Goal: Task Accomplishment & Management: Manage account settings

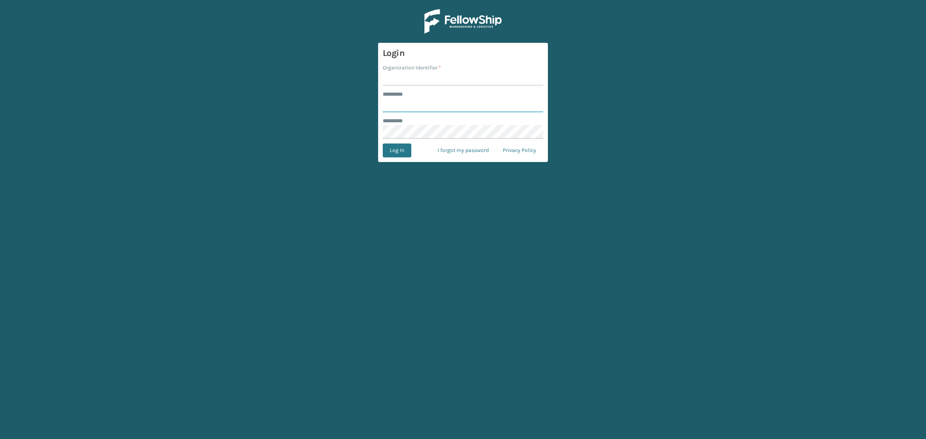
type input "**********"
click at [404, 79] on input "Organization Identifier *" at bounding box center [463, 79] width 160 height 14
click at [422, 77] on input "Organization Identifier *" at bounding box center [463, 79] width 160 height 14
type input "SuperAdminOrganization"
click at [399, 154] on button "Log In" at bounding box center [397, 151] width 29 height 14
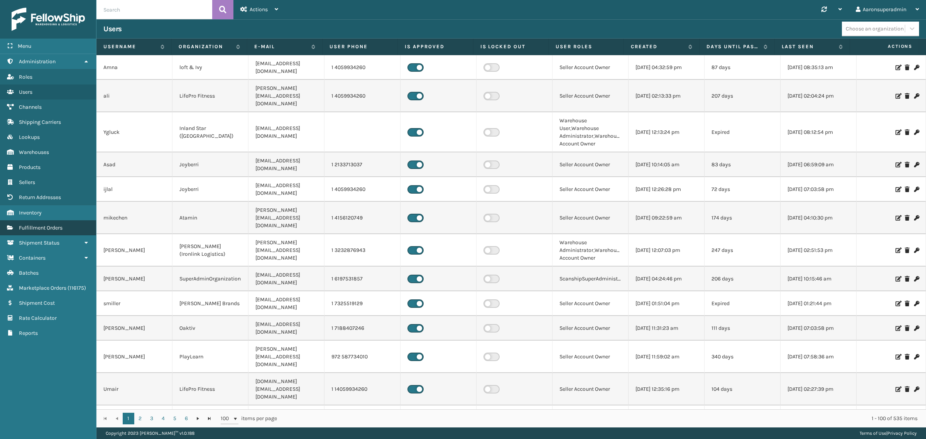
click at [54, 228] on link "Fulfillment Orders" at bounding box center [48, 227] width 96 height 15
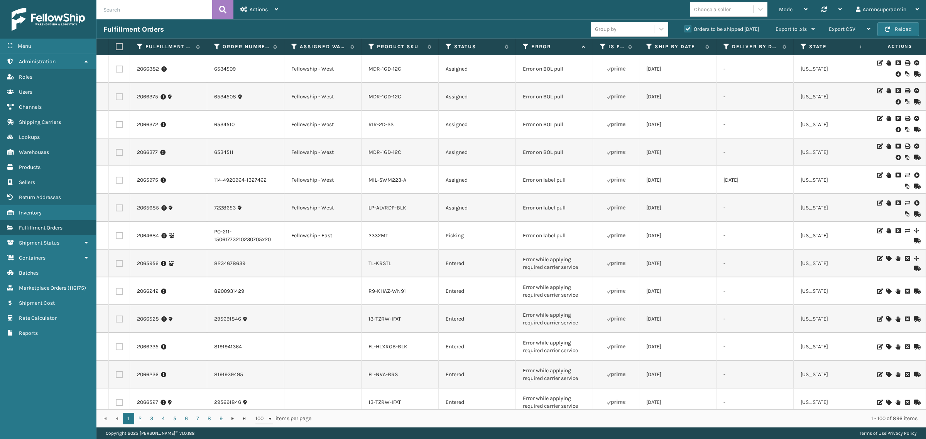
click at [136, 15] on input "text" at bounding box center [154, 9] width 116 height 19
paste input "2060585"
type input "2060585"
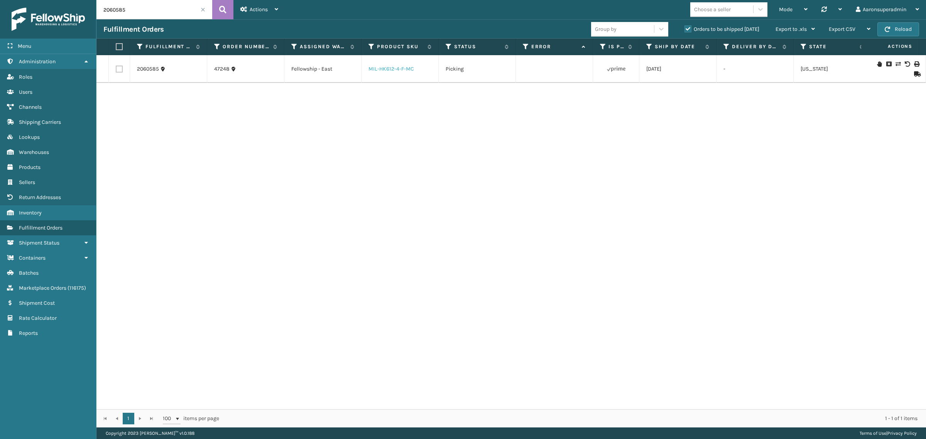
click at [388, 70] on link "MIL-HK612-4-F-MC" at bounding box center [391, 69] width 46 height 7
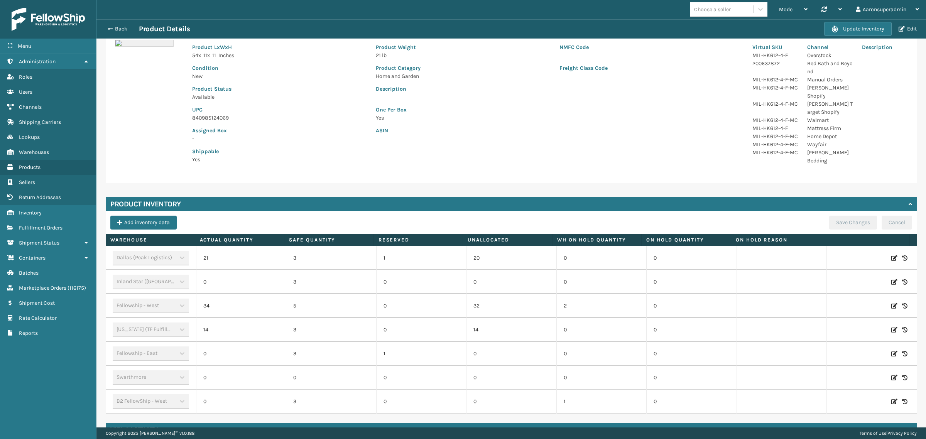
scroll to position [76, 0]
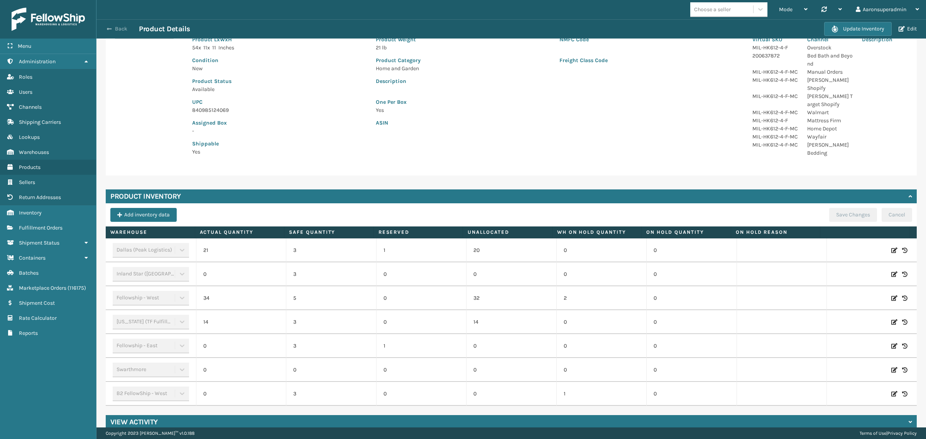
click at [103, 26] on button "Back" at bounding box center [120, 28] width 35 height 7
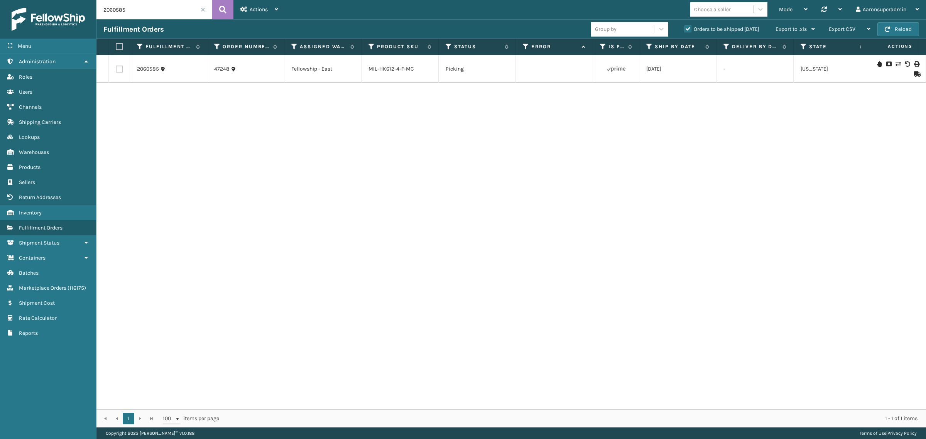
click at [895, 64] on icon at bounding box center [897, 63] width 5 height 5
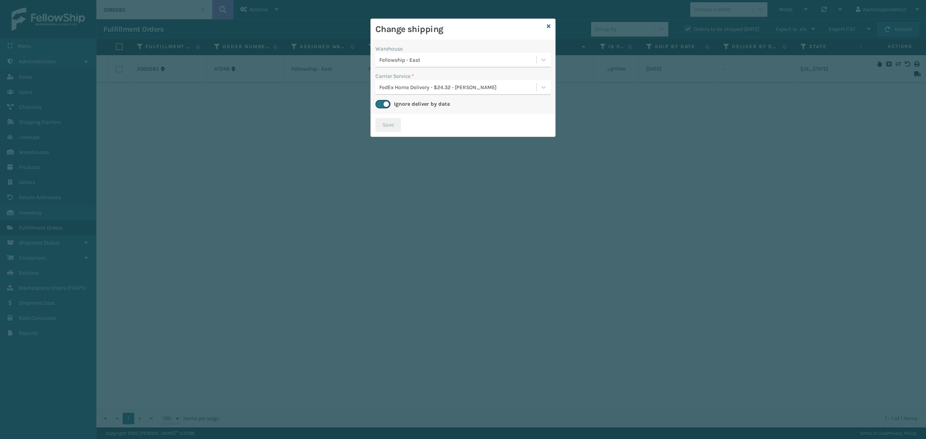
click at [393, 57] on div "Fellowship - East" at bounding box center [458, 60] width 158 height 8
click at [442, 81] on div "Dallas (Peak Logistics) 20" at bounding box center [462, 79] width 175 height 14
click at [383, 122] on button "Save" at bounding box center [387, 125] width 25 height 14
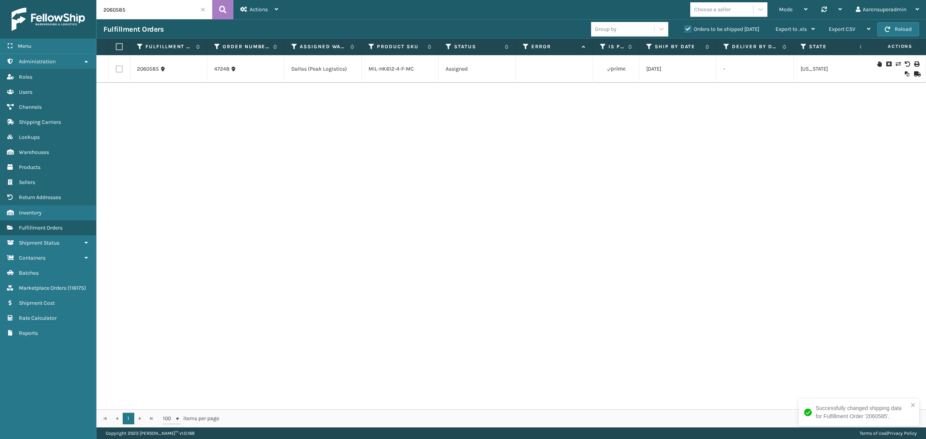
click at [203, 9] on span at bounding box center [203, 9] width 5 height 5
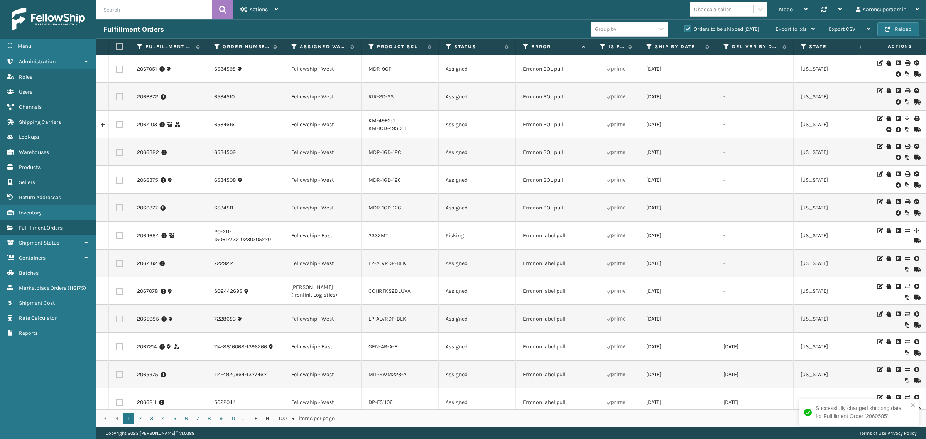
click at [199, 4] on input "text" at bounding box center [154, 9] width 116 height 19
type input "2066871"
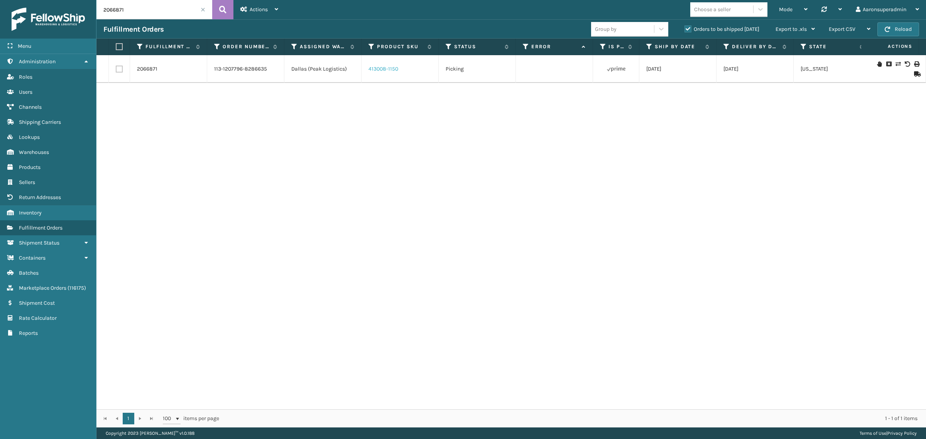
click at [378, 71] on link "413008-1150" at bounding box center [383, 69] width 30 height 7
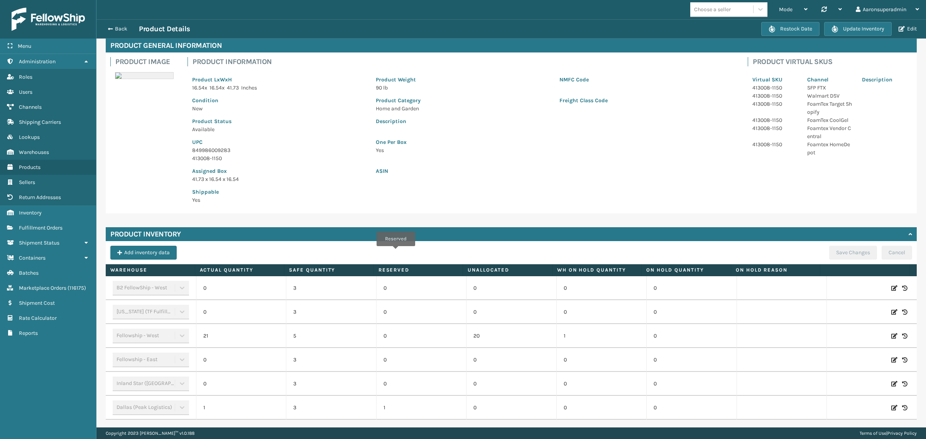
scroll to position [60, 0]
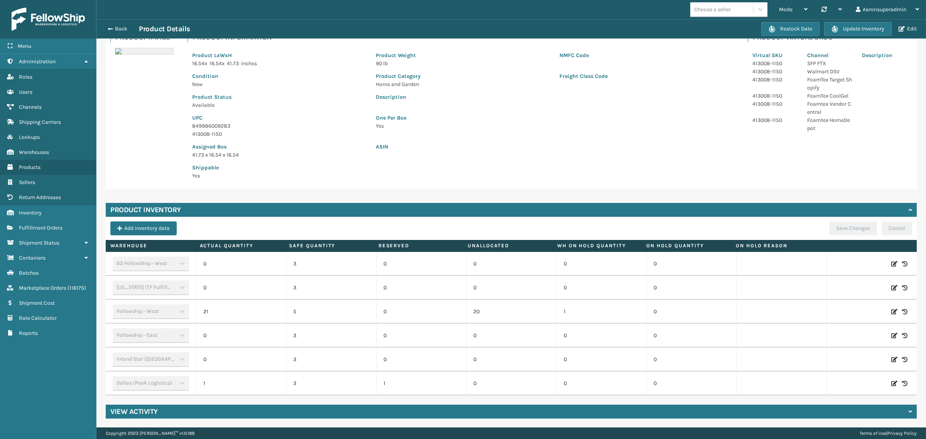
click at [891, 380] on icon at bounding box center [894, 384] width 6 height 8
click at [214, 387] on input "1" at bounding box center [241, 384] width 55 height 14
drag, startPoint x: 206, startPoint y: 385, endPoint x: 283, endPoint y: 378, distance: 77.4
click at [207, 385] on span "Decrease value" at bounding box center [209, 385] width 6 height 6
type input "0"
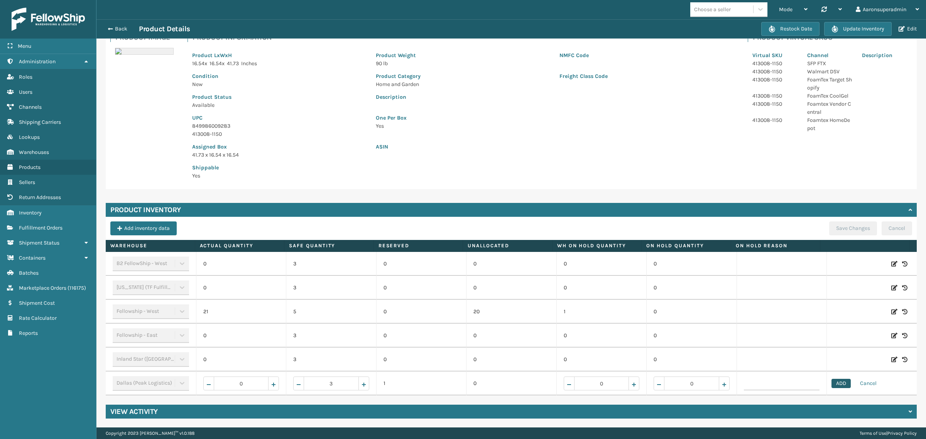
click at [831, 386] on button "ADD" at bounding box center [840, 383] width 19 height 9
click at [846, 229] on button "Save Changes" at bounding box center [853, 228] width 48 height 14
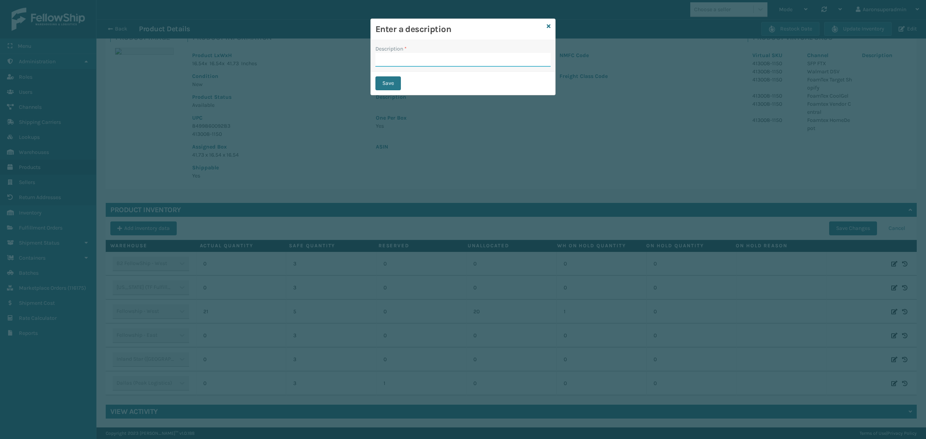
drag, startPoint x: 393, startPoint y: 62, endPoint x: 400, endPoint y: 68, distance: 8.8
click at [393, 62] on input "Description *" at bounding box center [462, 60] width 175 height 14
type input "SFP"
click at [386, 85] on button "Save" at bounding box center [387, 83] width 25 height 14
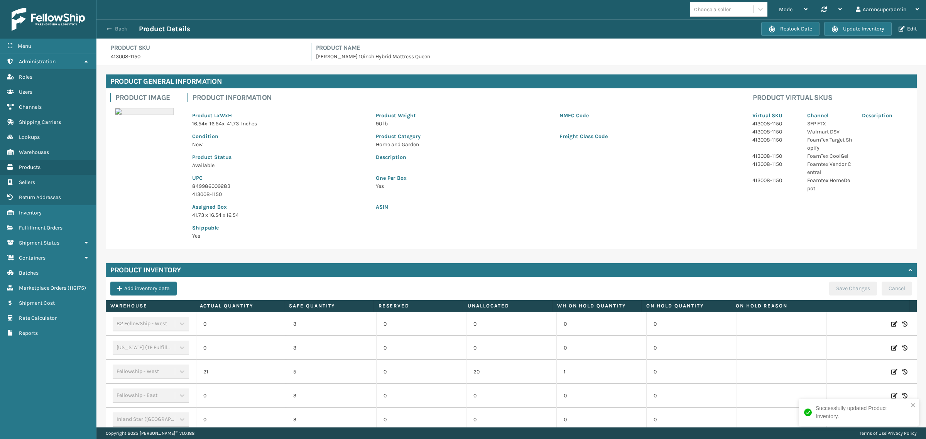
click at [114, 30] on button "Back" at bounding box center [120, 28] width 35 height 7
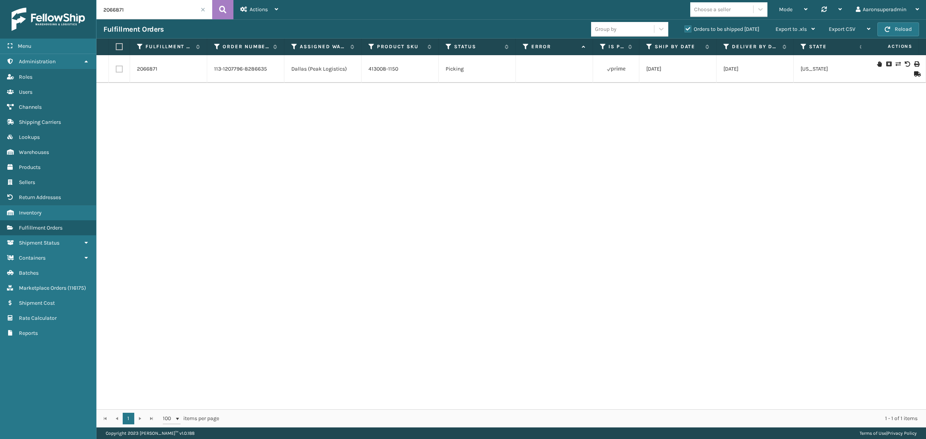
click at [895, 64] on icon at bounding box center [897, 63] width 5 height 5
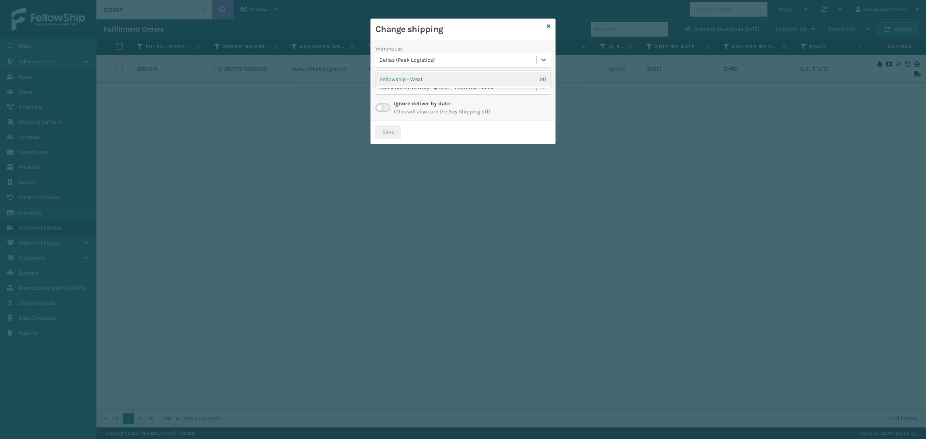
click at [408, 64] on div "Dallas (Peak Logistics)" at bounding box center [458, 60] width 158 height 8
click at [405, 80] on div "Fellowship - West 20" at bounding box center [462, 79] width 175 height 14
click at [476, 100] on div "Ignore deliver by date (This will also turn the Buy Shipping off)" at bounding box center [442, 108] width 96 height 16
click at [381, 134] on button "Save" at bounding box center [387, 132] width 25 height 14
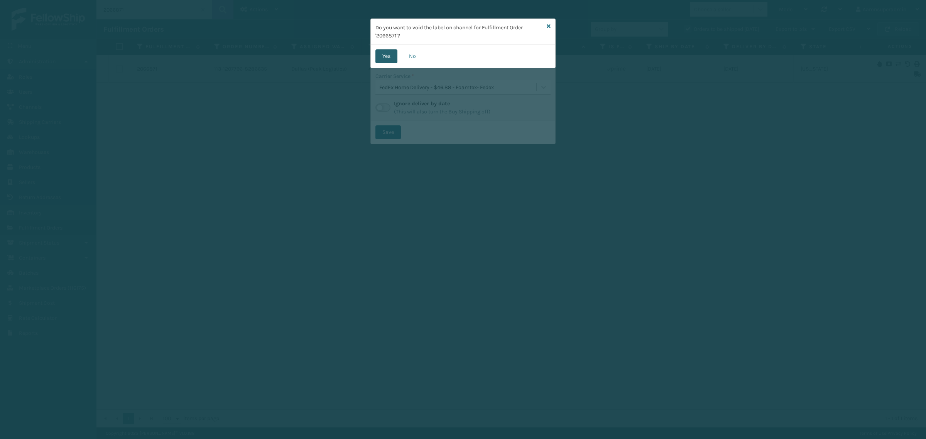
click at [383, 60] on button "Yes" at bounding box center [386, 56] width 22 height 14
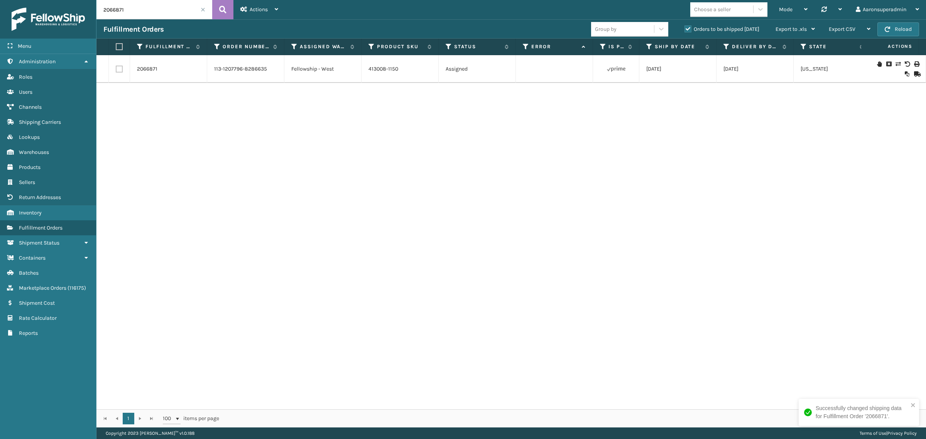
click at [160, 10] on input "2066871" at bounding box center [154, 9] width 116 height 19
type input "2066129"
click at [394, 70] on link "413009-1150" at bounding box center [382, 69] width 29 height 7
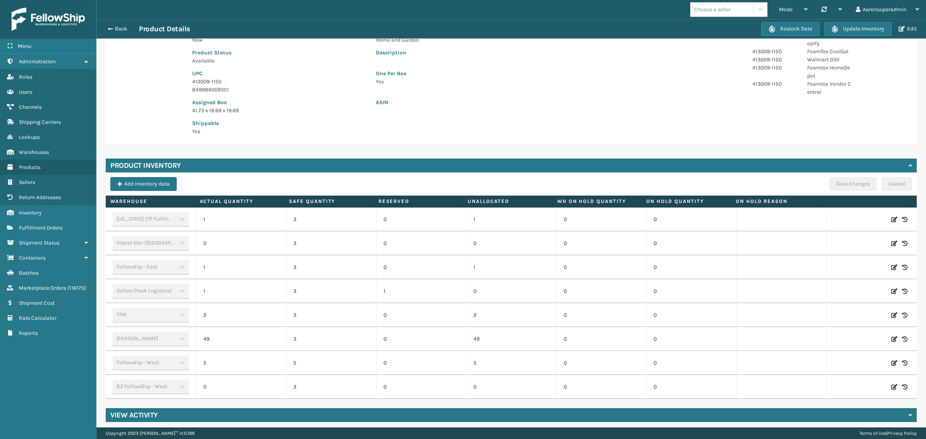
scroll to position [108, 0]
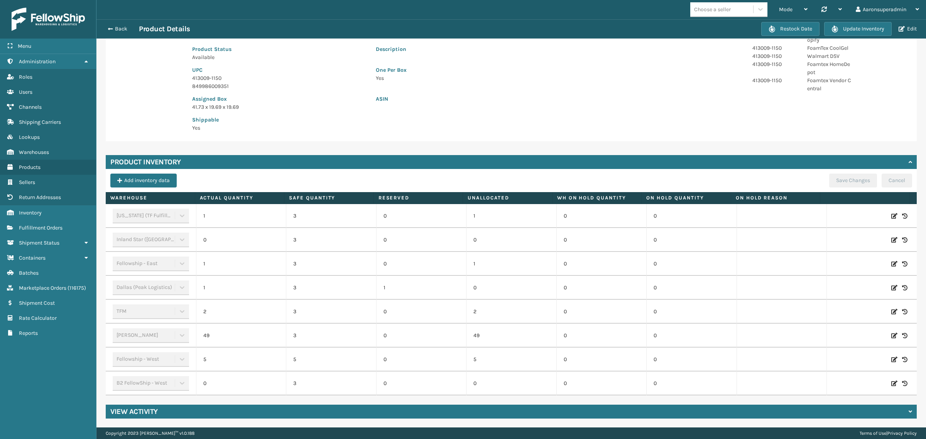
click at [891, 288] on icon at bounding box center [894, 288] width 6 height 8
click at [204, 288] on span "Decrease value" at bounding box center [222, 287] width 37 height 13
type input "0"
click at [831, 290] on button "ADD" at bounding box center [840, 287] width 19 height 9
click at [831, 184] on button "Save Changes" at bounding box center [853, 181] width 48 height 14
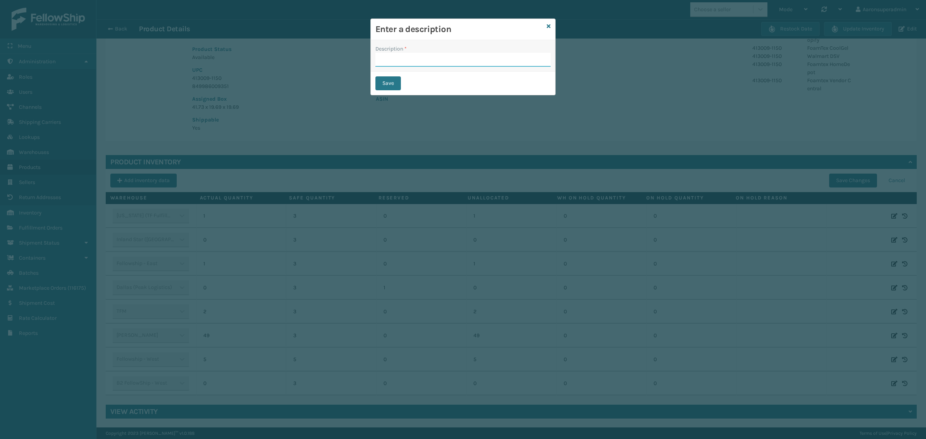
drag, startPoint x: 394, startPoint y: 62, endPoint x: 420, endPoint y: 71, distance: 27.7
click at [396, 62] on input "Description *" at bounding box center [462, 60] width 175 height 14
type input "SFP"
click at [393, 80] on button "Save" at bounding box center [387, 83] width 25 height 14
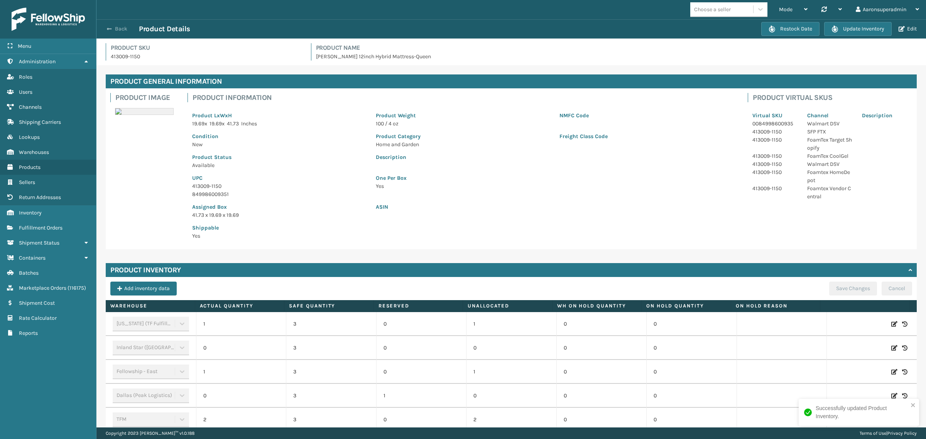
click at [116, 29] on button "Back" at bounding box center [120, 28] width 35 height 7
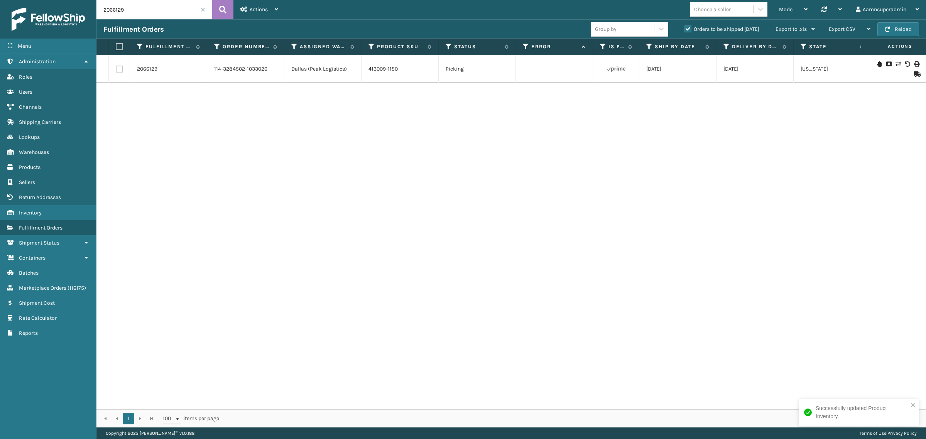
click at [895, 64] on icon at bounding box center [897, 63] width 5 height 5
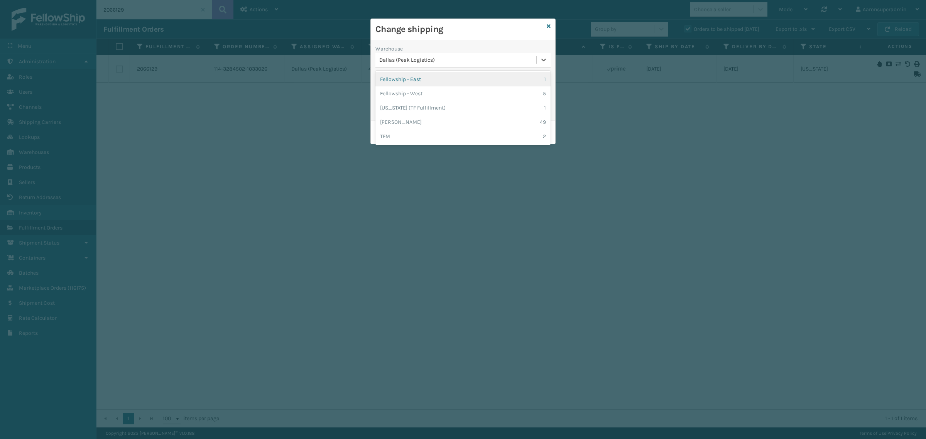
click at [412, 62] on div "Dallas (Peak Logistics)" at bounding box center [458, 60] width 158 height 8
click at [396, 120] on div "Milliard LV 49" at bounding box center [462, 122] width 175 height 14
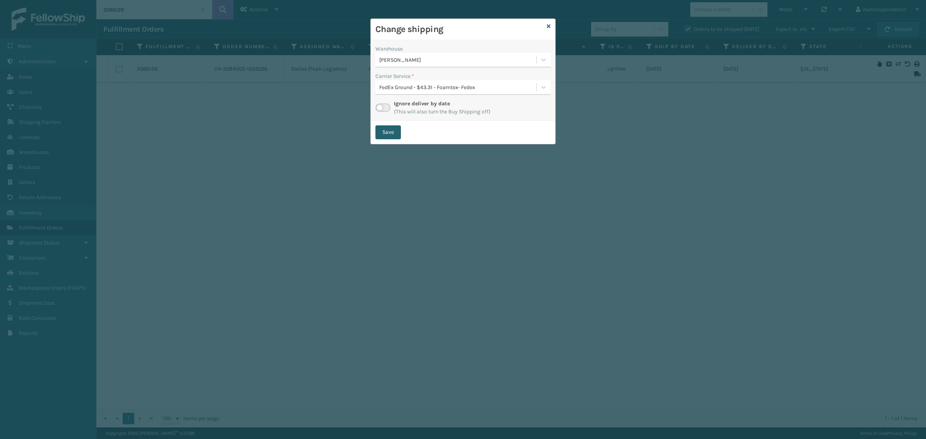
click at [390, 136] on button "Save" at bounding box center [387, 132] width 25 height 14
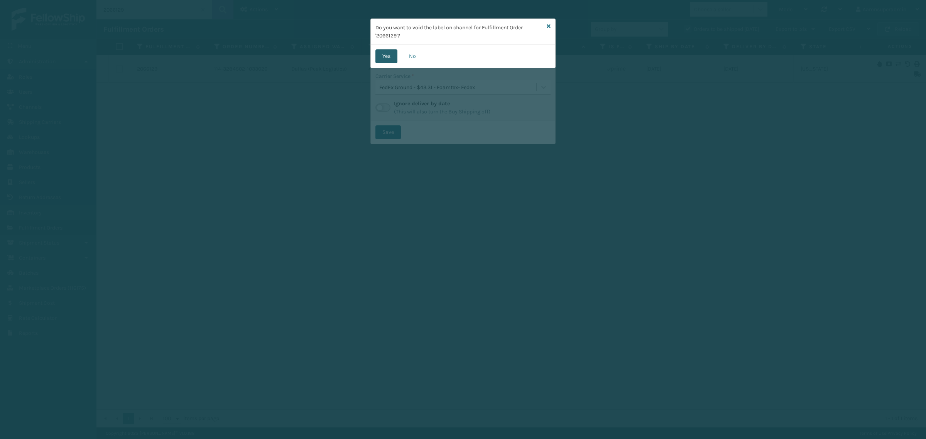
click at [392, 58] on button "Yes" at bounding box center [386, 56] width 22 height 14
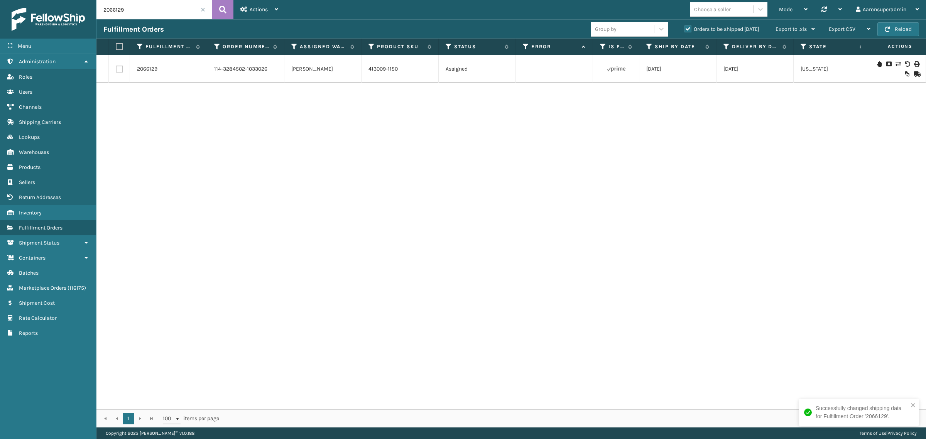
click at [114, 15] on input "2066129" at bounding box center [154, 9] width 116 height 19
paste input "117124"
type input "117124"
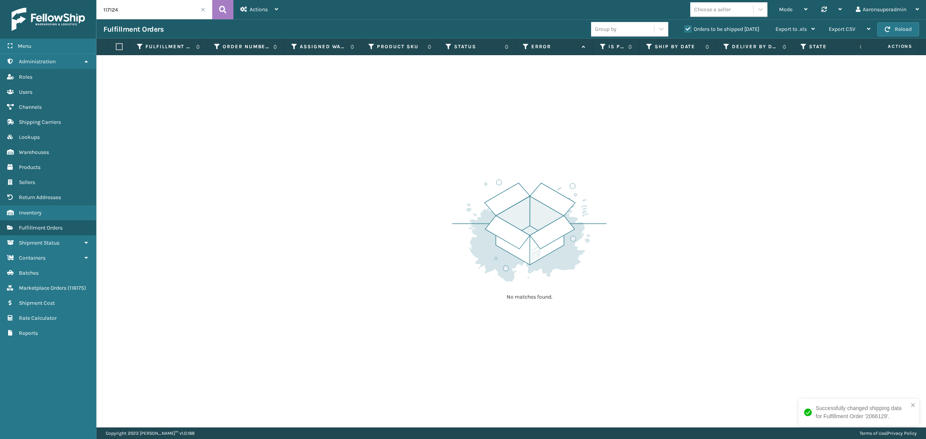
click at [689, 28] on label "Orders to be shipped [DATE]" at bounding box center [721, 29] width 75 height 7
click at [685, 28] on input "Orders to be shipped [DATE]" at bounding box center [684, 27] width 0 height 5
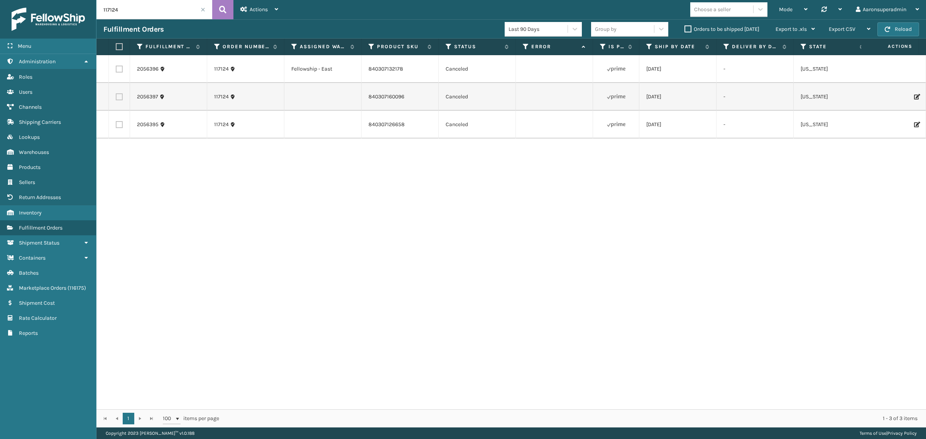
click at [689, 28] on label "Orders to be shipped [DATE]" at bounding box center [721, 29] width 75 height 7
click at [685, 28] on input "Orders to be shipped [DATE]" at bounding box center [684, 27] width 0 height 5
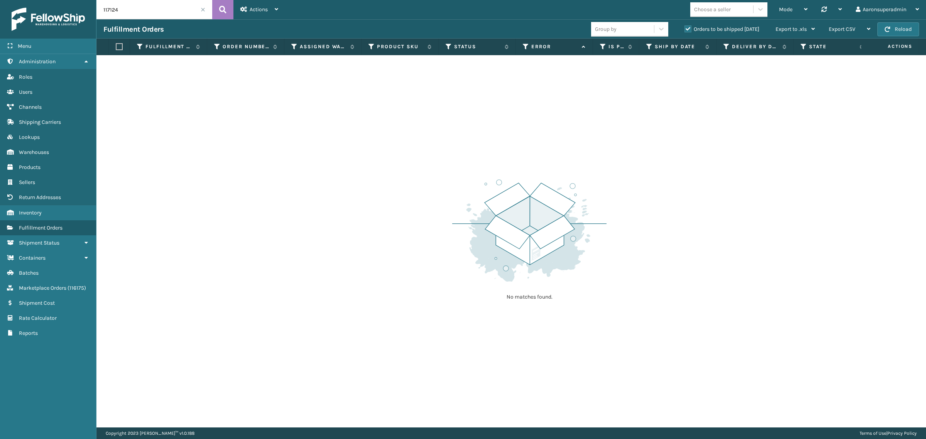
click at [202, 10] on span at bounding box center [203, 9] width 5 height 5
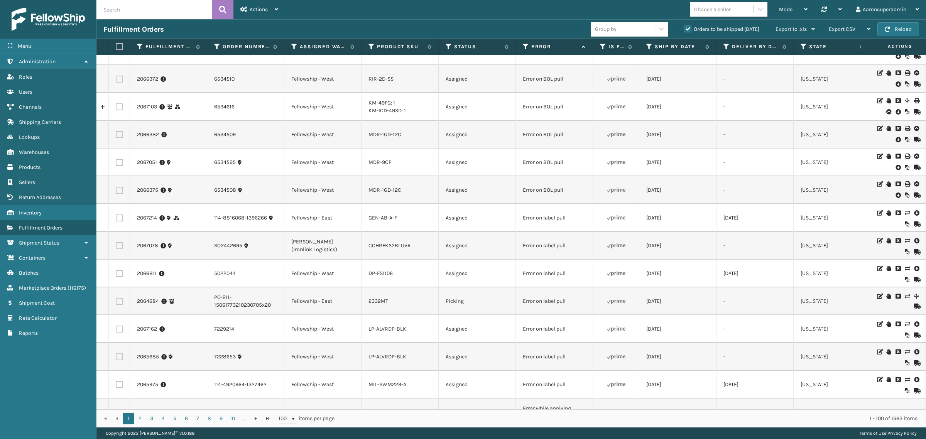
scroll to position [16, 0]
drag, startPoint x: 566, startPoint y: 85, endPoint x: 485, endPoint y: 80, distance: 81.2
copy tr "Error on BOL pull"
click at [130, 19] on div "Fulfillment Orders Group by Orders to be shipped today Export to .xls Use ship …" at bounding box center [510, 28] width 829 height 19
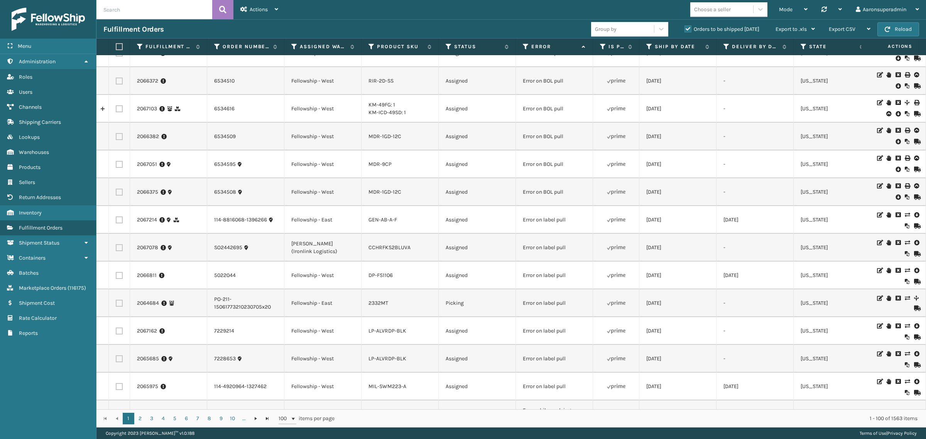
click at [122, 10] on input "text" at bounding box center [154, 9] width 116 height 19
type input "v"
paste input "Error on BOL pull"
type input "Error on BOL pull"
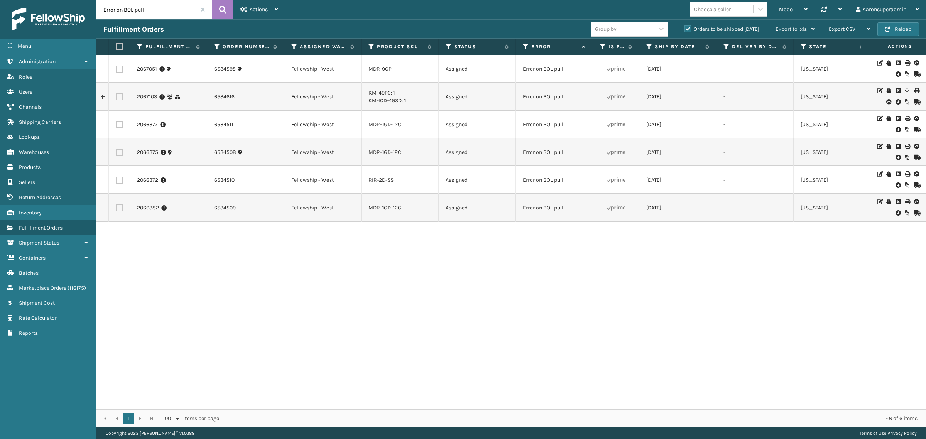
click at [895, 76] on icon at bounding box center [897, 74] width 5 height 8
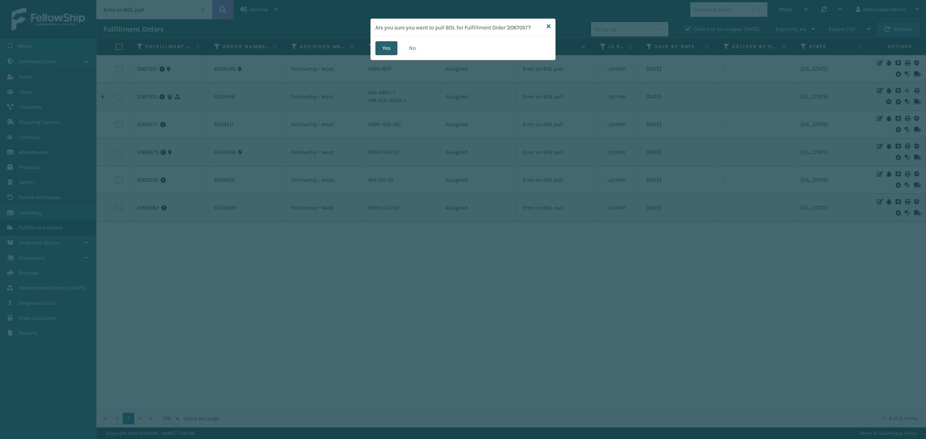
click at [386, 47] on button "Yes" at bounding box center [386, 48] width 22 height 14
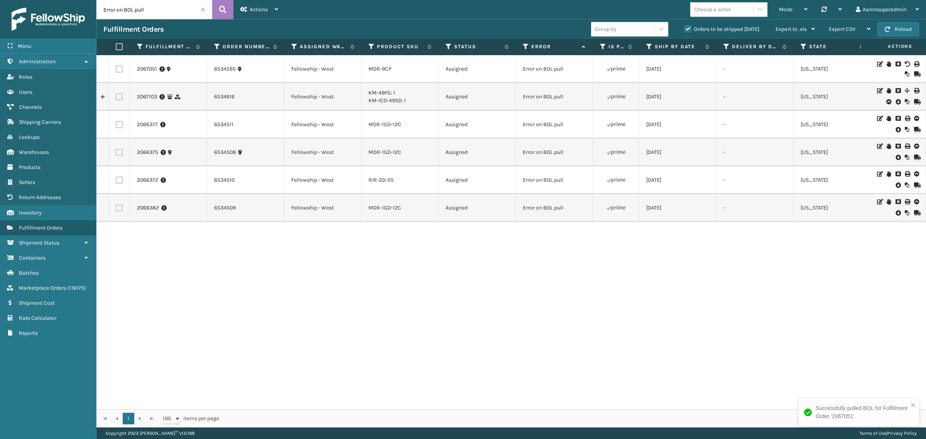
click at [895, 102] on icon at bounding box center [897, 102] width 5 height 8
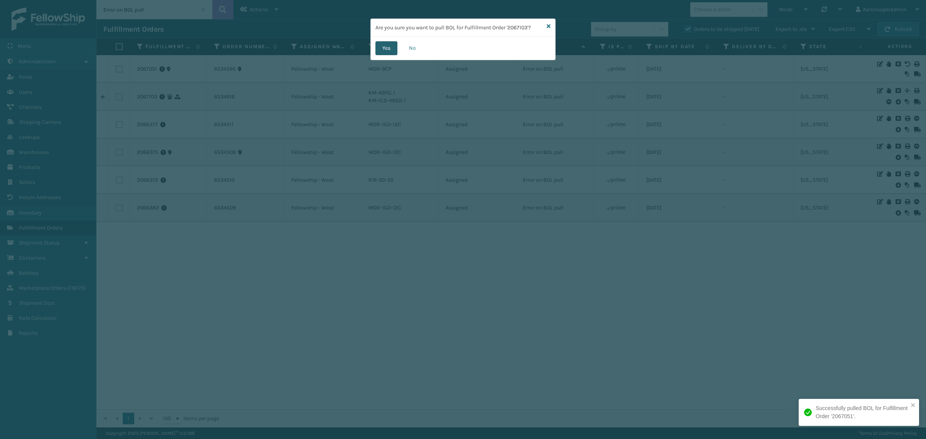
click at [378, 52] on button "Yes" at bounding box center [386, 48] width 22 height 14
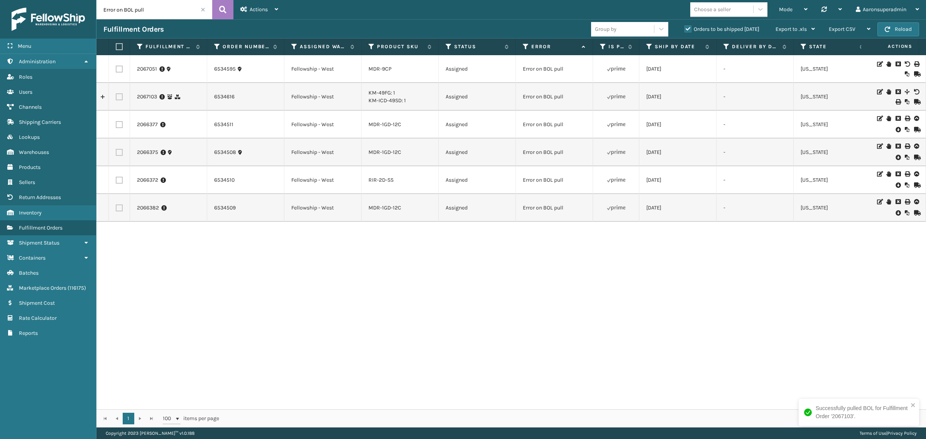
click at [895, 130] on icon at bounding box center [897, 130] width 5 height 8
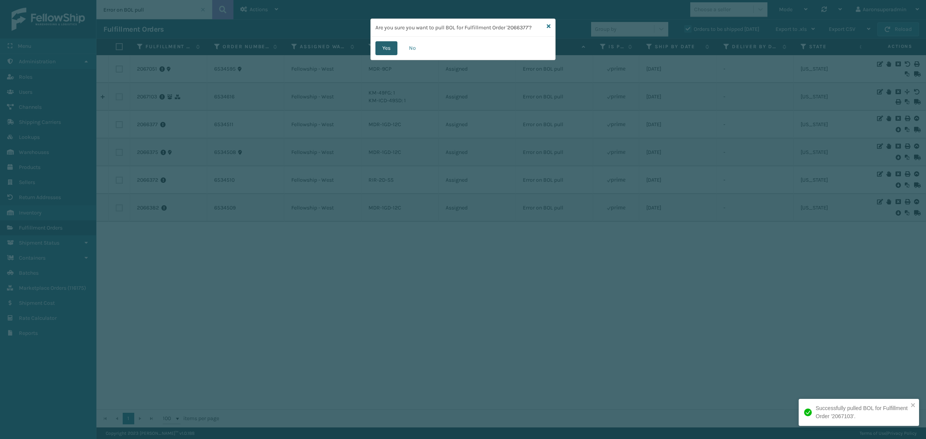
click at [384, 43] on button "Yes" at bounding box center [386, 48] width 22 height 14
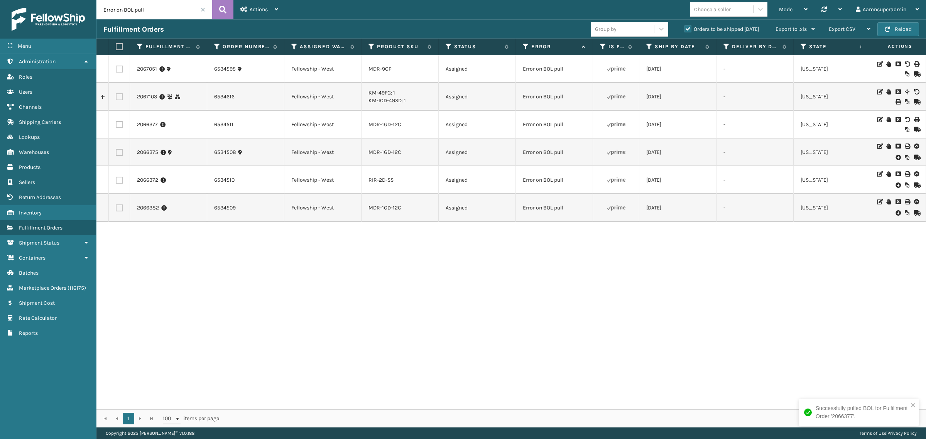
click at [895, 157] on icon at bounding box center [897, 158] width 5 height 8
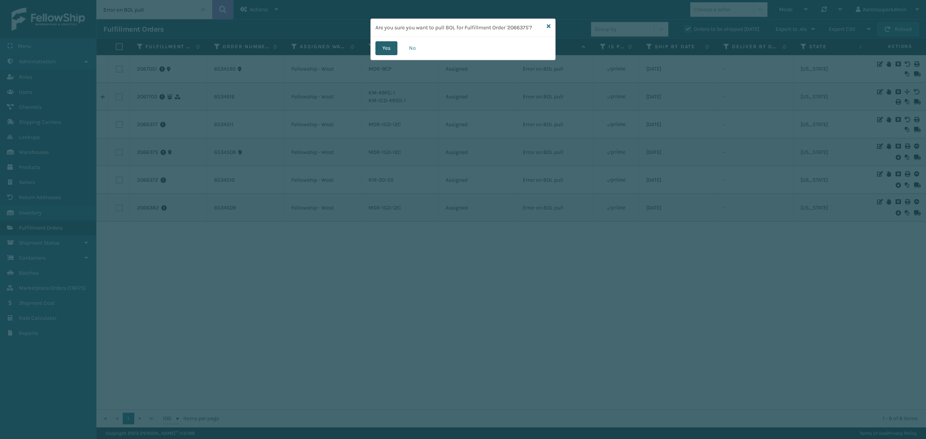
click at [388, 42] on button "Yes" at bounding box center [386, 48] width 22 height 14
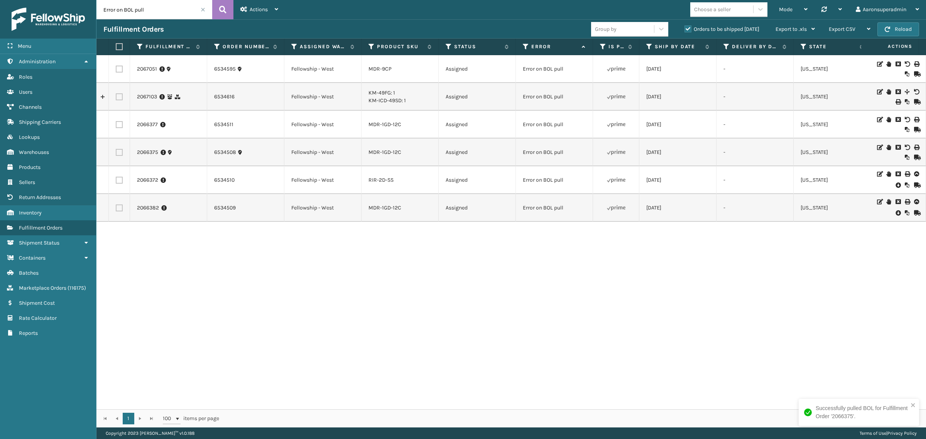
click at [895, 184] on icon at bounding box center [897, 185] width 5 height 8
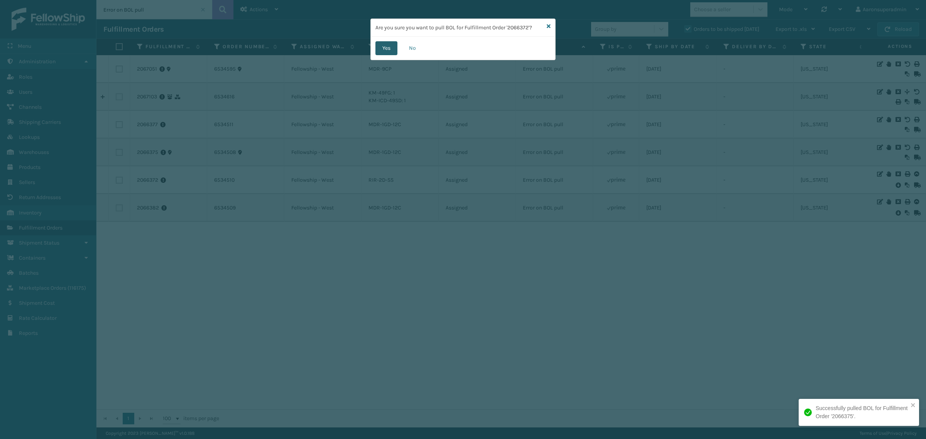
click at [375, 45] on button "Yes" at bounding box center [386, 48] width 22 height 14
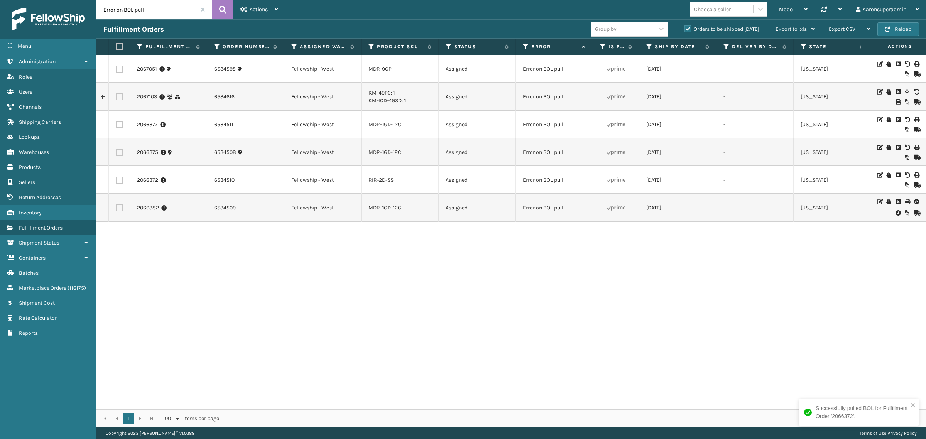
click at [895, 215] on icon at bounding box center [897, 213] width 5 height 8
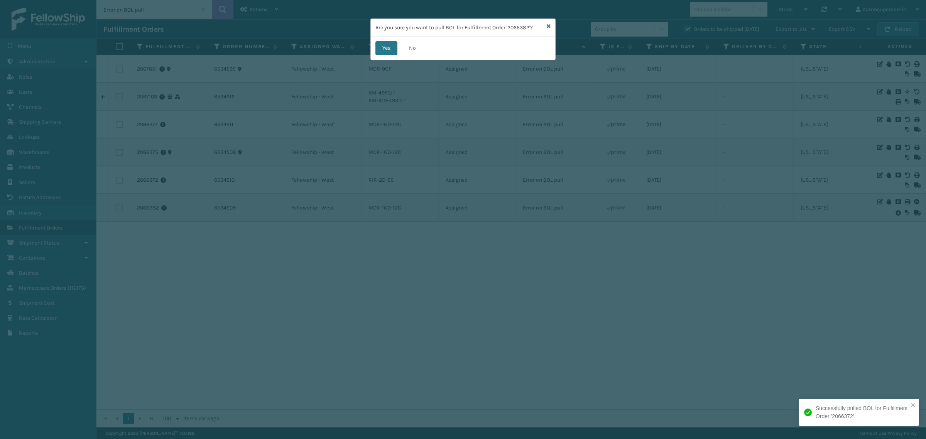
click at [374, 52] on div "Yes No" at bounding box center [463, 48] width 184 height 23
click at [386, 51] on button "Yes" at bounding box center [386, 48] width 22 height 14
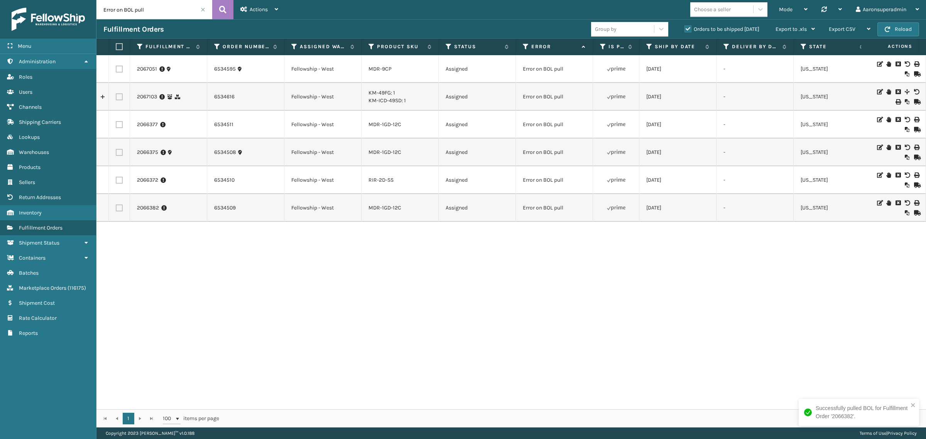
click at [120, 46] on label at bounding box center [118, 46] width 5 height 7
click at [116, 46] on input "checkbox" at bounding box center [116, 46] width 0 height 5
checkbox input "true"
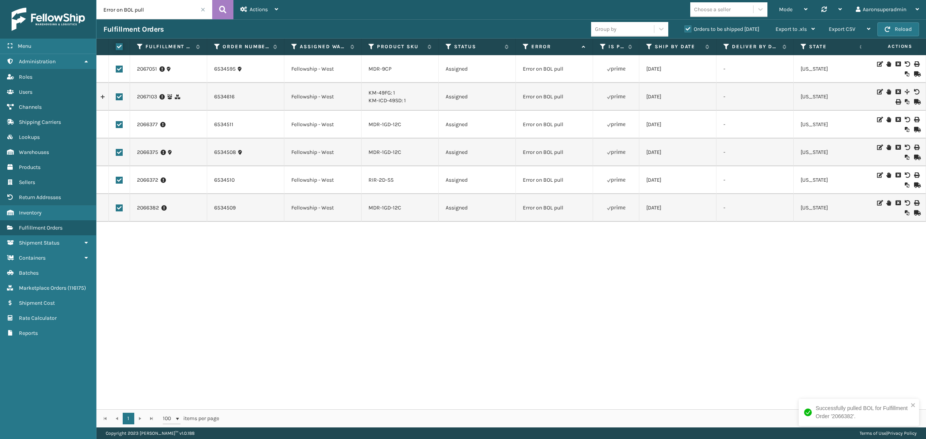
checkbox input "true"
click at [645, 29] on span "Bulk Actions" at bounding box center [640, 29] width 30 height 7
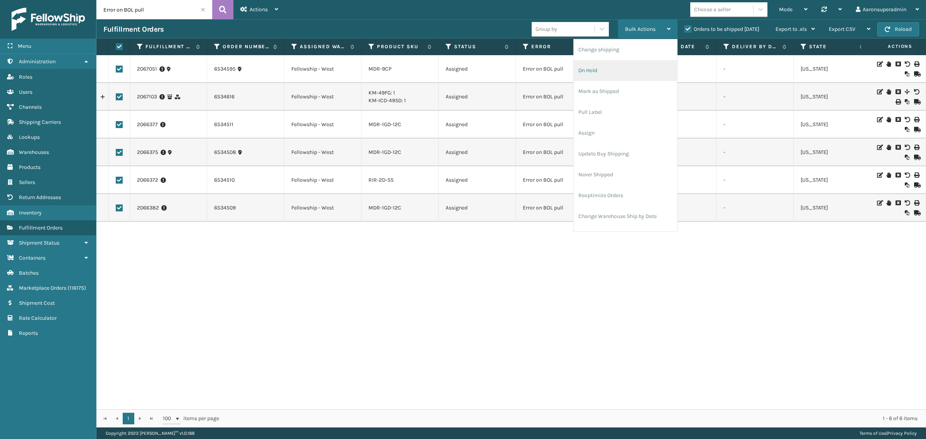
click at [621, 65] on li "On Hold" at bounding box center [625, 70] width 103 height 21
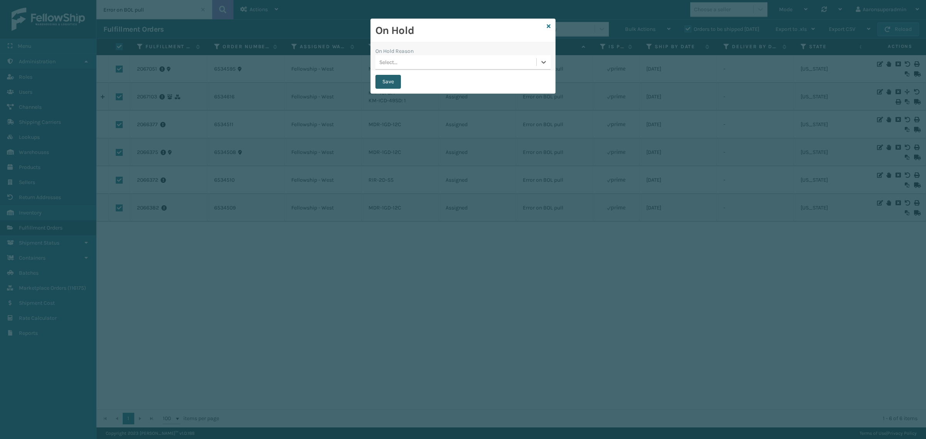
click at [380, 85] on button "Save" at bounding box center [387, 82] width 25 height 14
checkbox input "false"
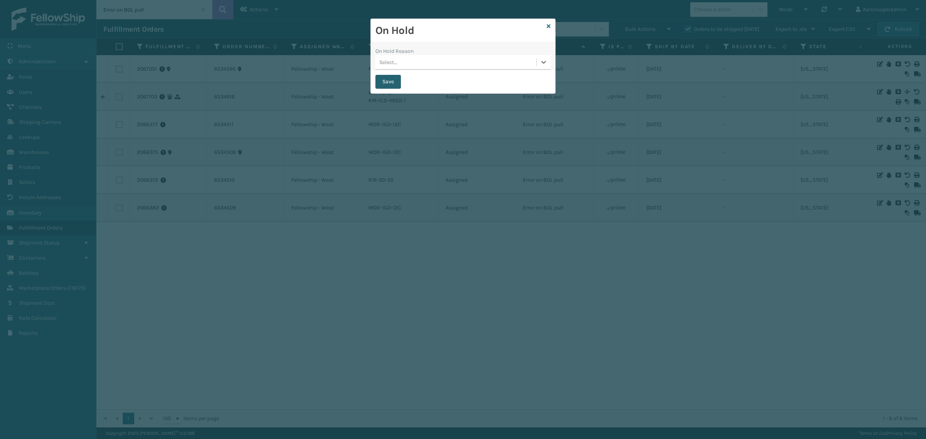
checkbox input "false"
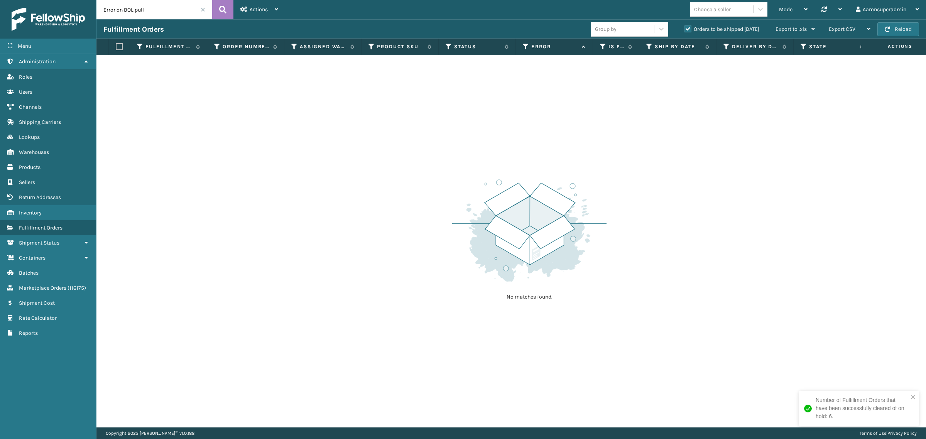
click at [203, 10] on span at bounding box center [203, 9] width 5 height 5
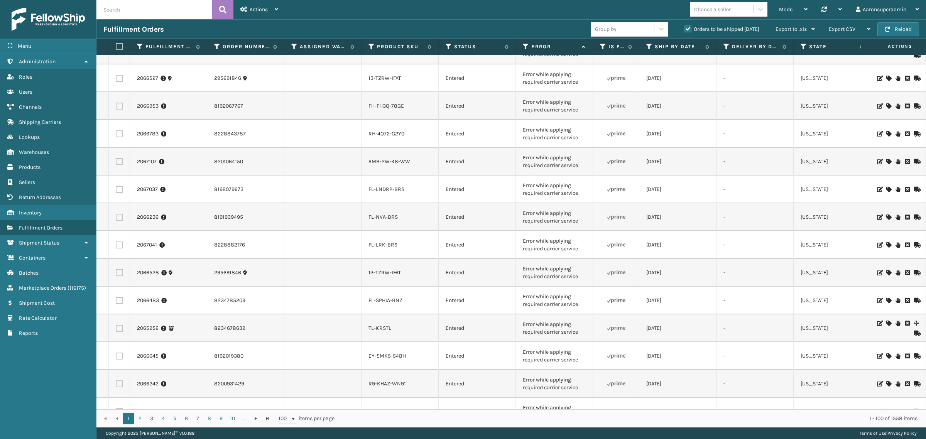
scroll to position [209, 0]
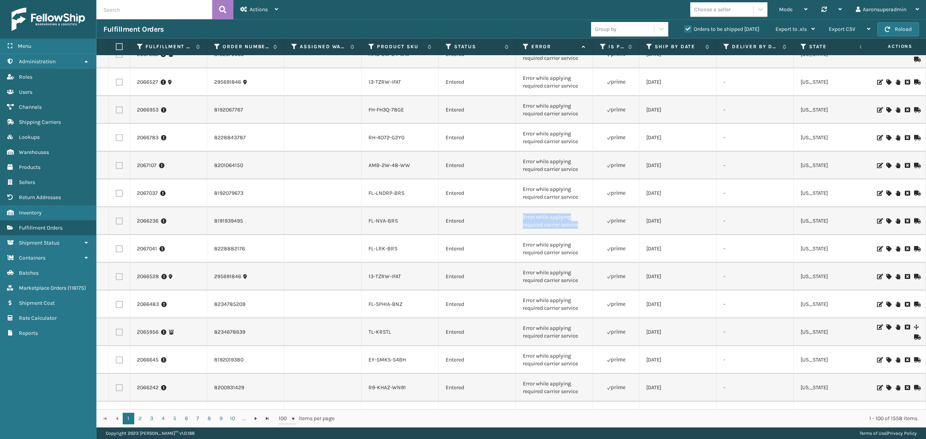
drag, startPoint x: 579, startPoint y: 236, endPoint x: 518, endPoint y: 225, distance: 62.9
click at [518, 225] on td "Error while applying required carrier service" at bounding box center [554, 221] width 77 height 28
copy td "Error while applying required carrier service"
click at [124, 6] on input "text" at bounding box center [154, 9] width 116 height 19
paste input "Error while applying required carrier service"
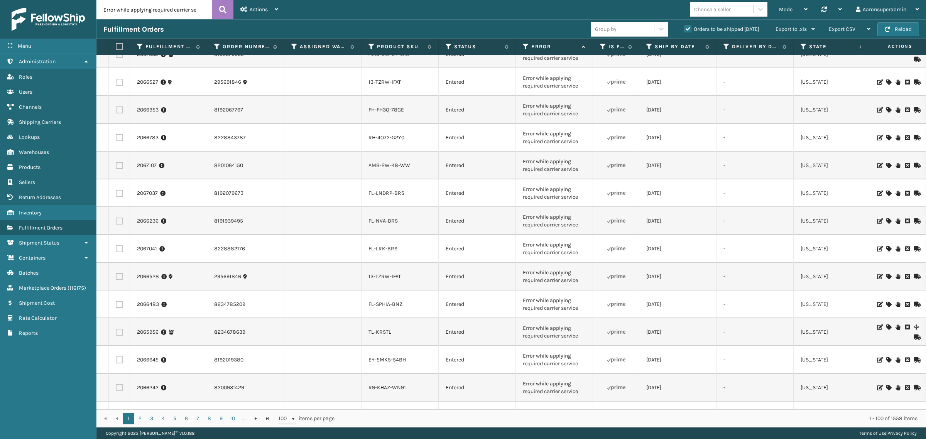
scroll to position [0, 14]
type input "Error while applying required carrier service"
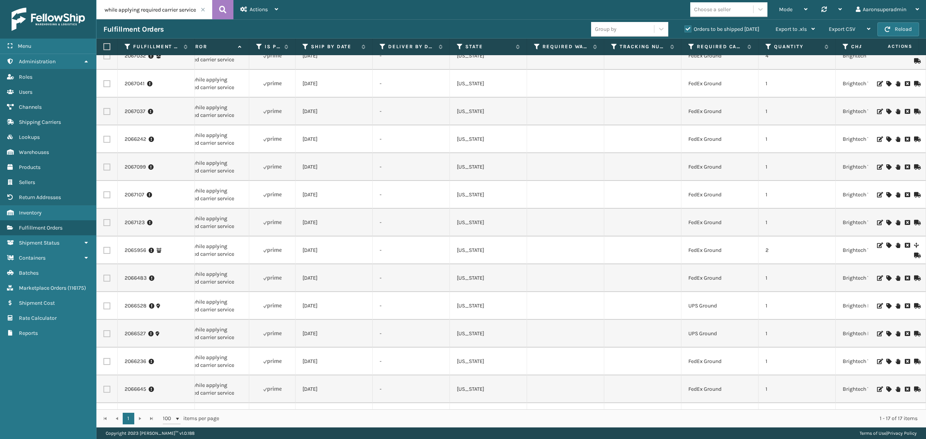
scroll to position [125, 344]
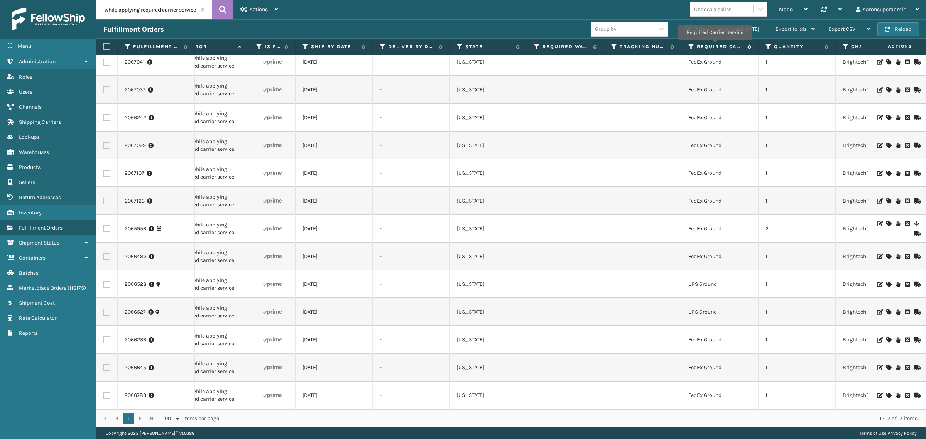
click at [714, 45] on label "Required Carrier Service" at bounding box center [720, 46] width 47 height 7
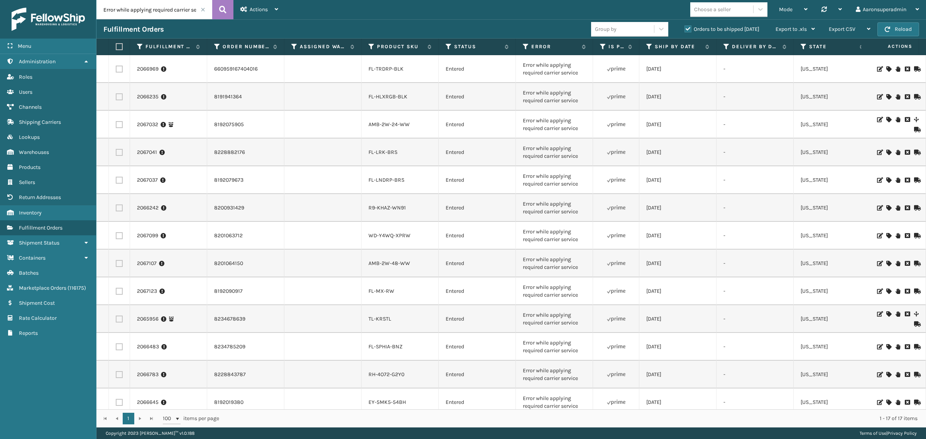
click at [120, 49] on label at bounding box center [118, 46] width 5 height 7
click at [116, 49] on input "checkbox" at bounding box center [116, 46] width 0 height 5
checkbox input "true"
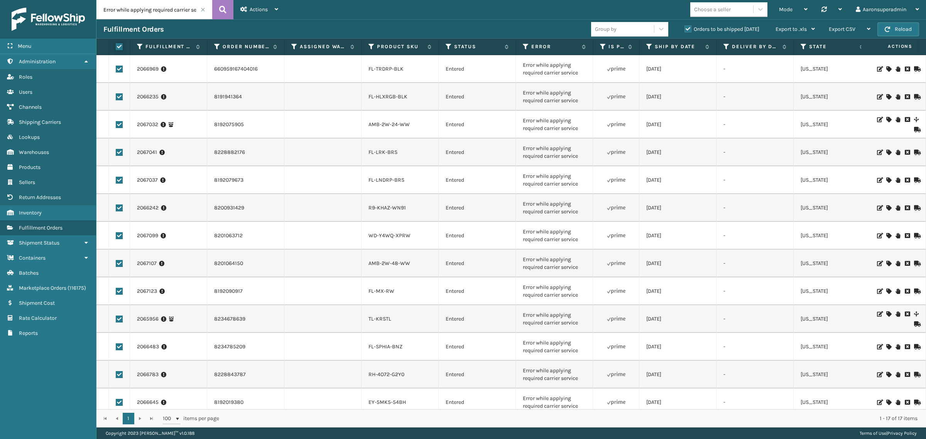
checkbox input "true"
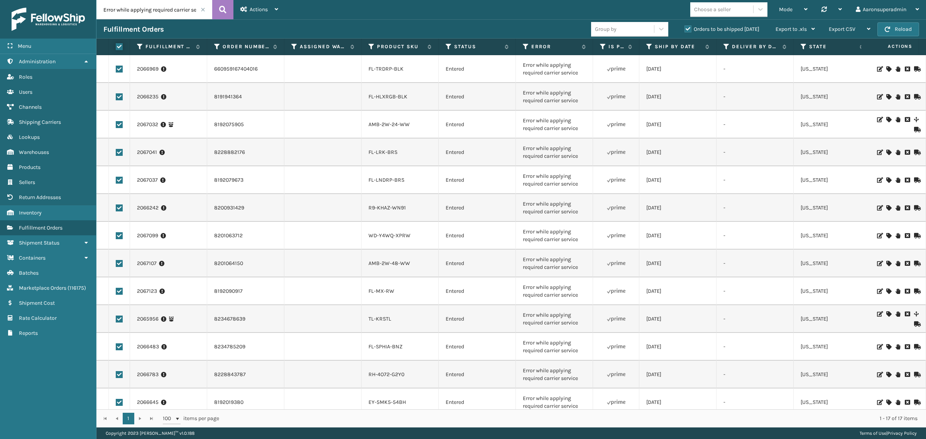
checkbox input "true"
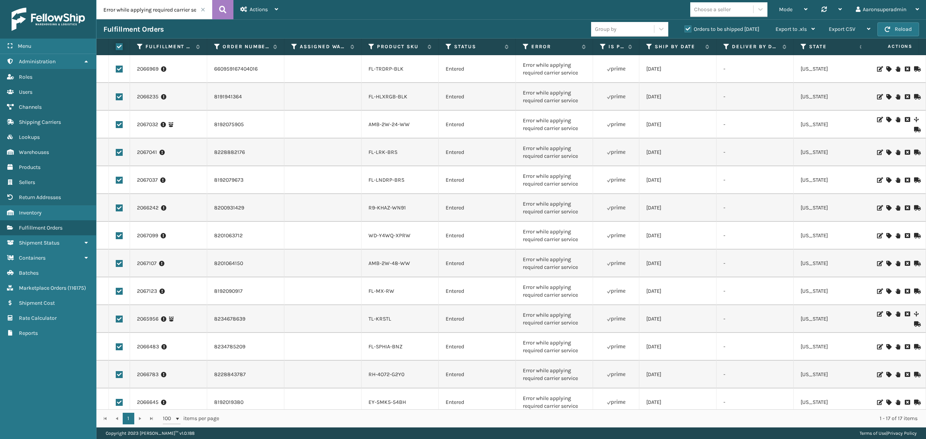
checkbox input "true"
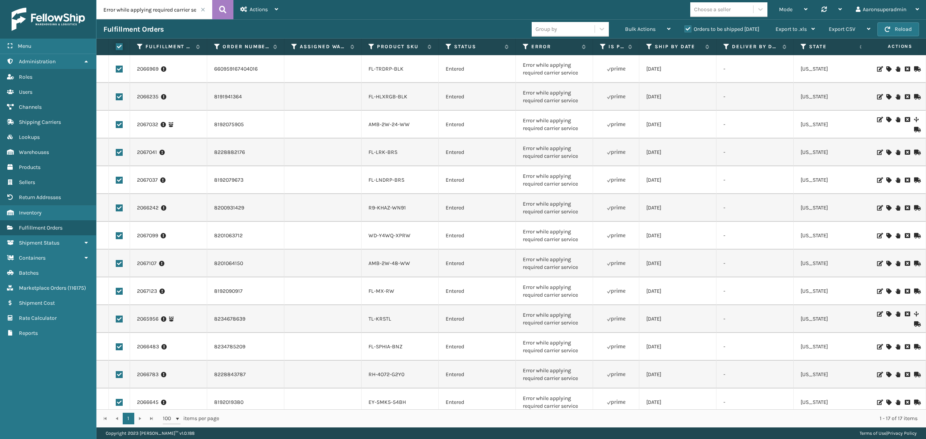
scroll to position [0, 398]
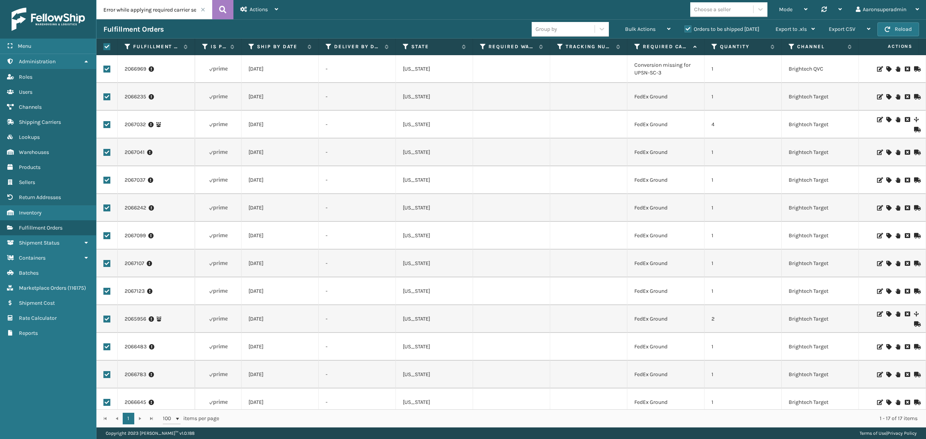
click at [107, 69] on label at bounding box center [106, 69] width 7 height 7
click at [104, 69] on input "checkbox" at bounding box center [103, 68] width 0 height 5
checkbox input "false"
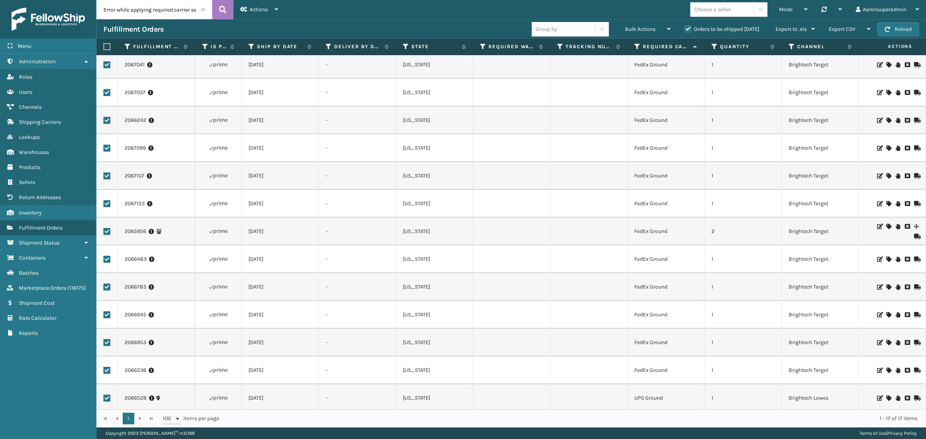
scroll to position [125, 398]
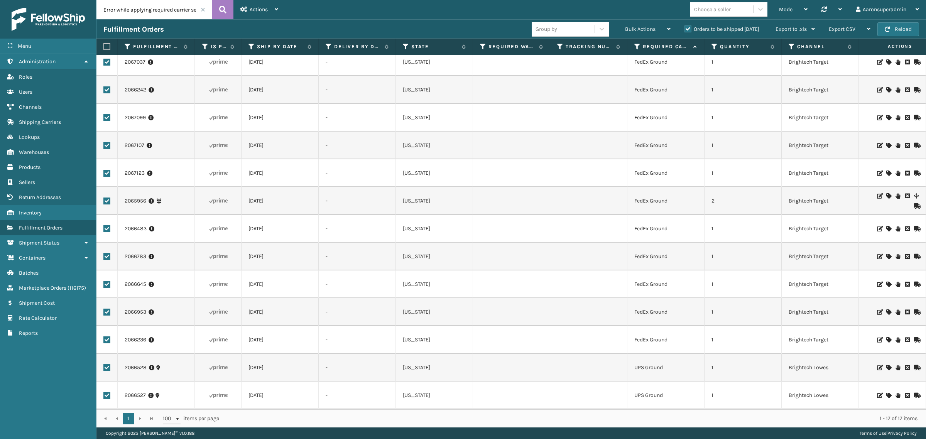
drag, startPoint x: 107, startPoint y: 386, endPoint x: 107, endPoint y: 375, distance: 11.2
click at [107, 392] on label at bounding box center [106, 395] width 7 height 7
click at [104, 392] on input "checkbox" at bounding box center [103, 394] width 0 height 5
checkbox input "false"
click at [107, 364] on label at bounding box center [106, 367] width 7 height 7
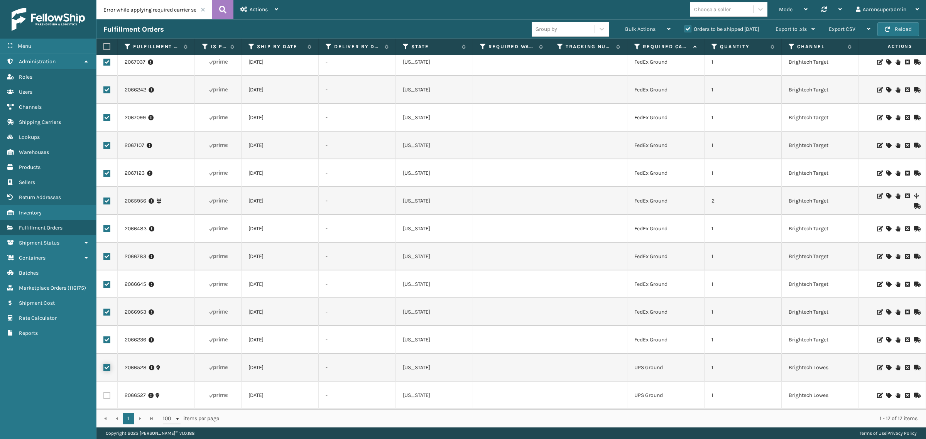
click at [104, 364] on input "checkbox" at bounding box center [103, 366] width 0 height 5
checkbox input "false"
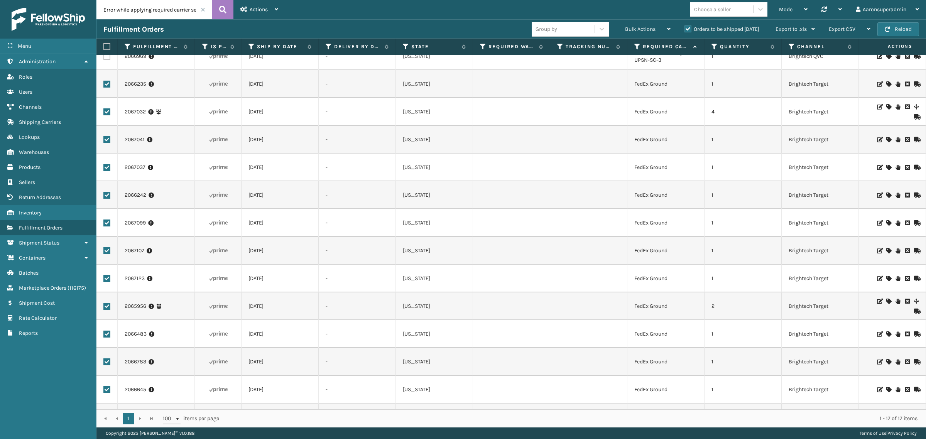
scroll to position [0, 398]
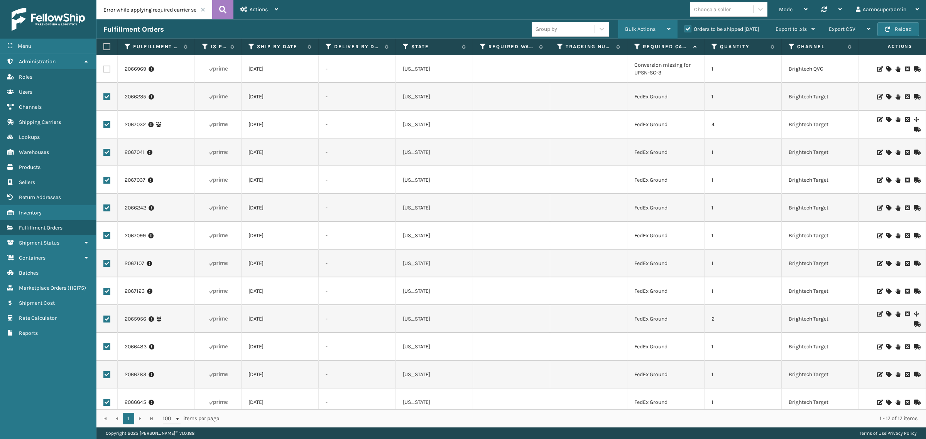
click at [630, 35] on div "Bulk Actions" at bounding box center [648, 29] width 46 height 19
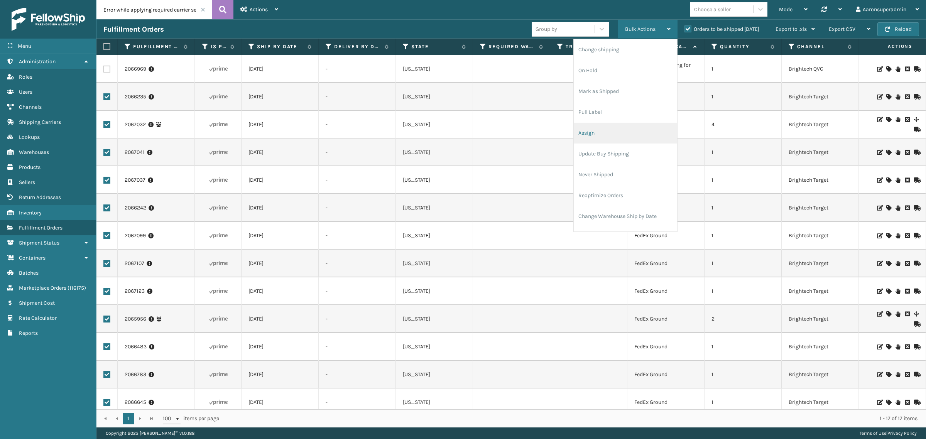
click at [602, 130] on li "Assign" at bounding box center [625, 133] width 103 height 21
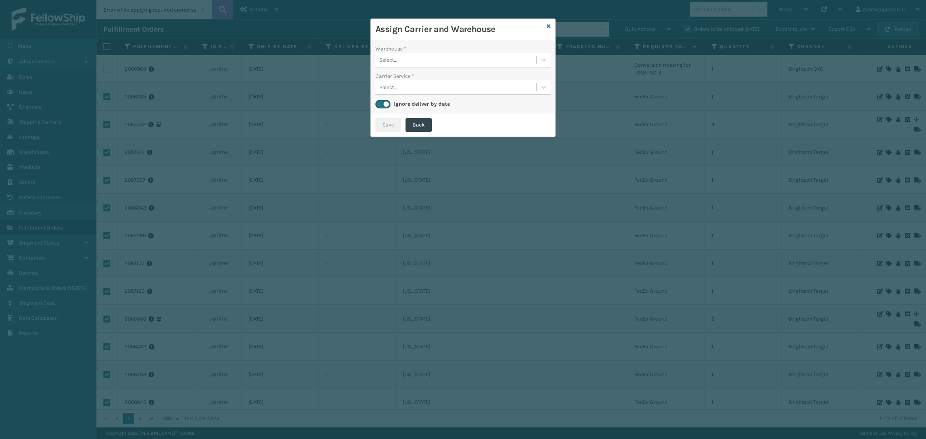
click at [415, 62] on div "Select..." at bounding box center [455, 60] width 161 height 13
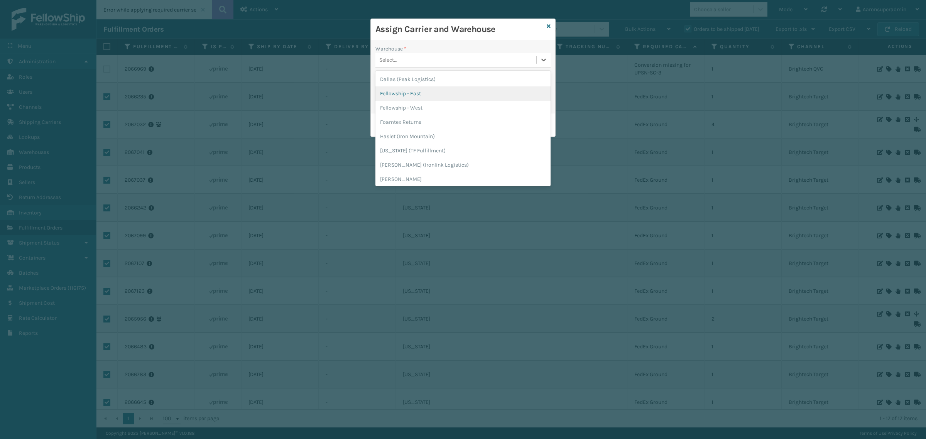
click at [417, 104] on div "Fellowship - West" at bounding box center [462, 108] width 175 height 14
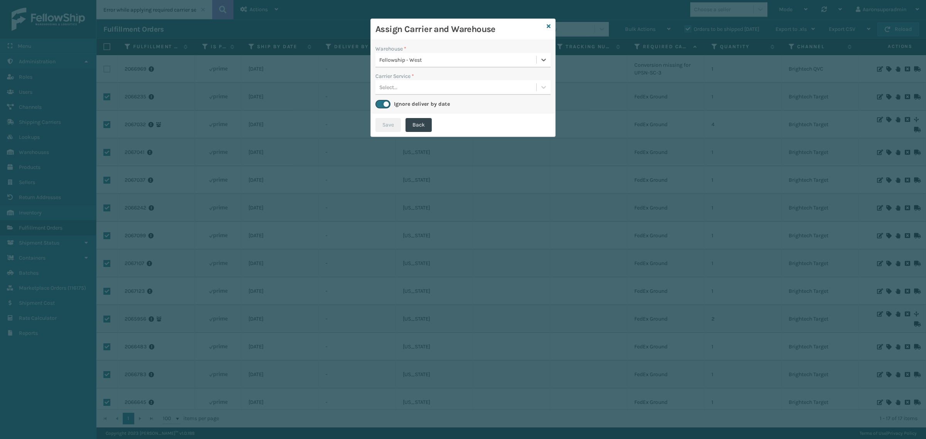
click at [412, 88] on div "Select..." at bounding box center [455, 87] width 161 height 13
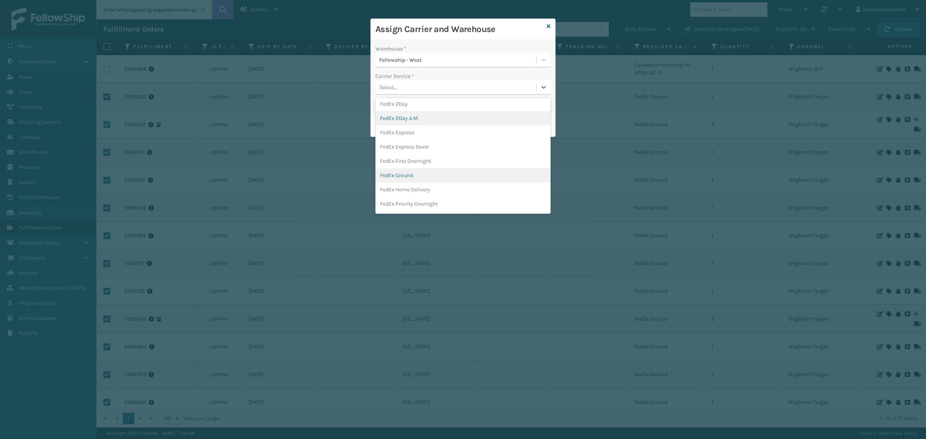
scroll to position [32, 0]
click at [422, 186] on div "FedEx Home Delivery" at bounding box center [462, 189] width 175 height 14
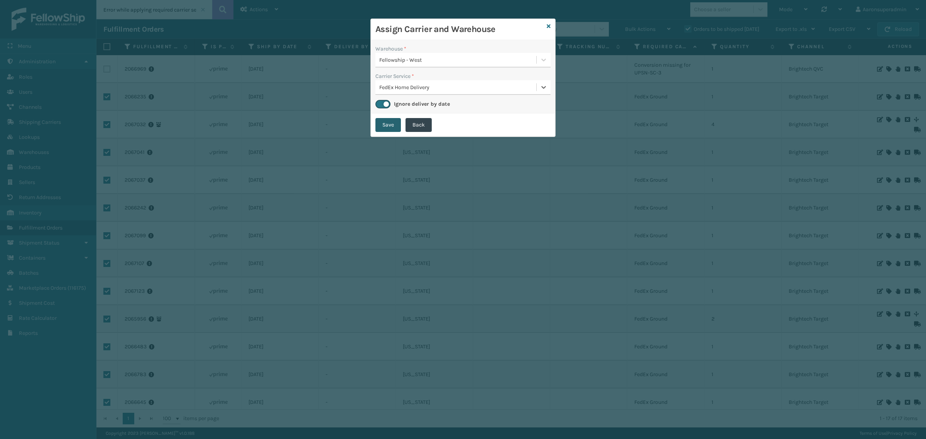
click at [385, 122] on button "Save" at bounding box center [387, 125] width 25 height 14
checkbox input "false"
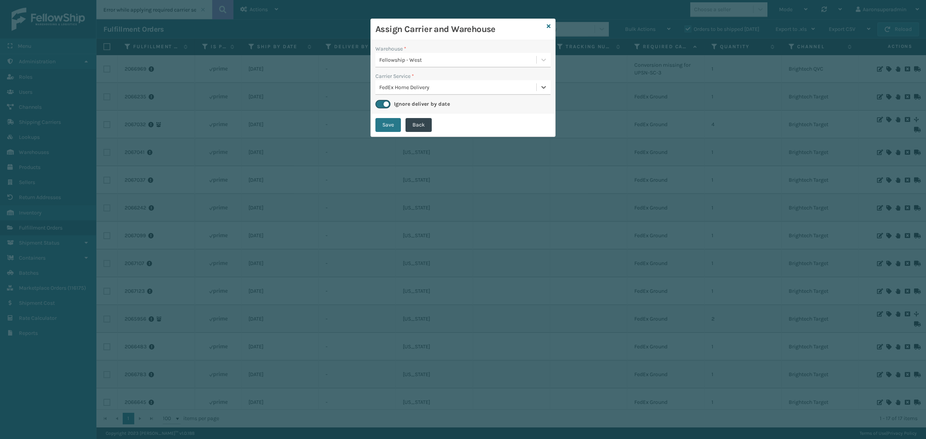
checkbox input "false"
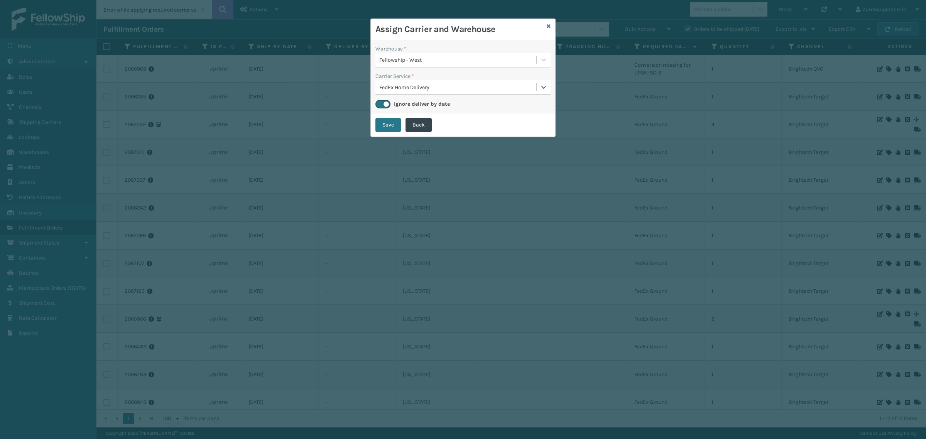
checkbox input "false"
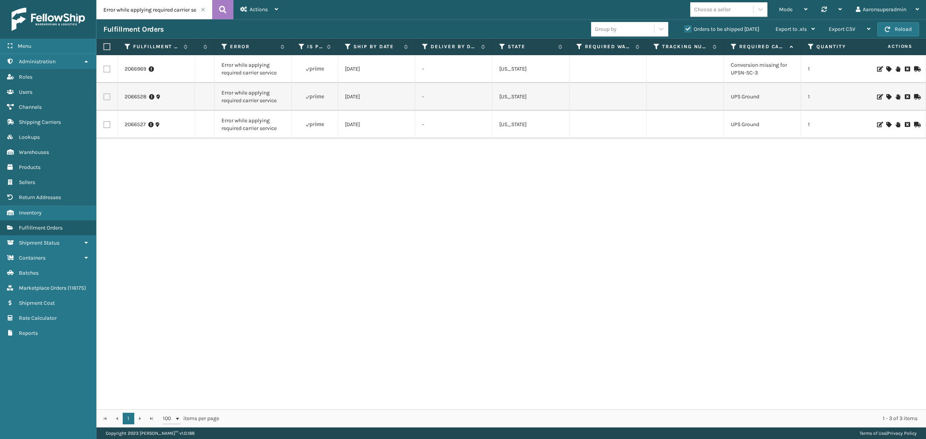
scroll to position [0, 316]
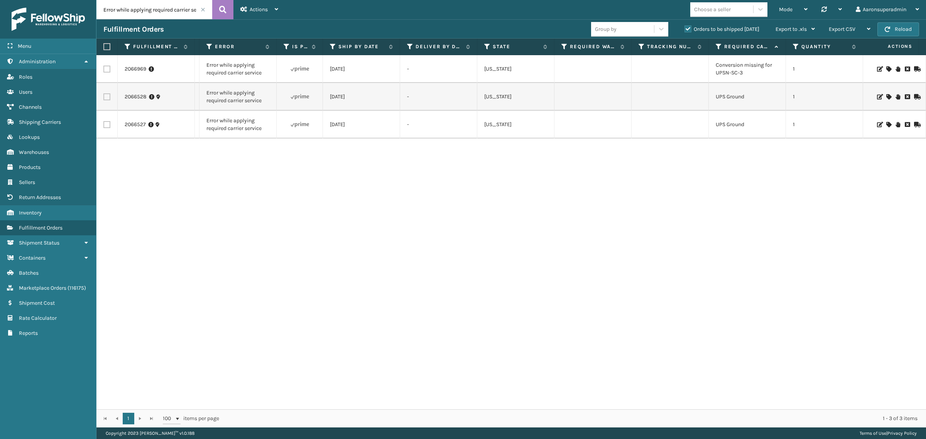
click at [886, 96] on icon at bounding box center [888, 96] width 5 height 5
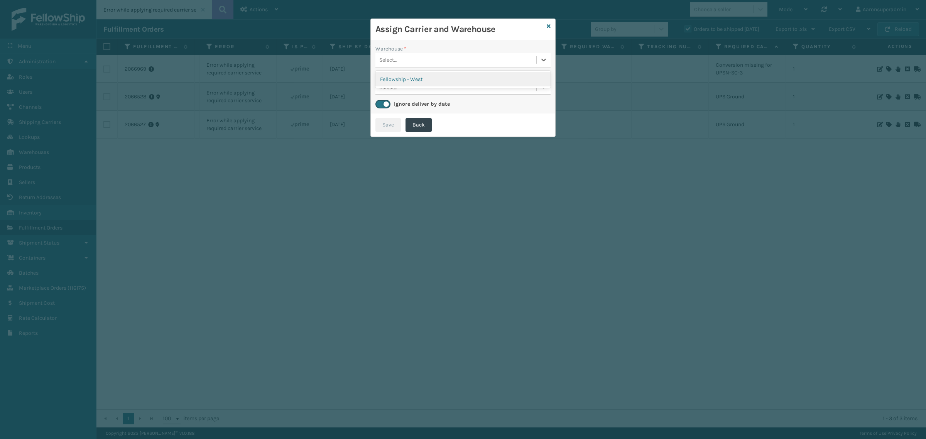
click at [497, 67] on div "Select..." at bounding box center [462, 60] width 175 height 15
click at [456, 77] on div "Fellowship - West" at bounding box center [462, 79] width 175 height 14
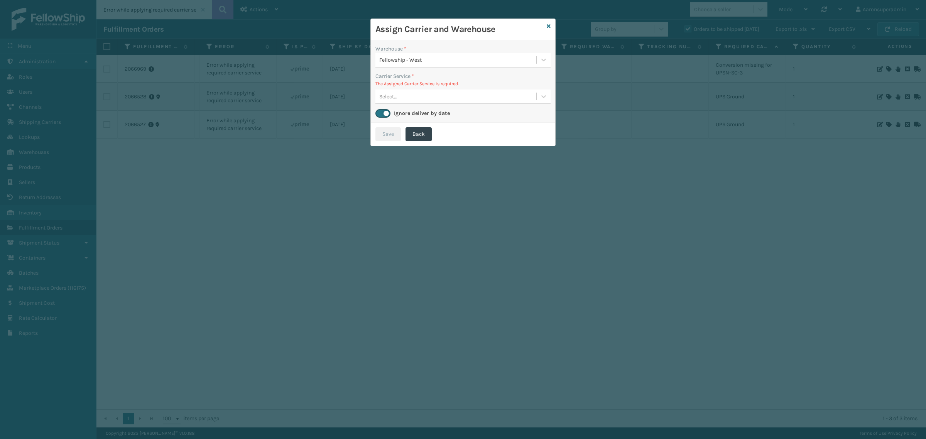
click at [456, 89] on div "Carrier Service * The Assigned Carrier Service is required. Select..." at bounding box center [462, 88] width 175 height 32
click at [450, 93] on div "Select..." at bounding box center [455, 96] width 161 height 13
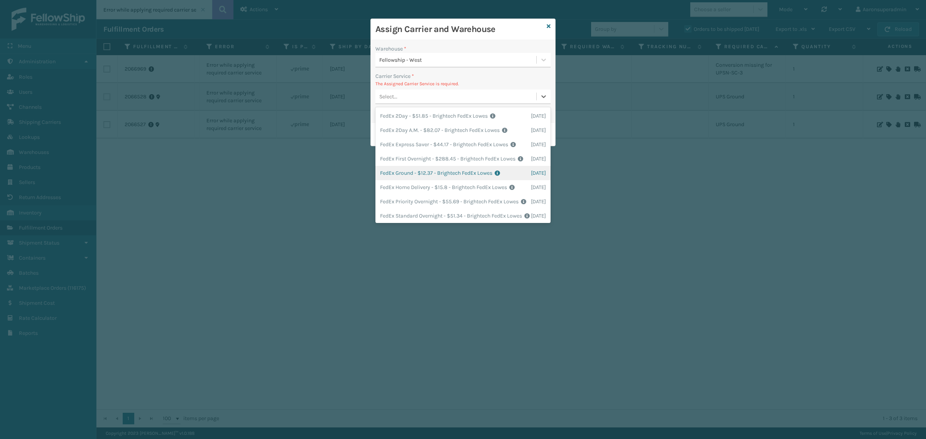
click at [403, 180] on div "FedEx Ground - $12.37 - Brightech FedEx Lowes Shipping Cost $12.37 Surplus Cost…" at bounding box center [462, 173] width 175 height 14
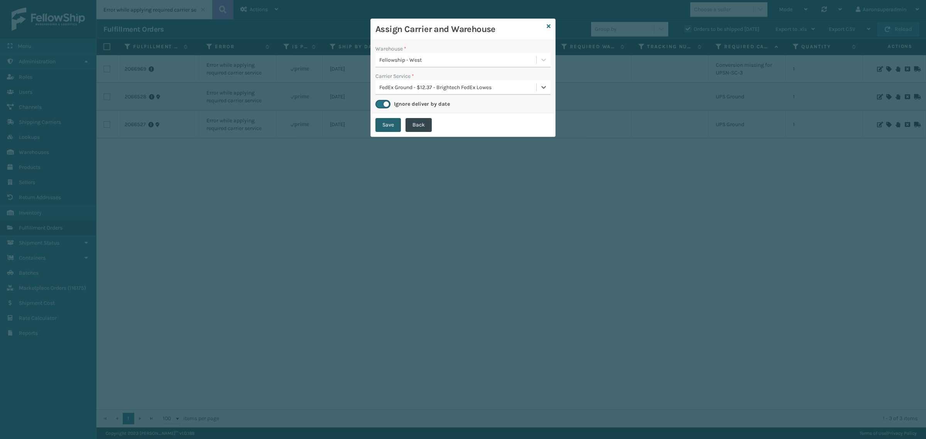
click at [384, 118] on button "Save" at bounding box center [387, 125] width 25 height 14
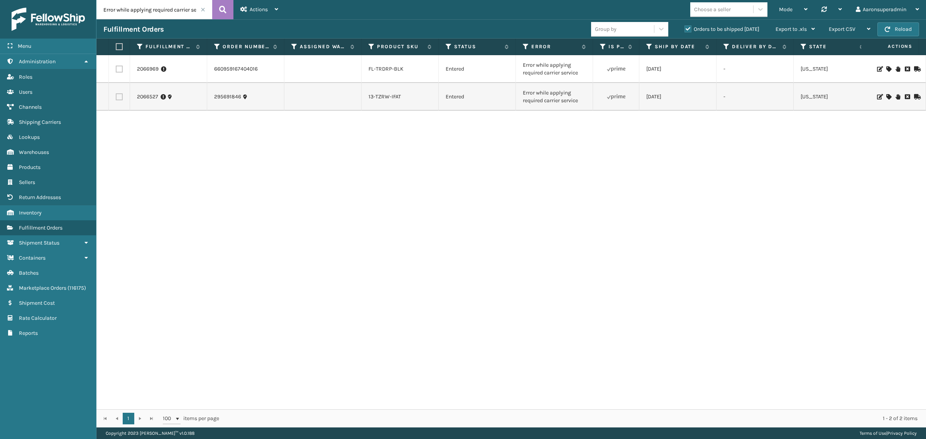
click at [886, 99] on icon at bounding box center [888, 96] width 5 height 5
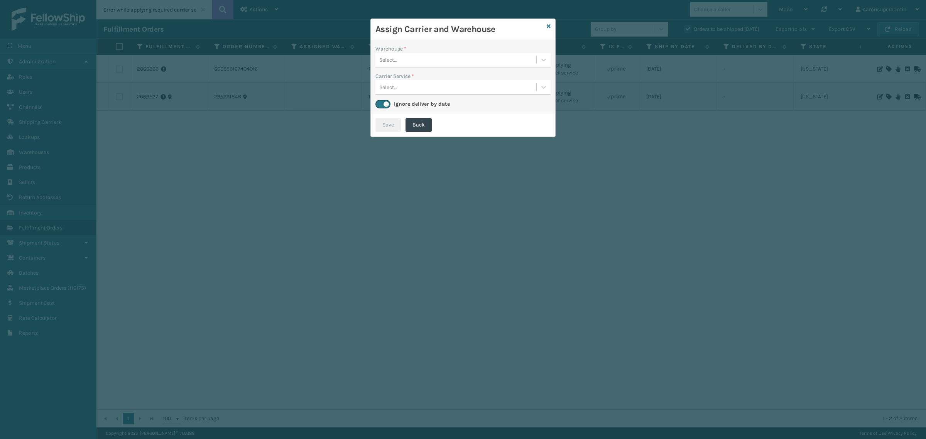
click at [404, 58] on div "Select..." at bounding box center [455, 60] width 161 height 13
click at [427, 74] on div "Fellowship - West" at bounding box center [462, 79] width 175 height 14
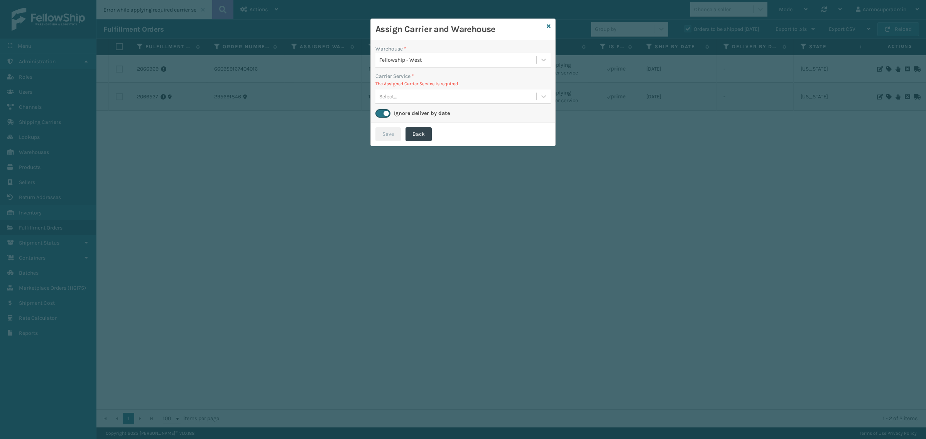
click at [431, 96] on div "Select..." at bounding box center [455, 96] width 161 height 13
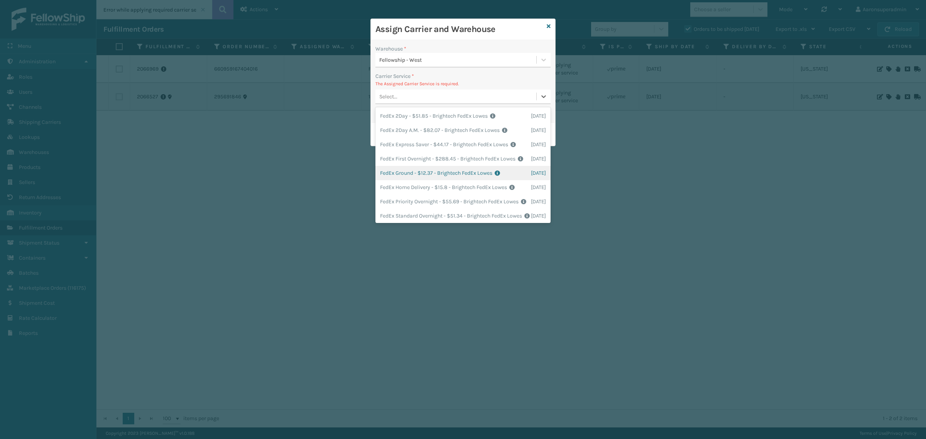
click at [401, 180] on div "FedEx Ground - $12.37 - Brightech FedEx Lowes Shipping Cost $12.37 Surplus Cost…" at bounding box center [462, 173] width 175 height 14
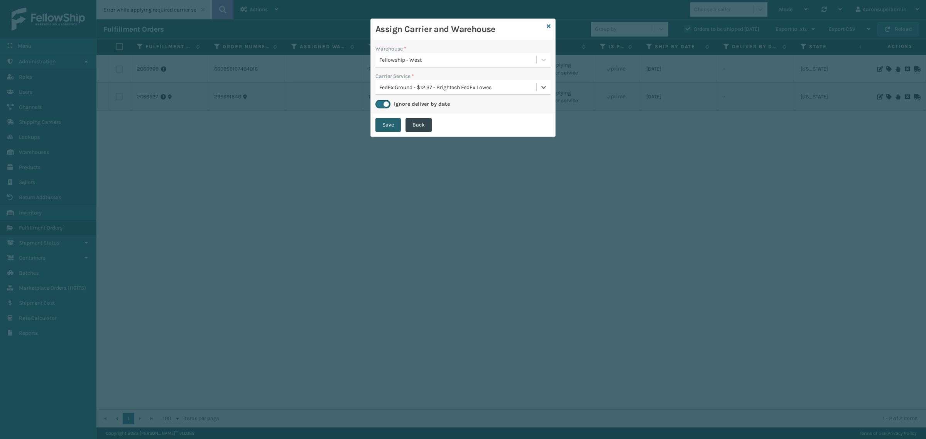
click at [381, 127] on button "Save" at bounding box center [387, 125] width 25 height 14
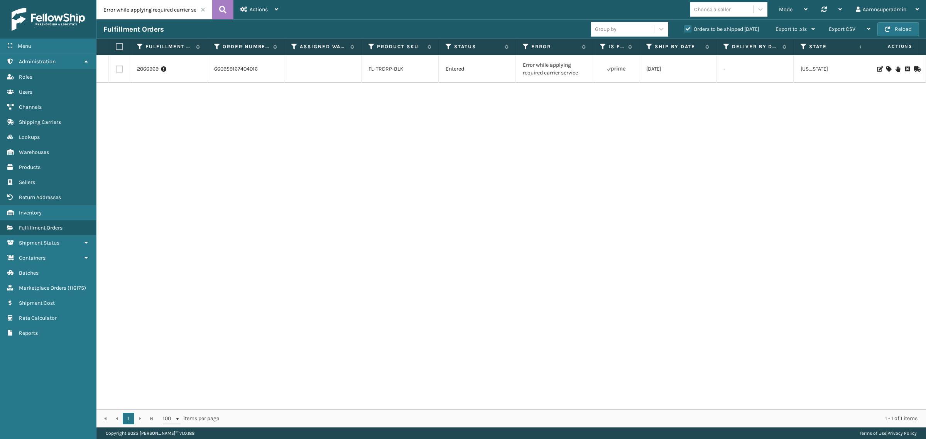
click at [886, 69] on icon at bounding box center [888, 68] width 5 height 5
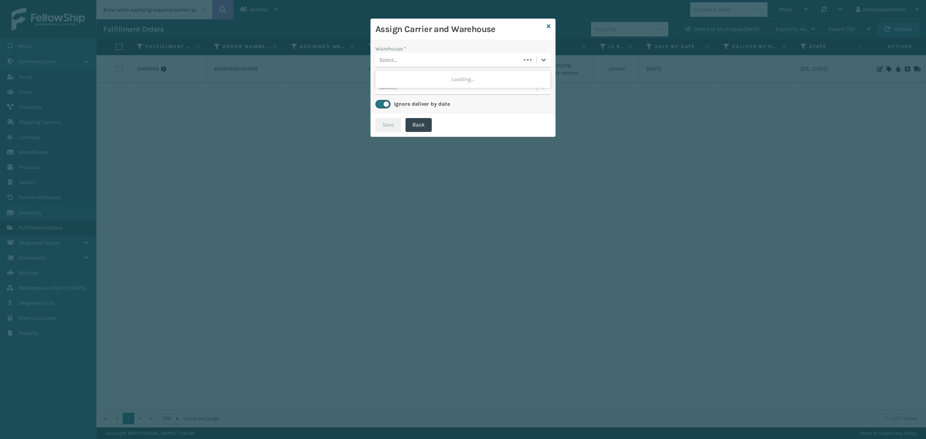
click at [433, 64] on div "Select..." at bounding box center [447, 60] width 145 height 13
click at [409, 77] on div "Fellowship - West" at bounding box center [462, 79] width 175 height 14
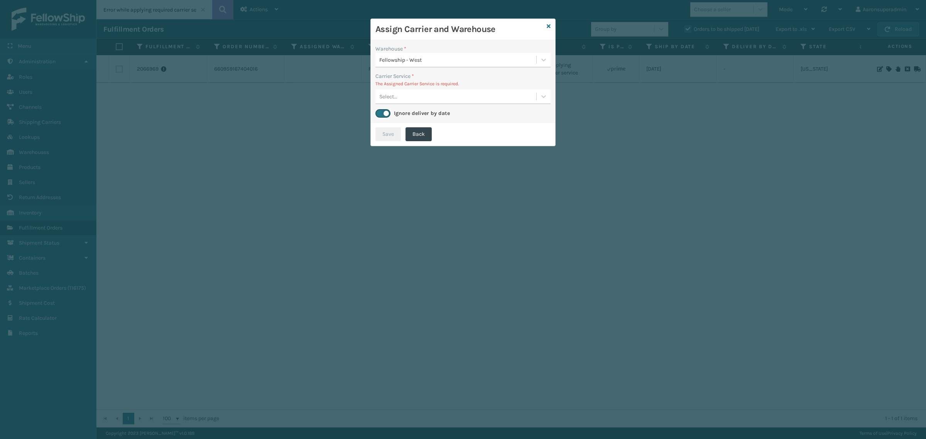
click at [386, 93] on div "Select..." at bounding box center [388, 97] width 18 height 8
drag, startPoint x: 403, startPoint y: 90, endPoint x: 421, endPoint y: 80, distance: 20.5
click at [415, 85] on div "Carrier Service * The Assigned Carrier Service is required. 0 results available…" at bounding box center [462, 88] width 175 height 32
click at [548, 25] on icon at bounding box center [549, 26] width 4 height 5
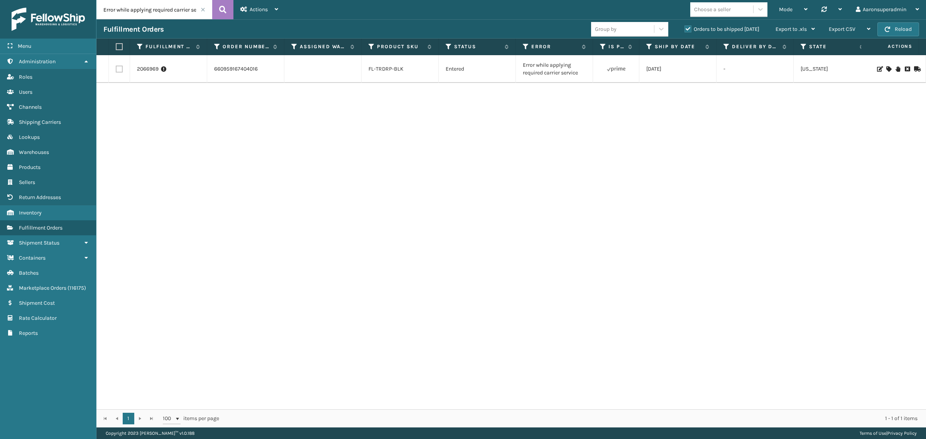
click at [201, 10] on span at bounding box center [203, 9] width 5 height 5
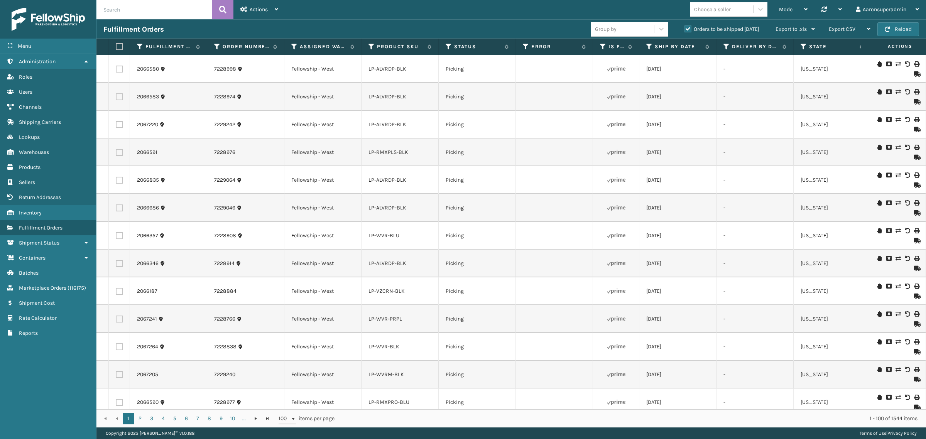
click at [593, 107] on td at bounding box center [616, 97] width 46 height 28
click at [537, 47] on label "Error" at bounding box center [554, 46] width 47 height 7
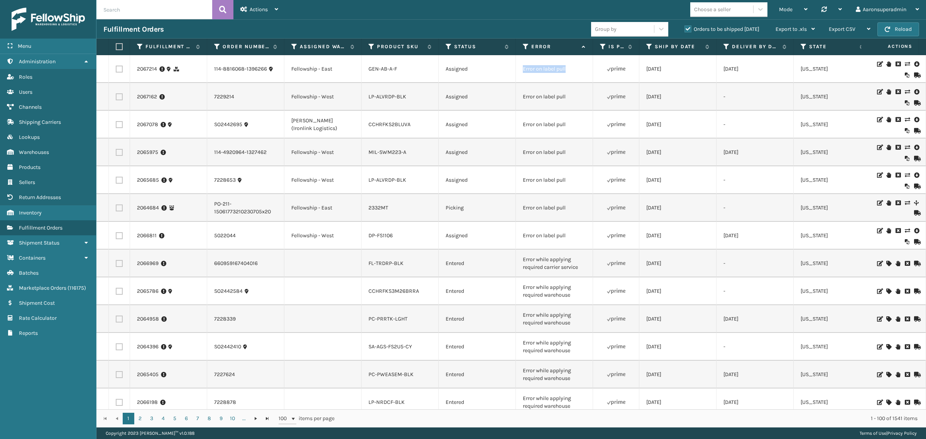
drag, startPoint x: 580, startPoint y: 79, endPoint x: 478, endPoint y: 72, distance: 101.7
copy tr "Error on label pull"
click at [144, 12] on input "text" at bounding box center [154, 9] width 116 height 19
paste input "Error on label pull"
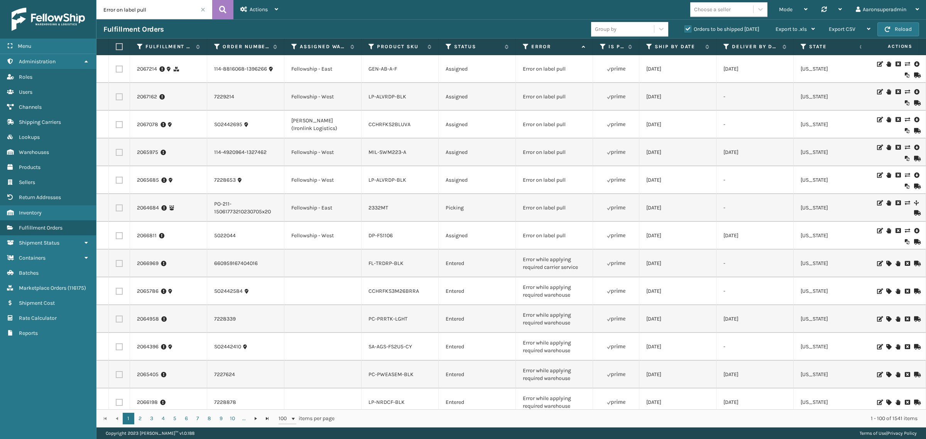
type input "Error on label pull"
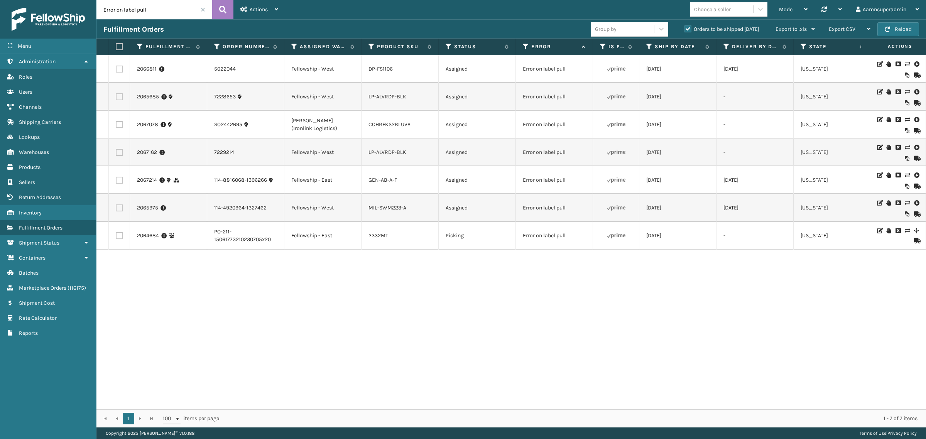
click at [204, 8] on span at bounding box center [203, 9] width 5 height 5
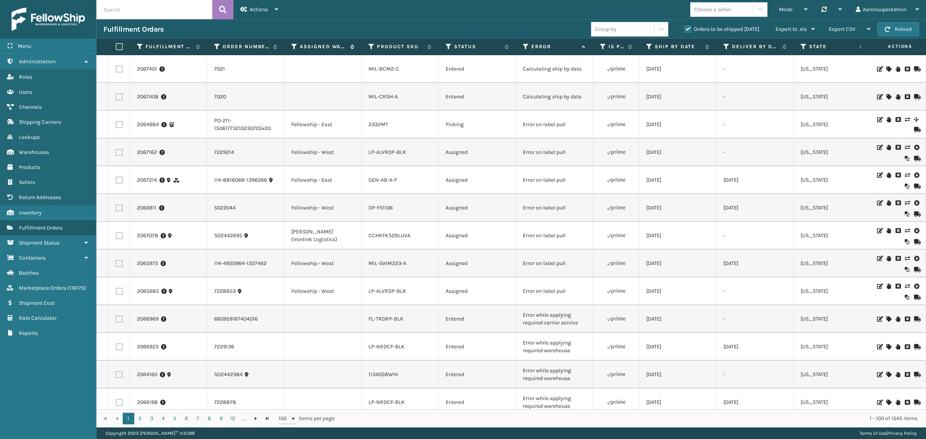
click at [295, 46] on icon at bounding box center [294, 46] width 6 height 7
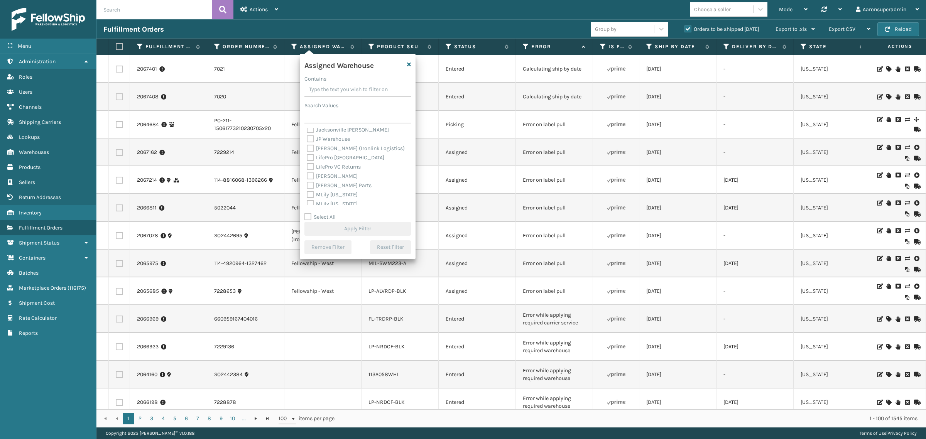
scroll to position [112, 0]
click at [315, 164] on div "[PERSON_NAME]" at bounding box center [358, 168] width 102 height 9
click at [317, 169] on label "[PERSON_NAME]" at bounding box center [332, 168] width 51 height 7
click at [307, 169] on input "[PERSON_NAME]" at bounding box center [307, 166] width 0 height 5
checkbox input "true"
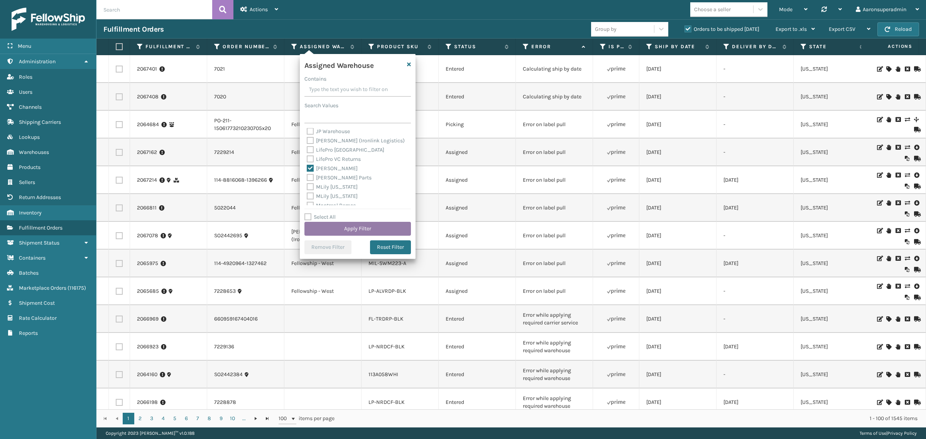
click at [338, 226] on button "Apply Filter" at bounding box center [357, 229] width 106 height 14
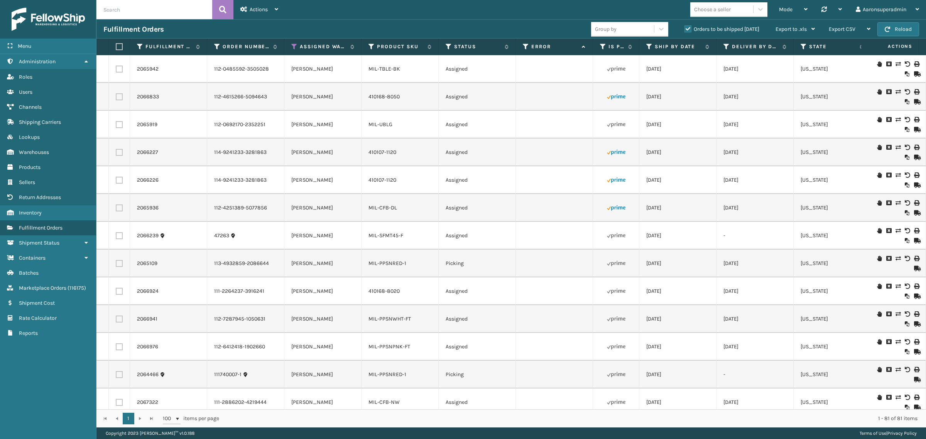
click at [895, 64] on icon at bounding box center [897, 63] width 5 height 5
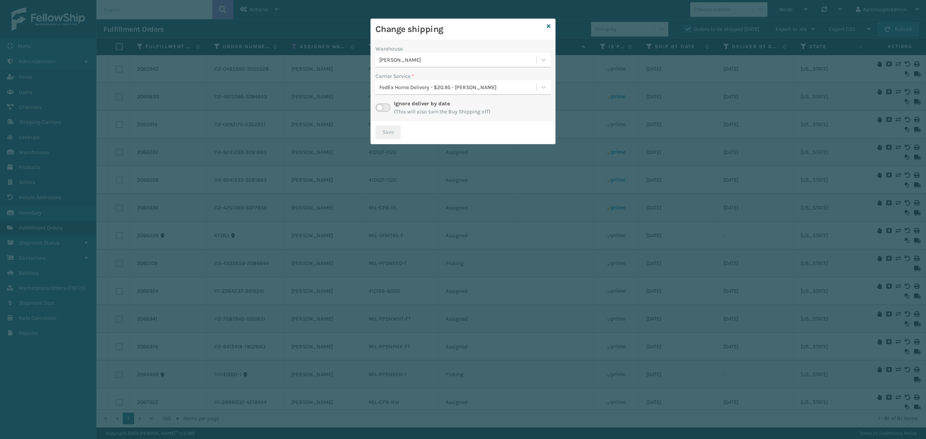
click at [468, 90] on div "FedEx Home Delivery - $20.95 - Milliard FedEx" at bounding box center [458, 87] width 158 height 8
click at [428, 79] on div "Carrier Service *" at bounding box center [462, 76] width 175 height 8
click at [383, 112] on label at bounding box center [382, 107] width 15 height 8
click at [380, 108] on input "checkbox" at bounding box center [377, 105] width 5 height 5
click at [419, 85] on div "Select..." at bounding box center [455, 87] width 161 height 13
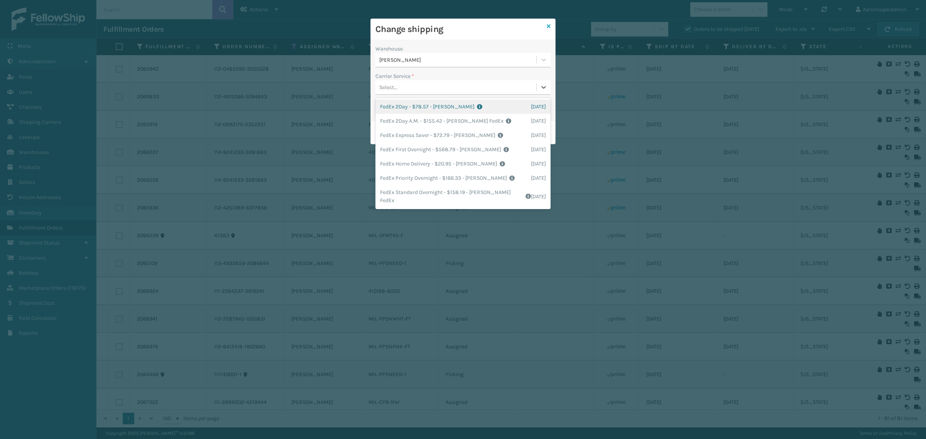
click at [549, 27] on icon at bounding box center [549, 26] width 4 height 5
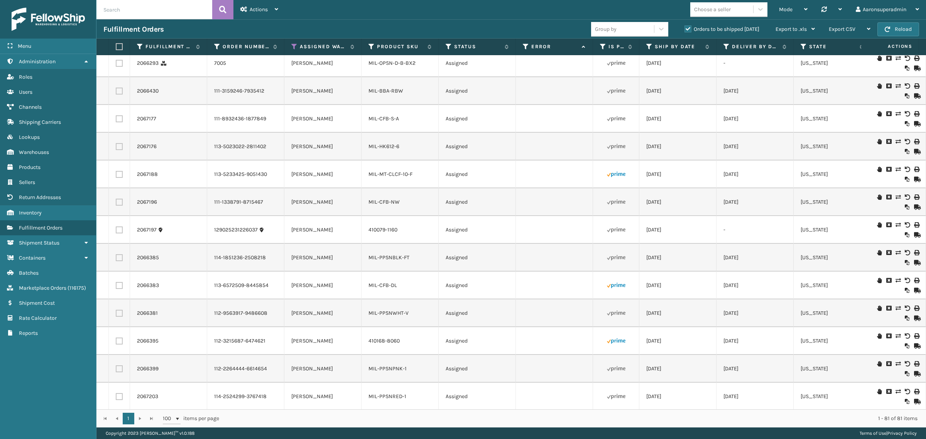
scroll to position [594, 0]
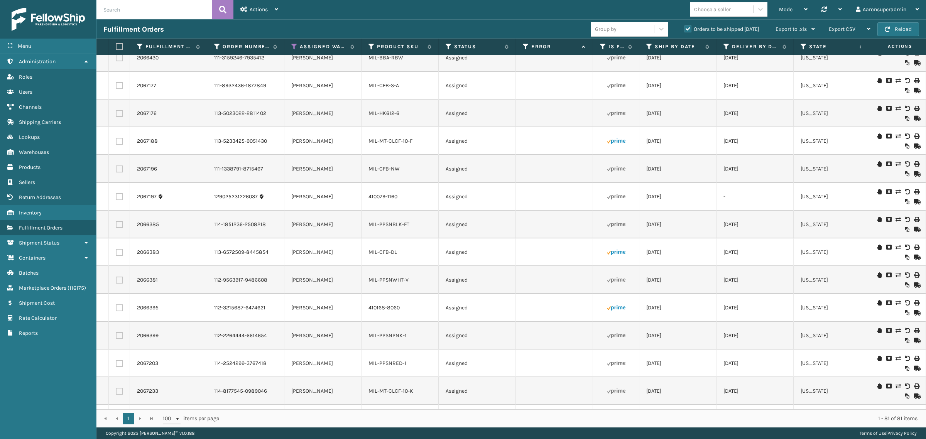
click at [895, 246] on icon at bounding box center [897, 247] width 5 height 5
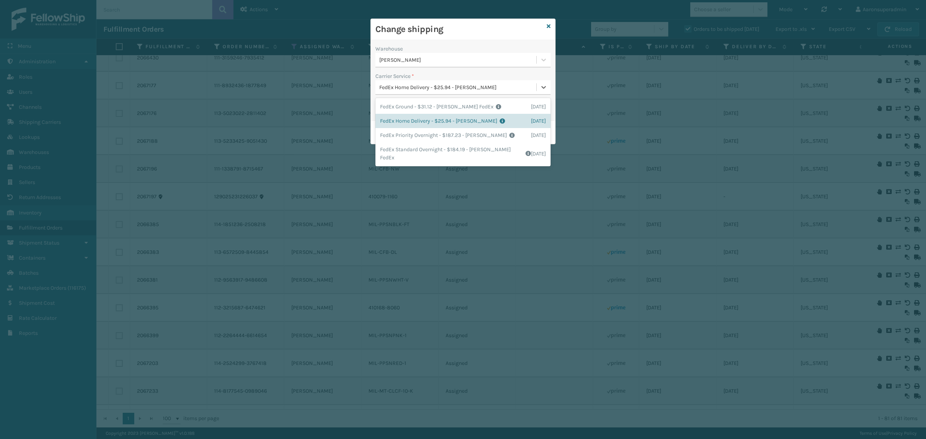
click at [409, 87] on div "FedEx Home Delivery - $25.94 - Milliard FedEx" at bounding box center [458, 87] width 158 height 8
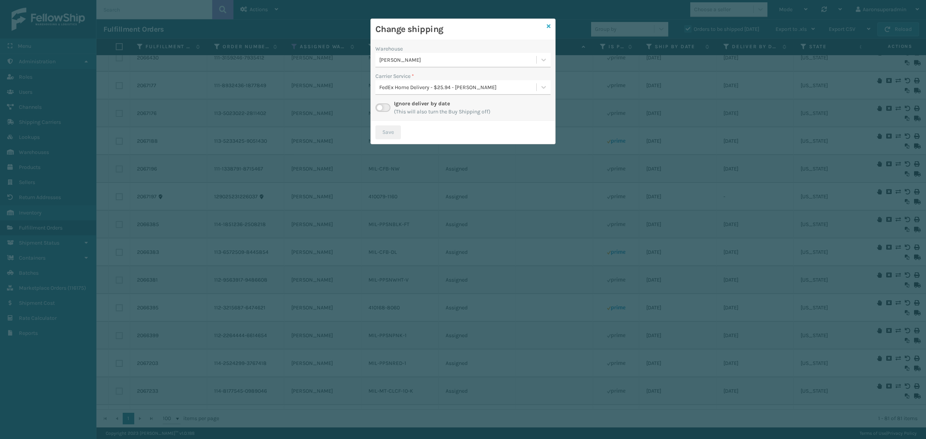
click at [547, 25] on icon at bounding box center [549, 26] width 4 height 5
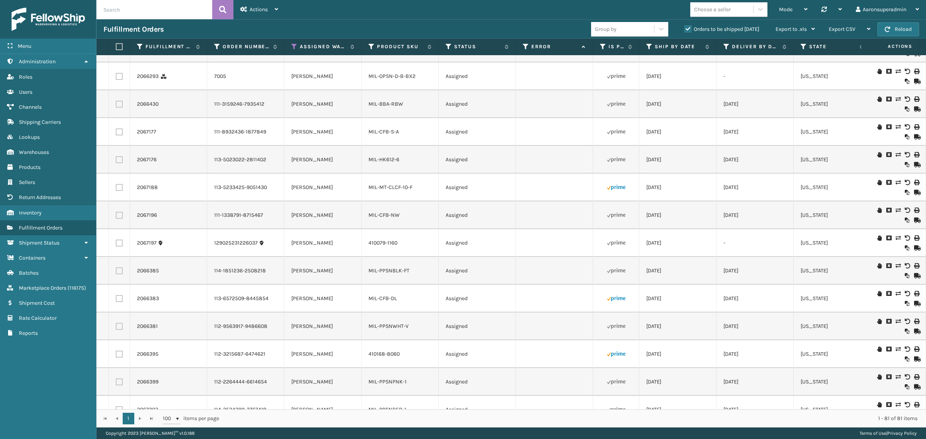
scroll to position [530, 0]
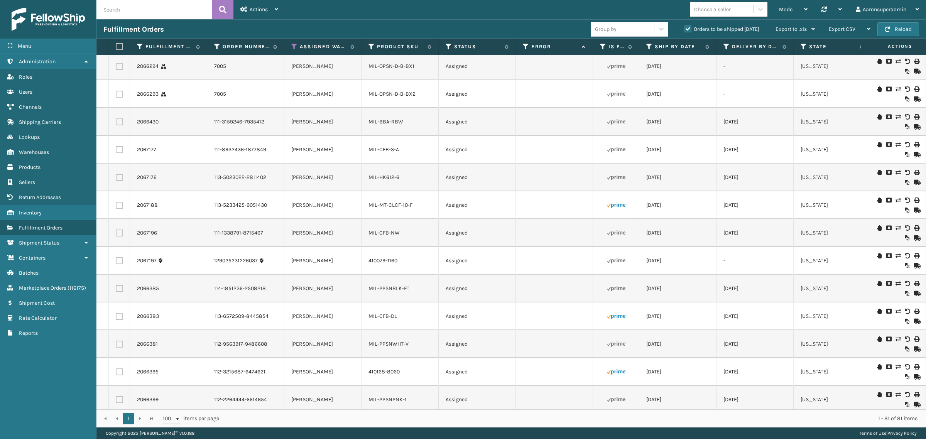
click at [895, 338] on icon at bounding box center [897, 338] width 5 height 5
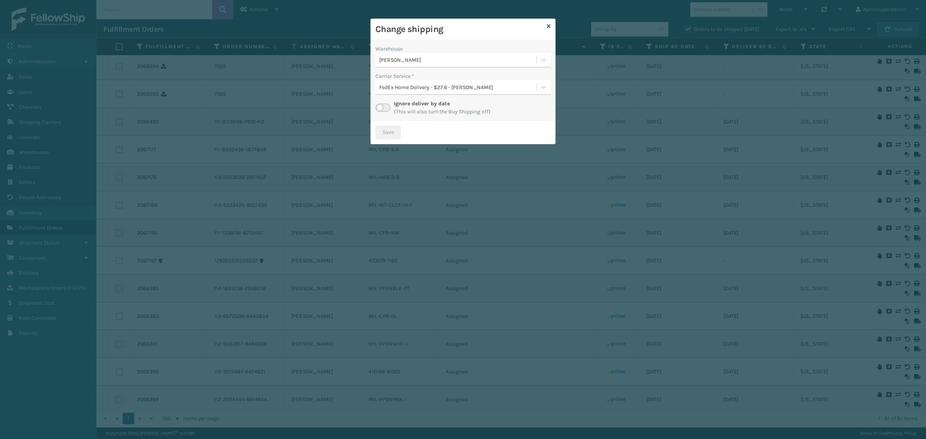
click at [423, 85] on div "FedEx Home Delivery - $27.6 - Milliard FedEx" at bounding box center [458, 87] width 158 height 8
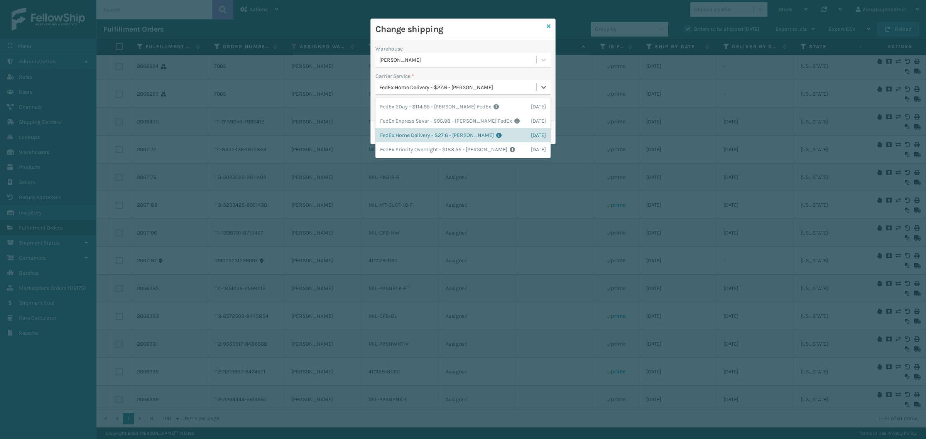
click at [547, 26] on icon at bounding box center [549, 26] width 4 height 5
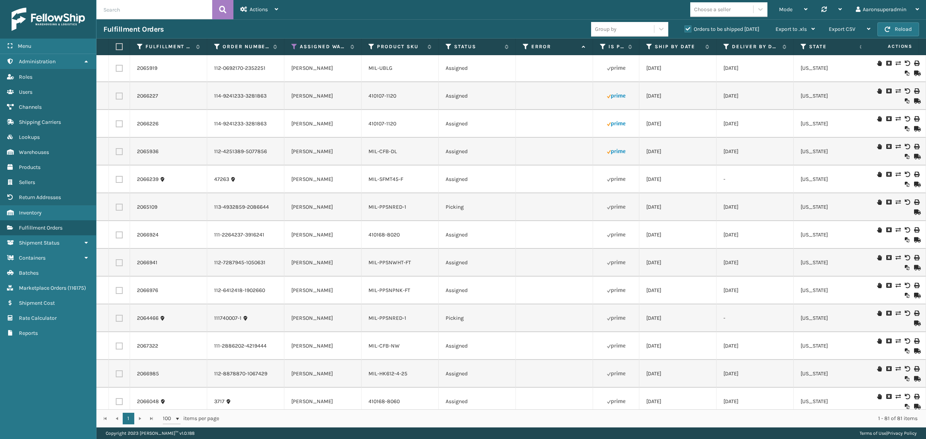
scroll to position [0, 0]
click at [151, 8] on input "text" at bounding box center [154, 9] width 116 height 19
paste input "114-3731188-3861026"
type input "114-3731188-3861026"
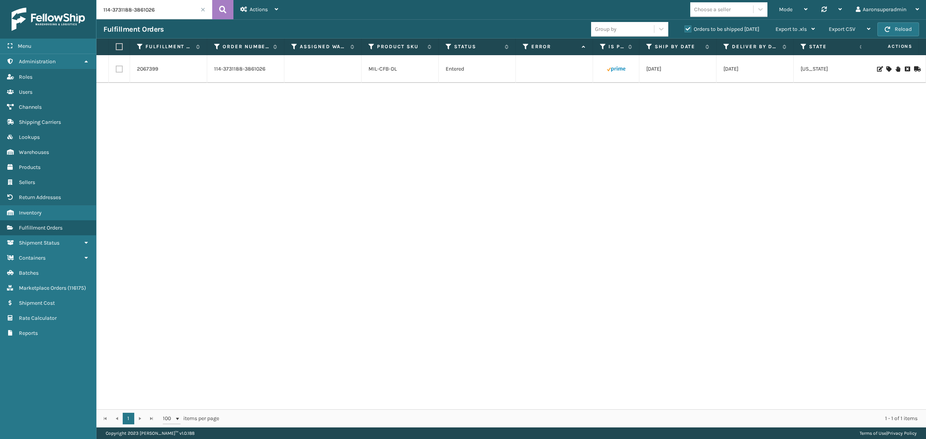
click at [886, 70] on icon at bounding box center [888, 68] width 5 height 5
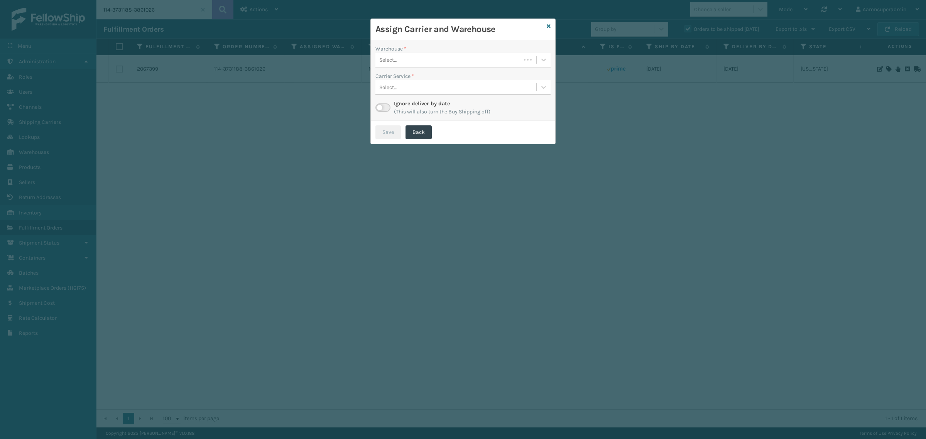
click at [444, 64] on div "Select..." at bounding box center [447, 60] width 145 height 13
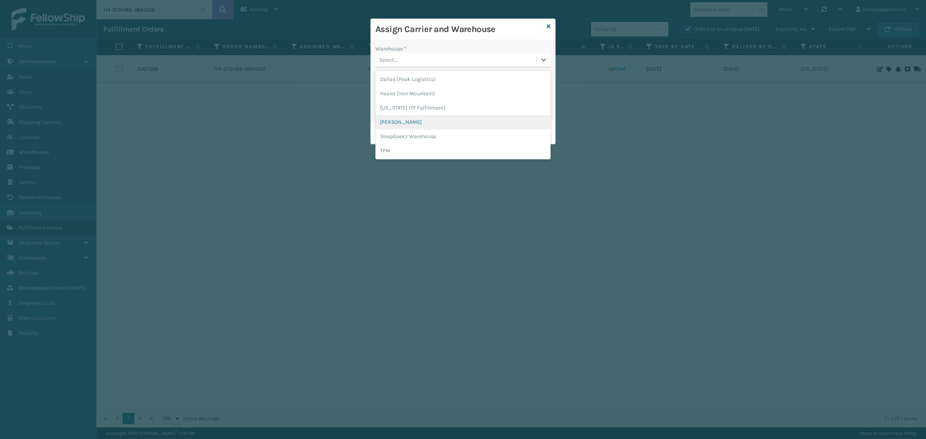
click at [412, 120] on div "[PERSON_NAME]" at bounding box center [462, 122] width 175 height 14
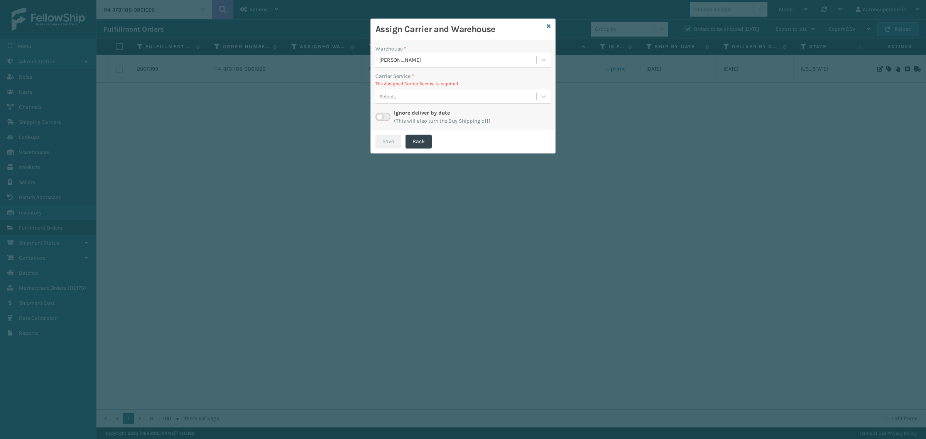
click at [389, 88] on div "Carrier Service * The Assigned Carrier Service is required. Select..." at bounding box center [462, 88] width 175 height 32
click at [393, 93] on div "Select..." at bounding box center [388, 97] width 18 height 8
click at [547, 27] on icon at bounding box center [549, 26] width 4 height 5
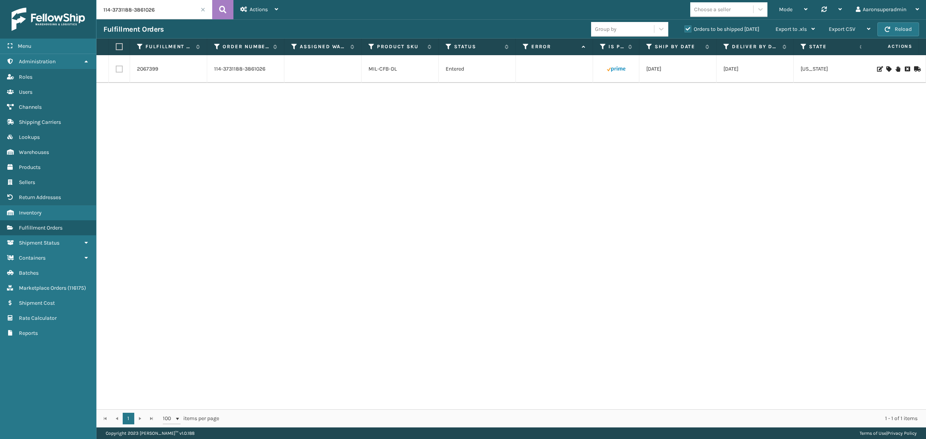
click at [202, 10] on span at bounding box center [203, 9] width 5 height 5
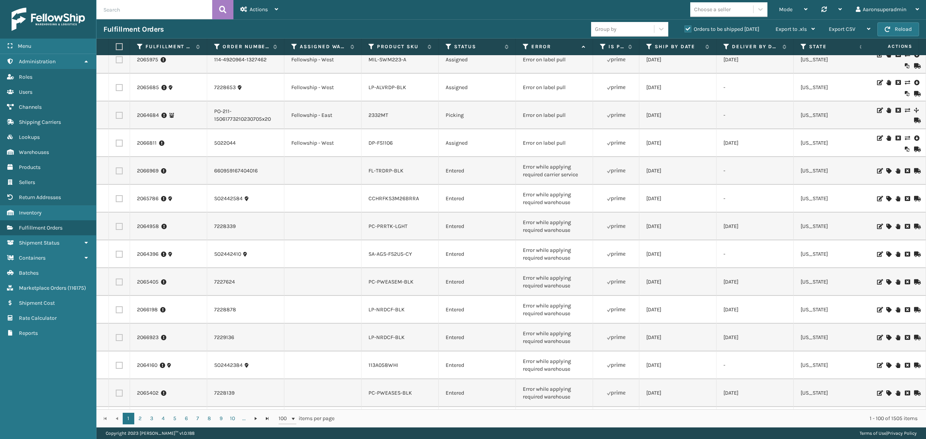
scroll to position [80, 0]
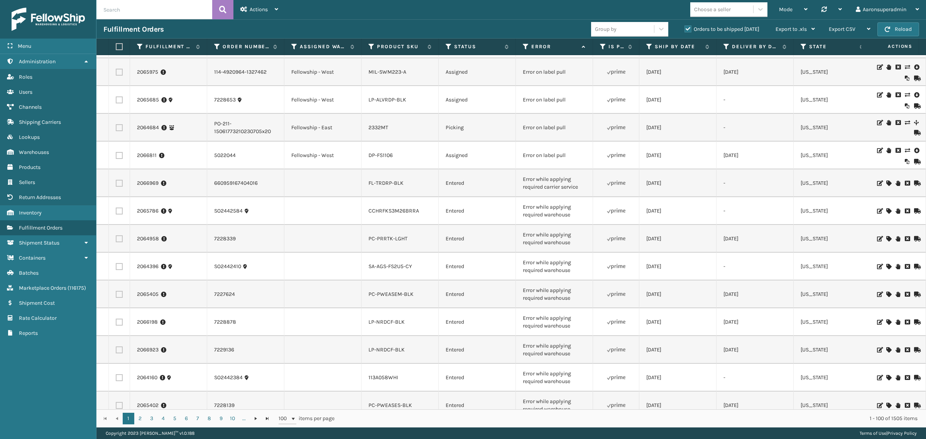
click at [116, 18] on input "text" at bounding box center [154, 9] width 116 height 19
paste input "112-4672686-1340211"
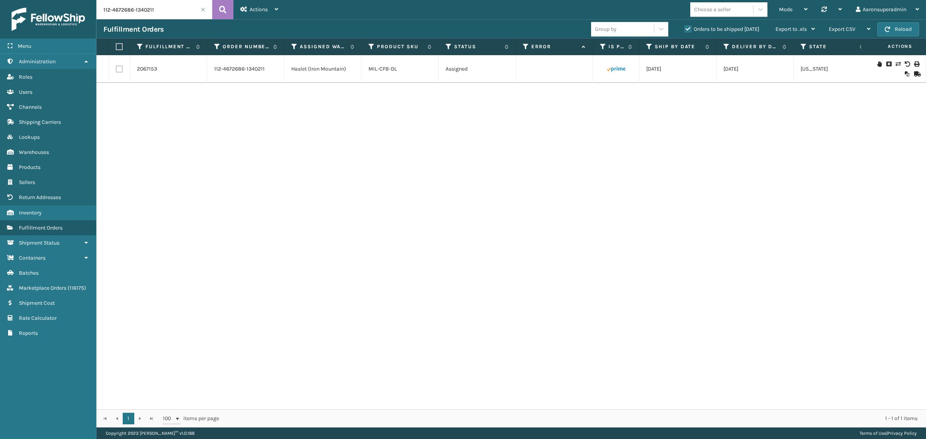
click at [160, 14] on input "112-4672686-1340211" at bounding box center [154, 9] width 116 height 19
click at [160, 13] on input "112-4672686-1340211" at bounding box center [154, 9] width 116 height 19
paste input "4-3731188-3861026"
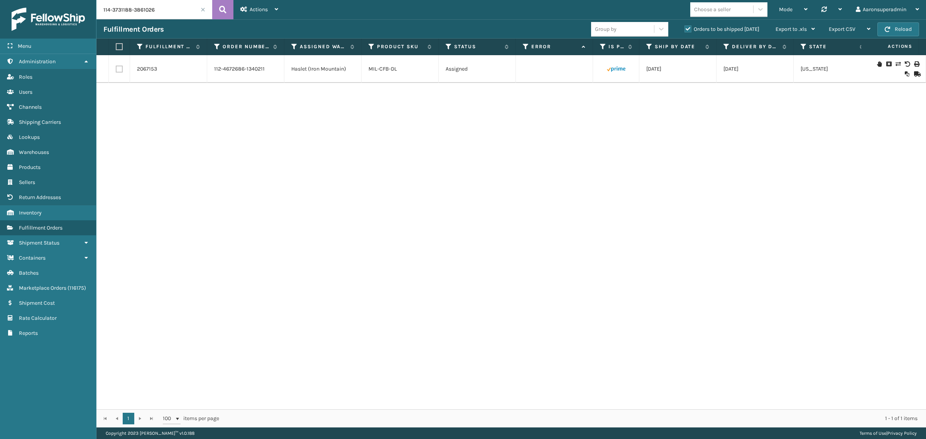
type input "114-3731188-3861026"
click at [905, 65] on icon at bounding box center [907, 63] width 5 height 5
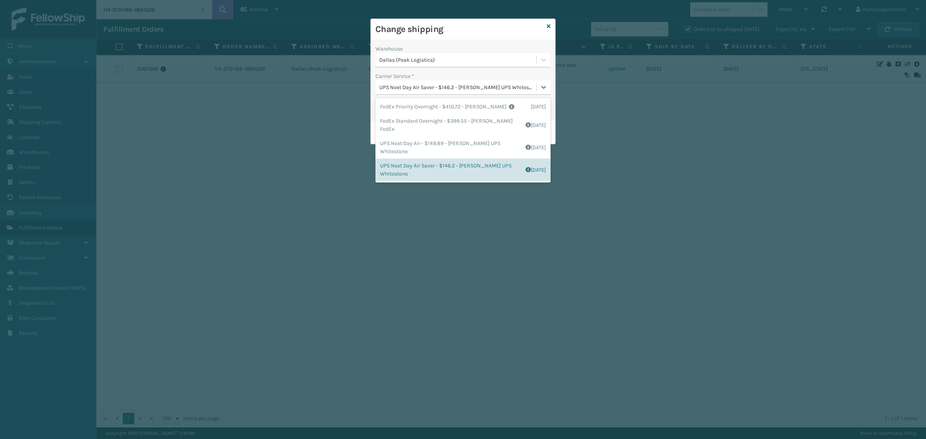
click at [402, 88] on div "UPS Next Day Air Saver - $146.2 - Milliard UPS Whitestone" at bounding box center [458, 87] width 158 height 8
click at [423, 70] on div "Warehouse Dallas (Peak Logistics) Carrier Service * option FedEx Priority Overn…" at bounding box center [463, 80] width 184 height 81
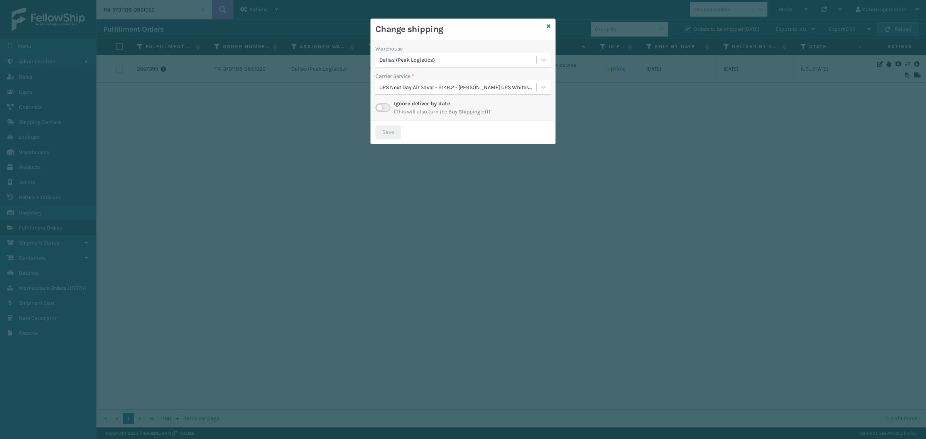
click at [380, 106] on label at bounding box center [382, 107] width 15 height 8
click at [380, 106] on input "checkbox" at bounding box center [377, 105] width 5 height 5
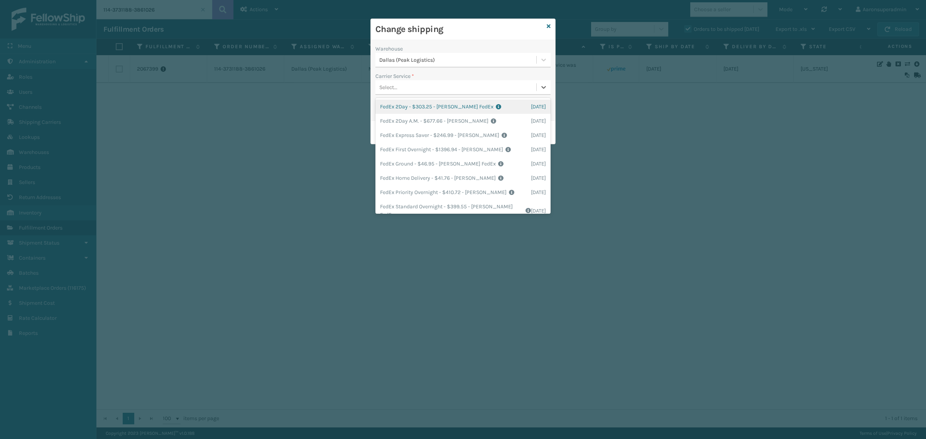
drag, startPoint x: 435, startPoint y: 85, endPoint x: 434, endPoint y: 95, distance: 9.7
click at [435, 84] on div "Select..." at bounding box center [455, 87] width 161 height 13
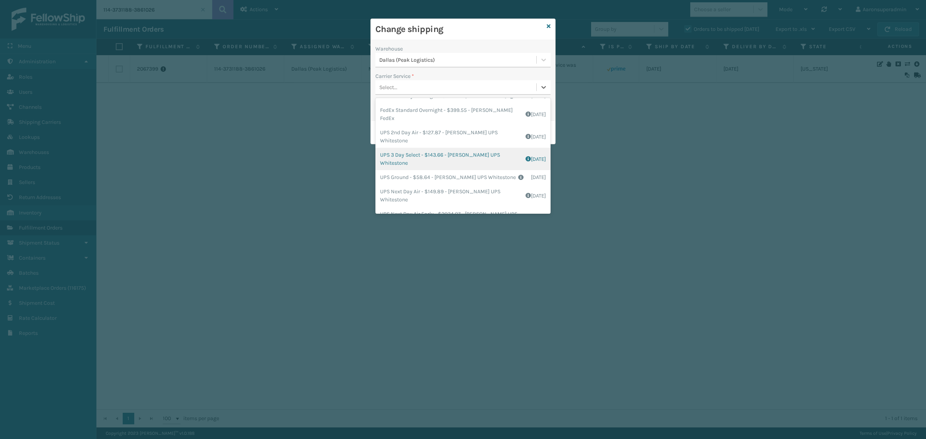
scroll to position [135, 0]
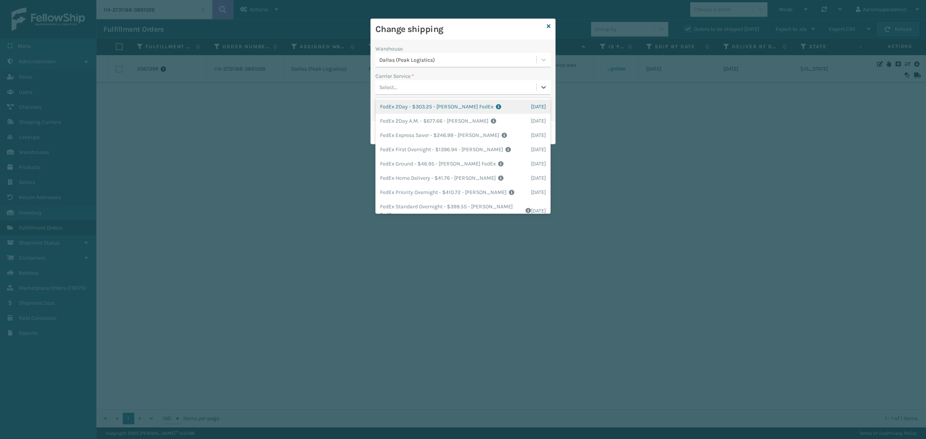
click at [459, 86] on div "Select..." at bounding box center [455, 87] width 161 height 13
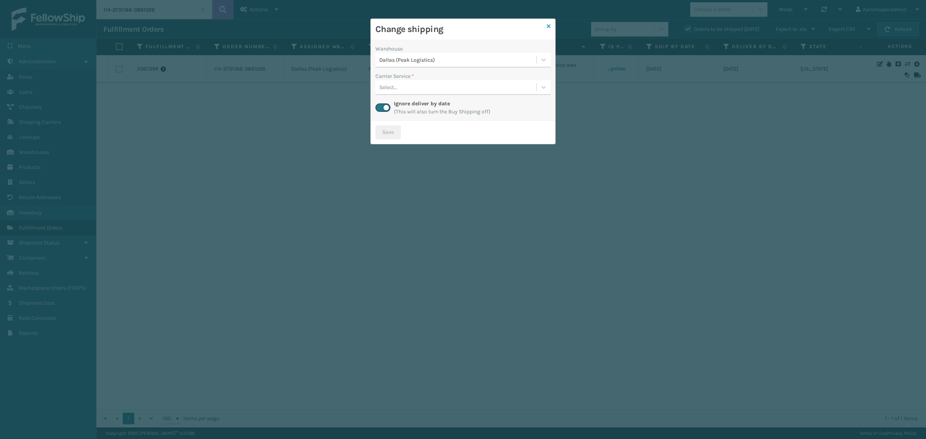
click at [550, 24] on icon at bounding box center [549, 26] width 4 height 5
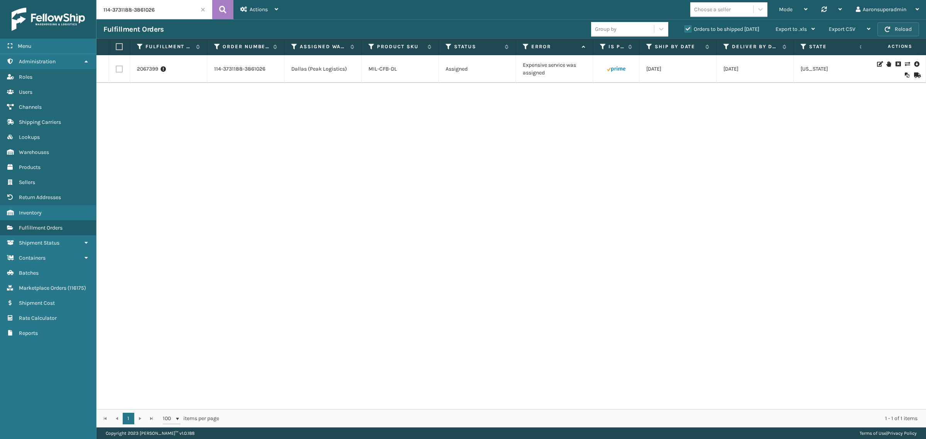
click at [893, 26] on button "Reload" at bounding box center [898, 29] width 42 height 14
click at [905, 66] on icon at bounding box center [907, 63] width 5 height 5
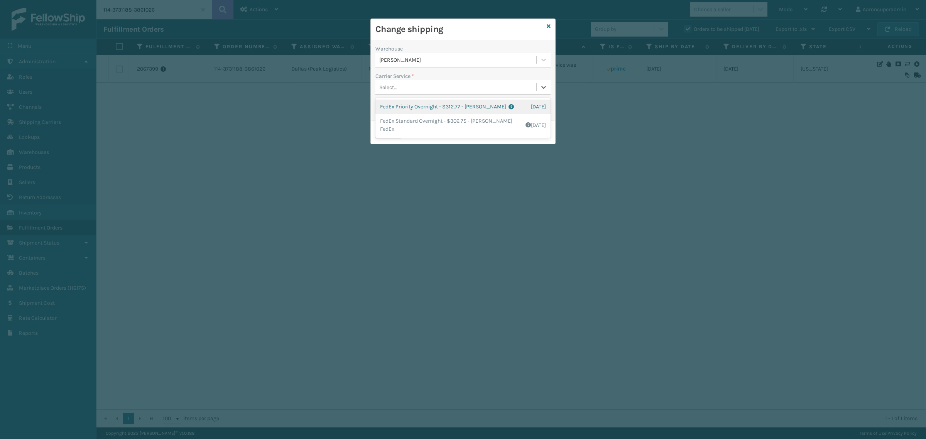
click at [405, 91] on div "Select..." at bounding box center [455, 87] width 161 height 13
click at [409, 86] on div "Select..." at bounding box center [455, 87] width 161 height 13
click at [387, 107] on label at bounding box center [382, 107] width 15 height 8
click at [380, 107] on input "checkbox" at bounding box center [377, 105] width 5 height 5
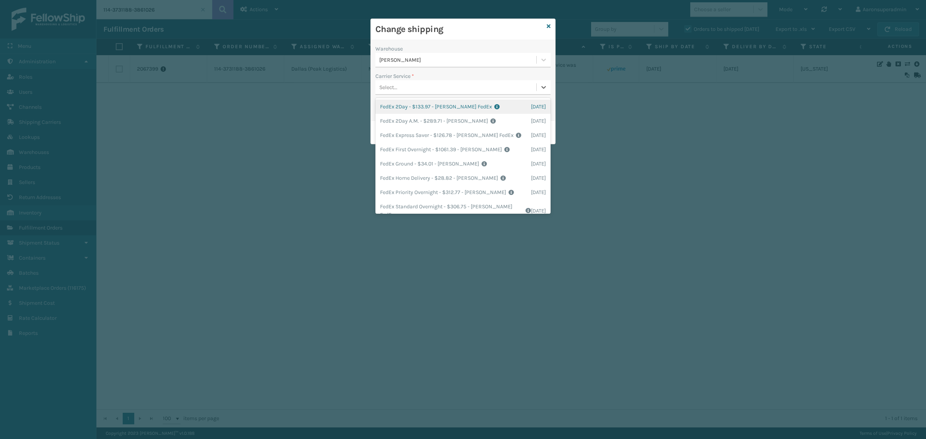
click at [431, 84] on div "Select..." at bounding box center [455, 87] width 161 height 13
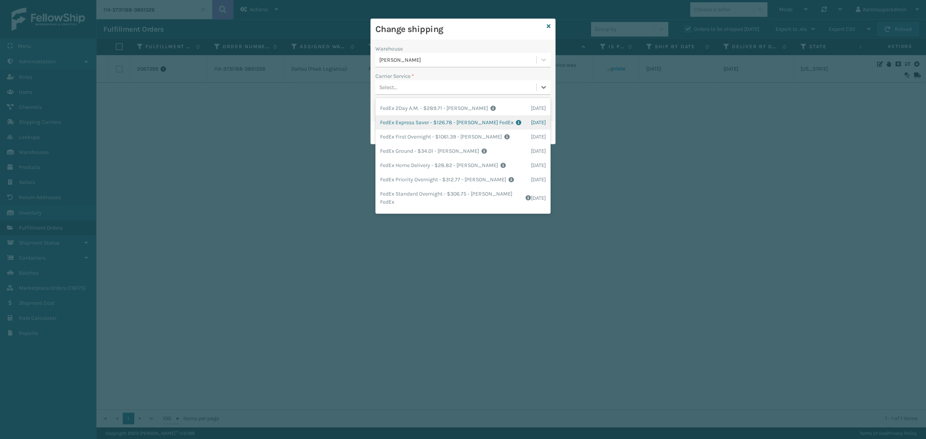
scroll to position [24, 0]
click at [549, 27] on icon at bounding box center [549, 26] width 4 height 5
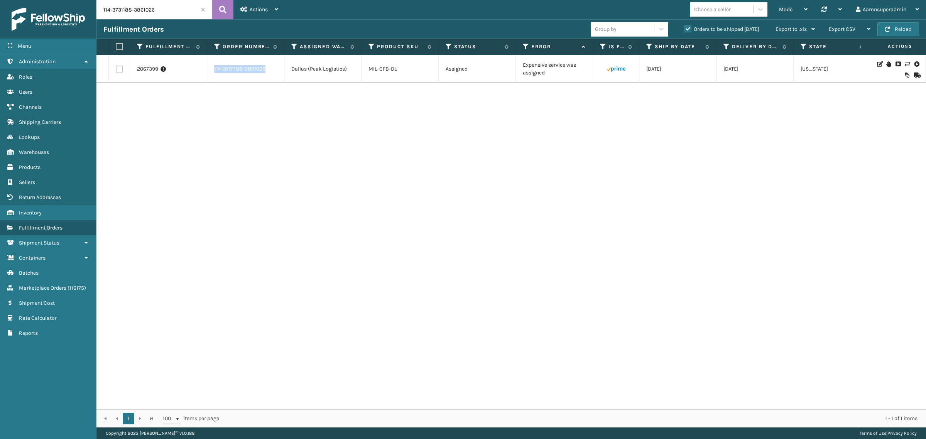
drag, startPoint x: 270, startPoint y: 70, endPoint x: 204, endPoint y: 74, distance: 65.7
copy tr "114-3731188-3861026"
click at [905, 62] on icon at bounding box center [907, 63] width 5 height 5
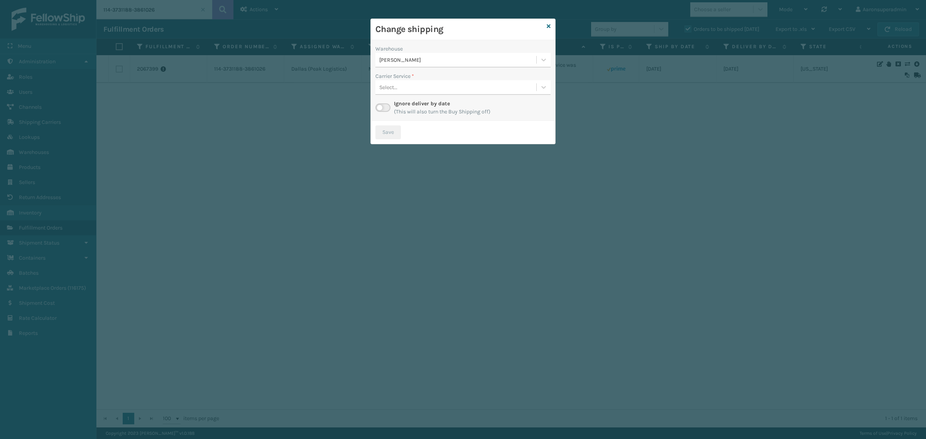
click at [437, 84] on div "Select..." at bounding box center [455, 87] width 161 height 13
click at [427, 74] on div "Carrier Service *" at bounding box center [462, 76] width 175 height 8
click at [387, 105] on label at bounding box center [382, 107] width 15 height 8
click at [380, 105] on input "checkbox" at bounding box center [377, 105] width 5 height 5
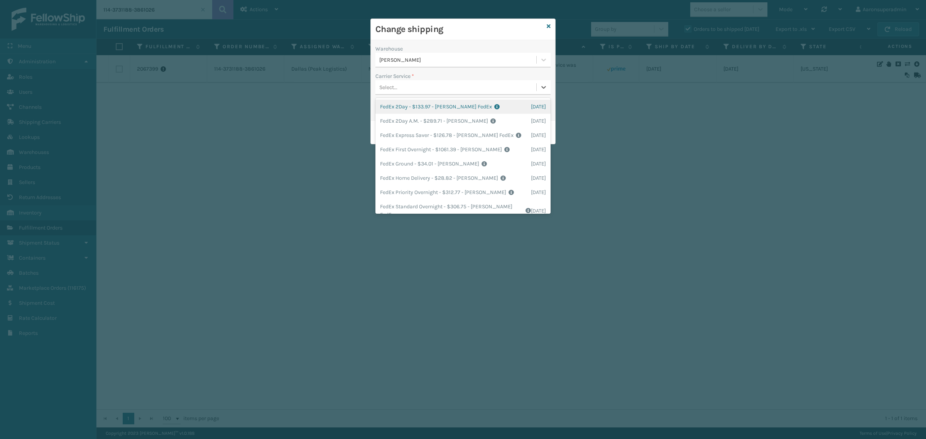
click at [437, 89] on div "Select..." at bounding box center [455, 87] width 161 height 13
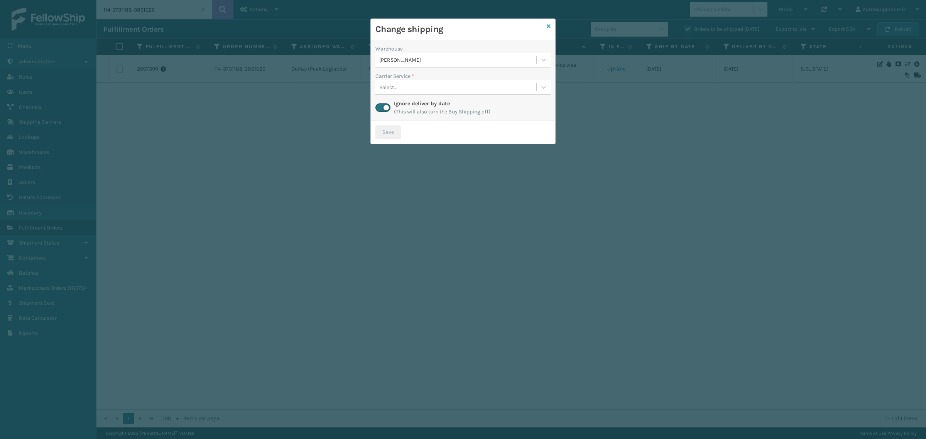
click at [549, 27] on icon at bounding box center [549, 26] width 4 height 5
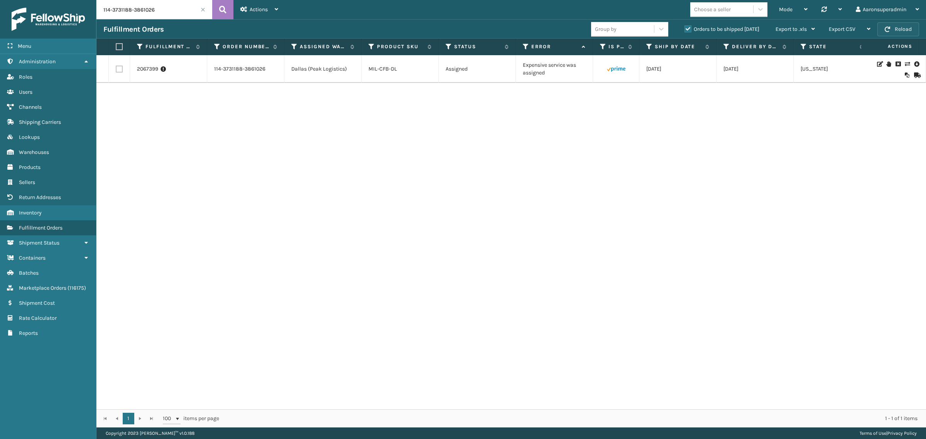
click at [885, 31] on span "button" at bounding box center [887, 29] width 5 height 5
click at [905, 66] on icon at bounding box center [907, 63] width 5 height 5
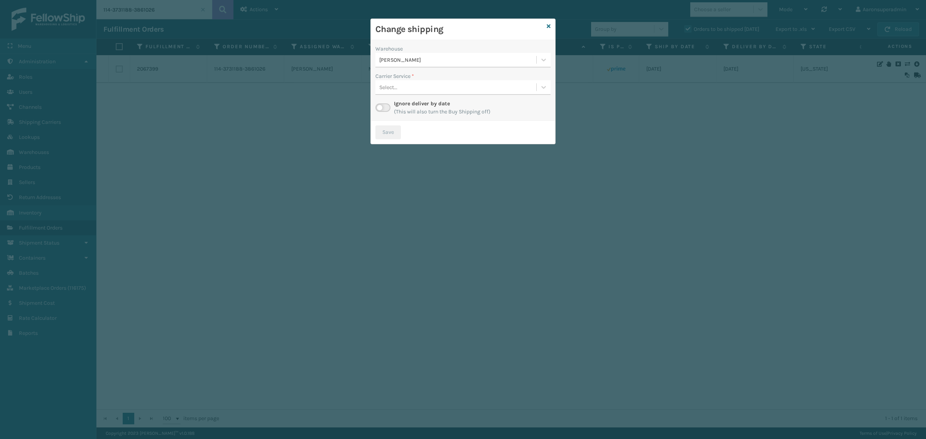
click at [404, 88] on div "Select..." at bounding box center [455, 87] width 161 height 13
click at [549, 26] on icon at bounding box center [549, 26] width 4 height 5
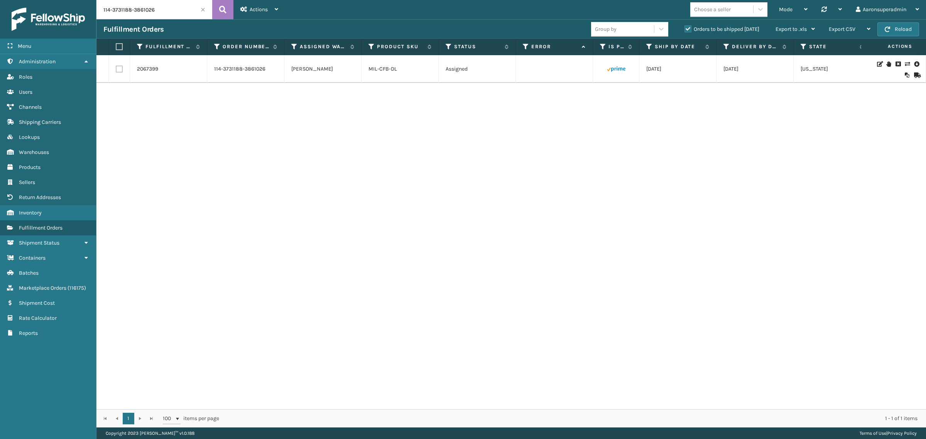
click at [118, 68] on label at bounding box center [119, 69] width 7 height 7
click at [116, 68] on input "checkbox" at bounding box center [116, 68] width 0 height 5
checkbox input "true"
click at [633, 27] on span "Bulk Actions" at bounding box center [640, 29] width 30 height 7
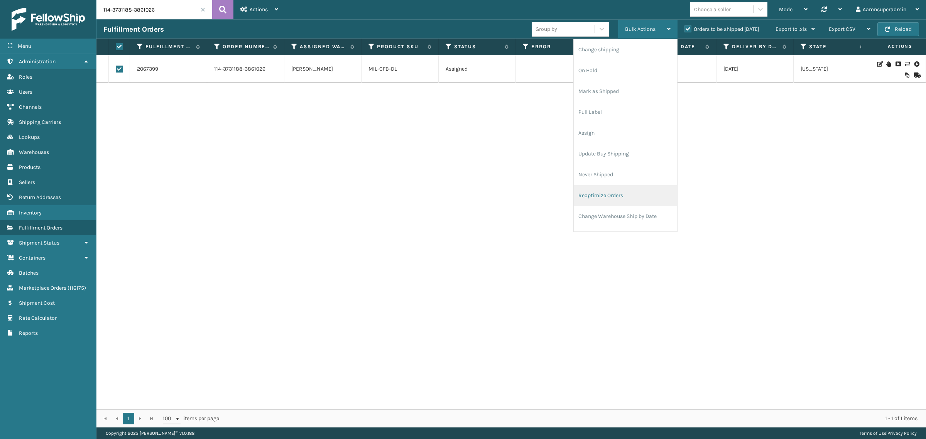
click at [596, 191] on li "Reoptimize Orders" at bounding box center [625, 195] width 103 height 21
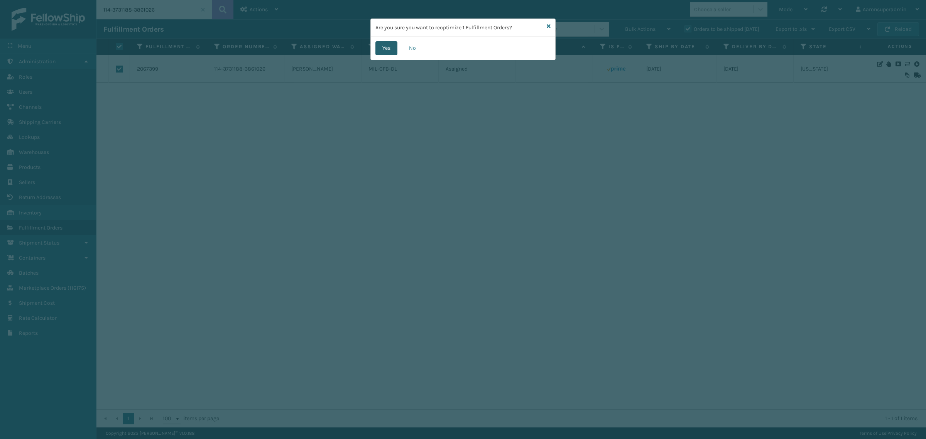
click at [377, 47] on button "Yes" at bounding box center [386, 48] width 22 height 14
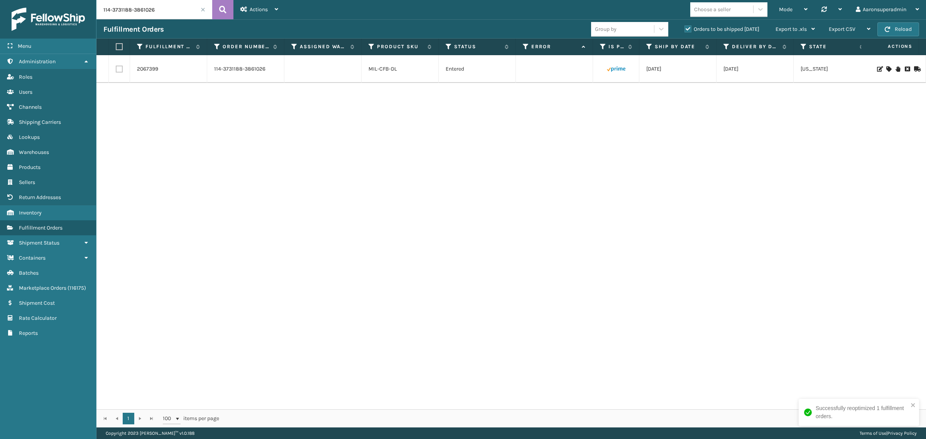
click at [886, 68] on icon at bounding box center [888, 68] width 5 height 5
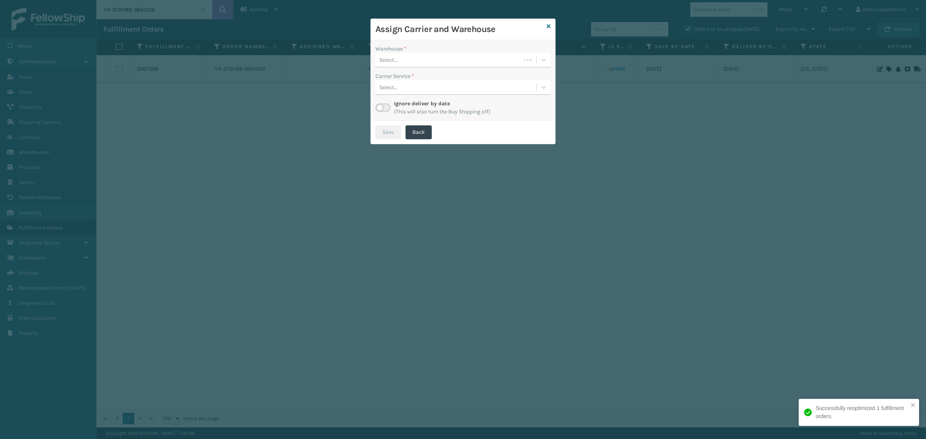
click at [409, 55] on div "Select..." at bounding box center [447, 60] width 145 height 13
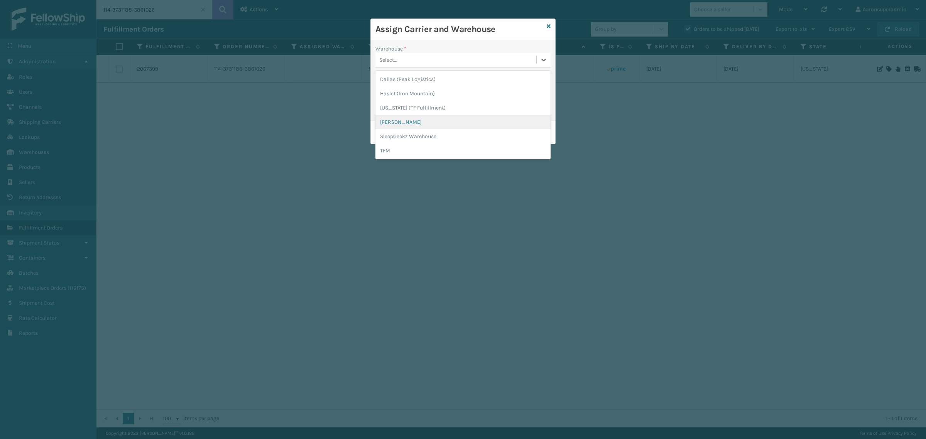
click at [404, 120] on div "[PERSON_NAME]" at bounding box center [462, 122] width 175 height 14
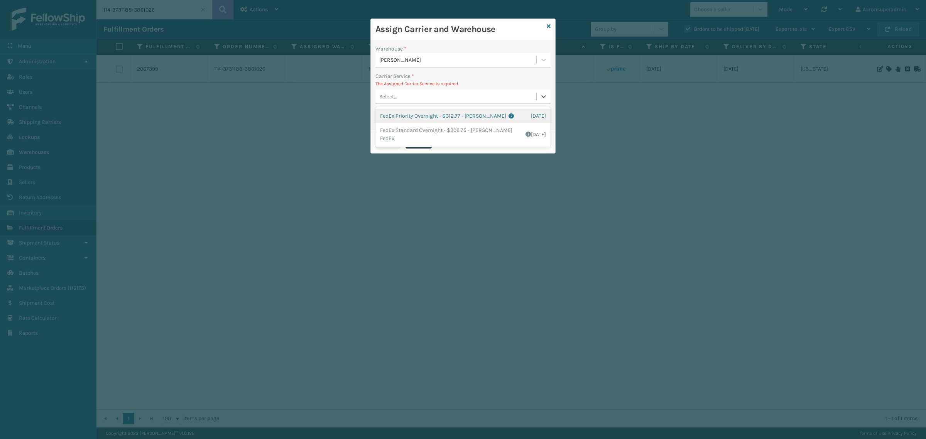
click at [431, 98] on div "Select..." at bounding box center [455, 96] width 161 height 13
click at [442, 77] on div "Carrier Service *" at bounding box center [462, 76] width 175 height 8
click at [380, 115] on label at bounding box center [382, 117] width 15 height 8
click at [380, 115] on input "checkbox" at bounding box center [377, 115] width 5 height 5
checkbox input "true"
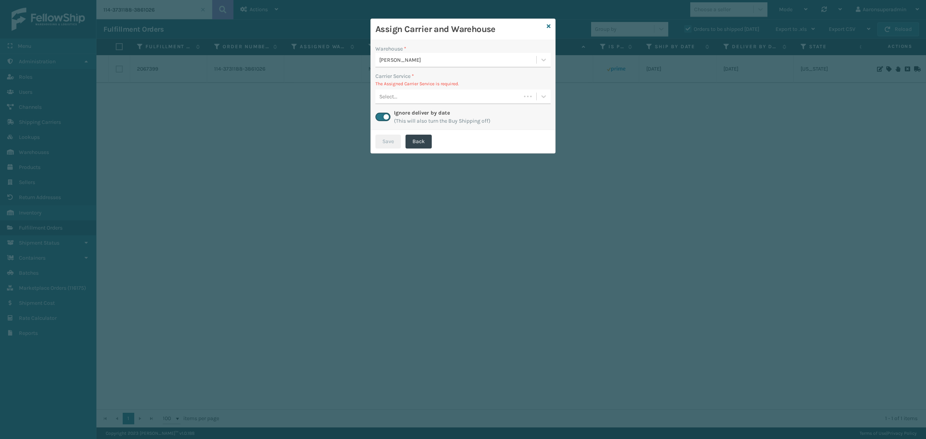
click at [398, 95] on div "Select..." at bounding box center [447, 96] width 145 height 13
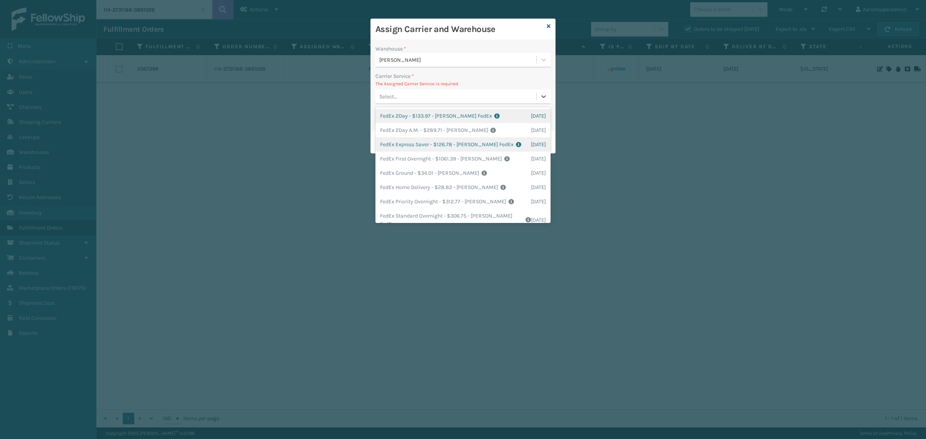
scroll to position [24, 0]
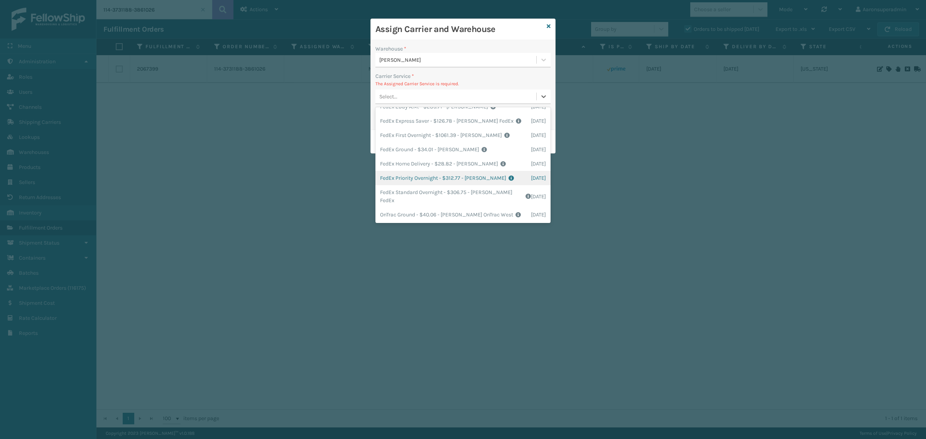
click at [461, 284] on div "Assign Carrier and Warehouse Warehouse * Milliard LV Carrier Service * The Assi…" at bounding box center [463, 219] width 926 height 439
click at [457, 86] on p "The Assigned Carrier Service is required." at bounding box center [462, 83] width 175 height 7
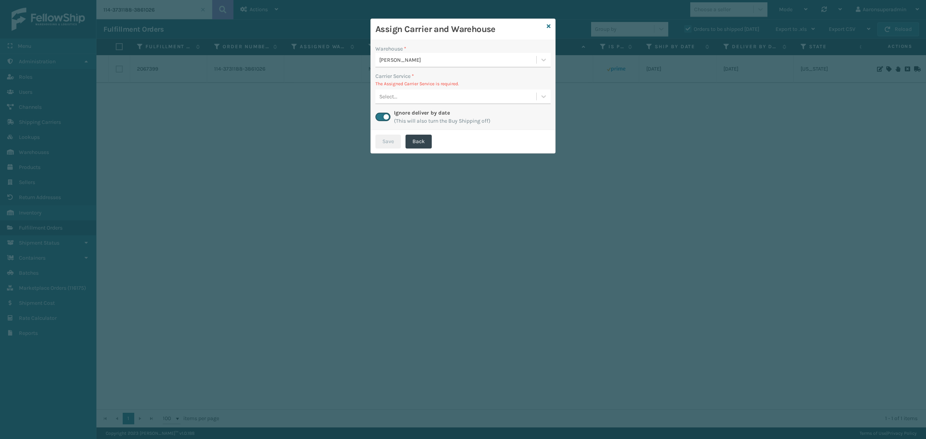
click at [413, 91] on div "Select..." at bounding box center [455, 96] width 161 height 13
click at [546, 23] on div "Assign Carrier and Warehouse" at bounding box center [463, 29] width 184 height 21
click at [549, 27] on icon at bounding box center [549, 26] width 4 height 5
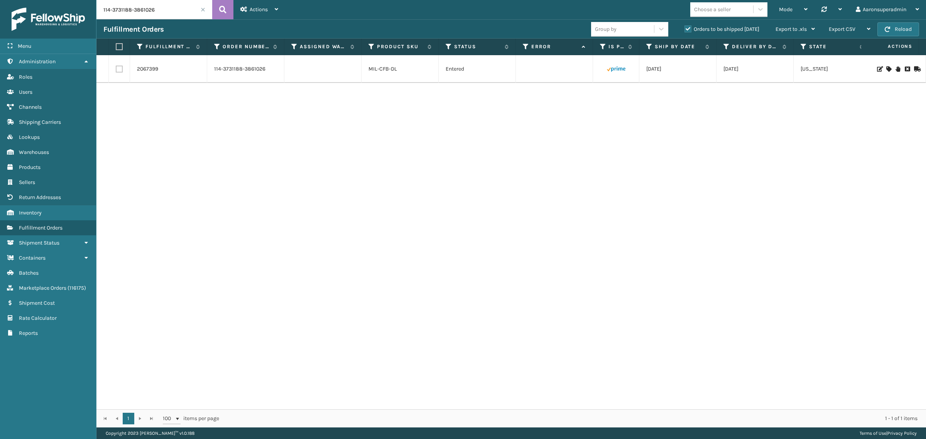
click at [186, 13] on input "114-3731188-3861026" at bounding box center [154, 9] width 116 height 19
paste input "1-9350008-7061003"
type input "111-9350008-7061003"
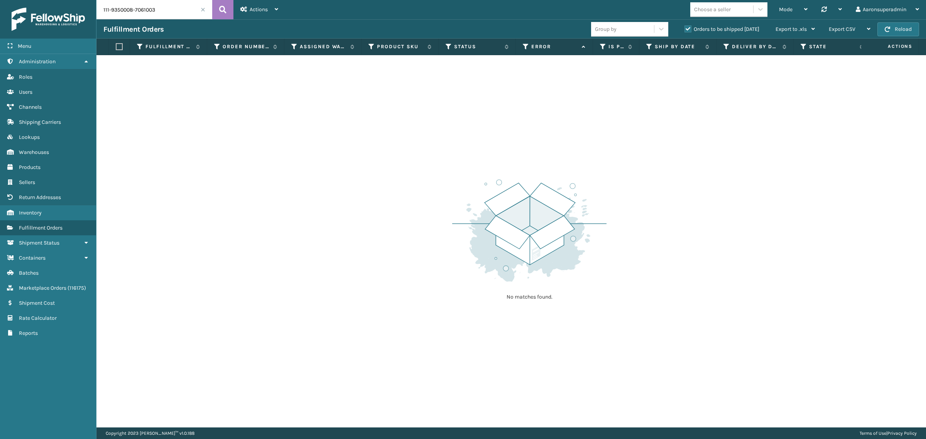
click at [691, 30] on label "Orders to be shipped [DATE]" at bounding box center [721, 29] width 75 height 7
click at [685, 30] on input "Orders to be shipped [DATE]" at bounding box center [684, 27] width 0 height 5
click at [691, 30] on label "Orders to be shipped [DATE]" at bounding box center [721, 29] width 75 height 7
click at [685, 30] on input "Orders to be shipped [DATE]" at bounding box center [684, 27] width 0 height 5
click at [202, 8] on span at bounding box center [203, 9] width 5 height 5
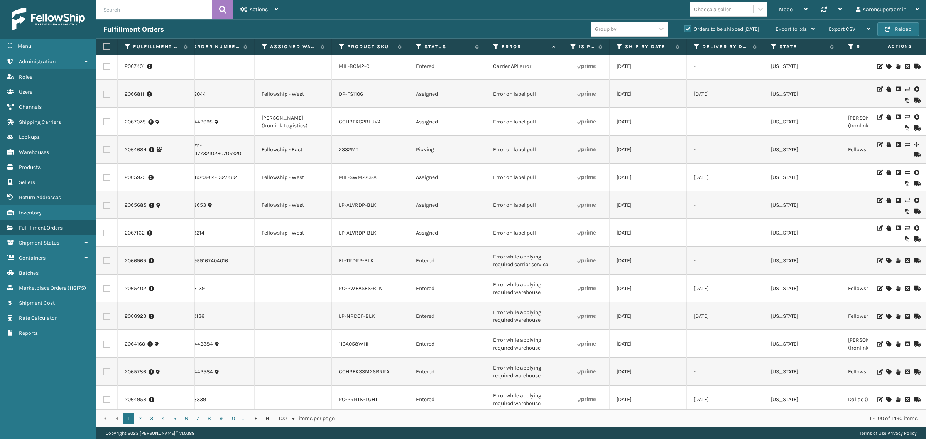
scroll to position [0, 30]
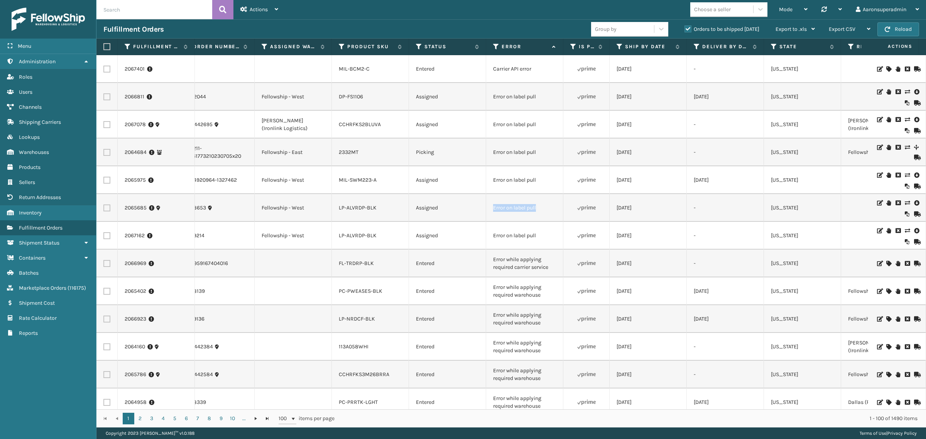
drag, startPoint x: 557, startPoint y: 214, endPoint x: 490, endPoint y: 215, distance: 67.1
click at [491, 215] on td "Error on label pull" at bounding box center [524, 208] width 77 height 28
copy td "Error on label pull"
click at [163, 15] on input "text" at bounding box center [154, 9] width 116 height 19
paste input "Error on label pull"
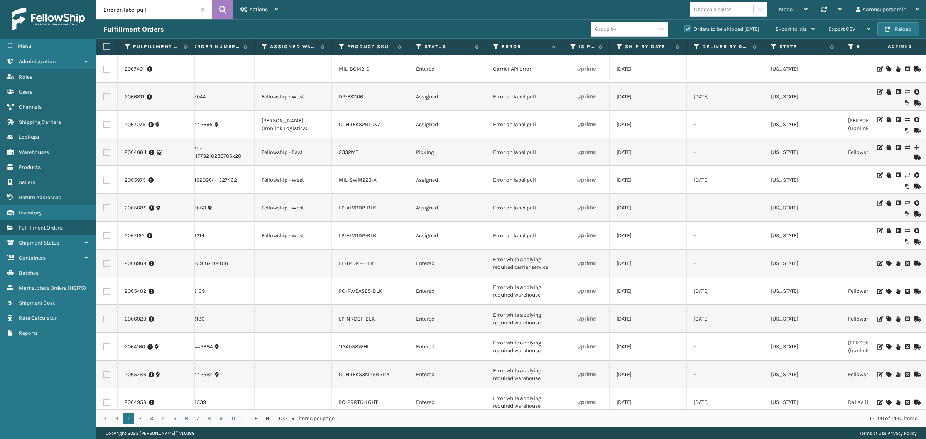
type input "Error on label pull"
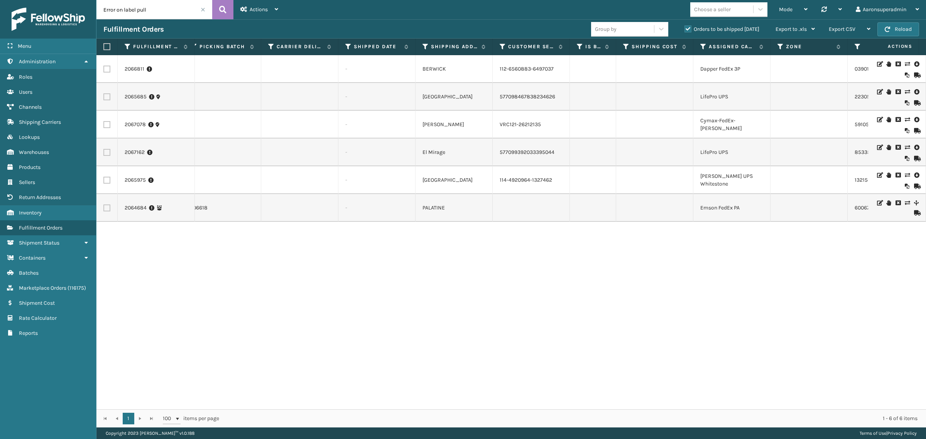
scroll to position [0, 1314]
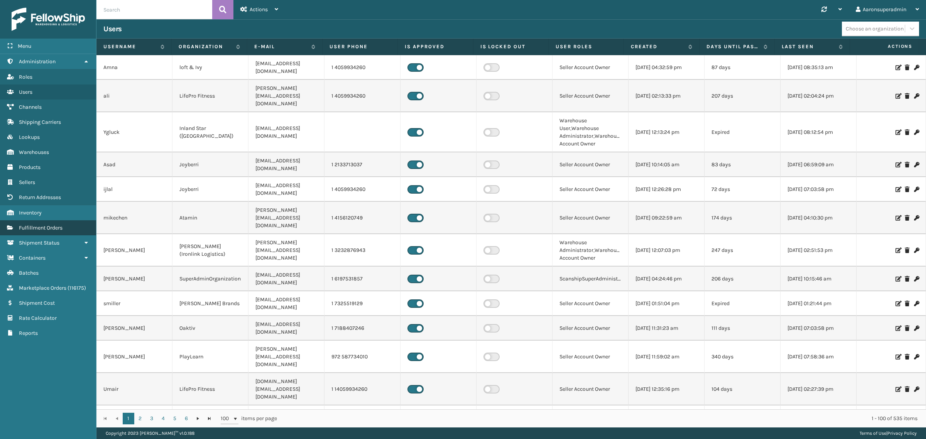
click at [64, 223] on link "Fulfillment Orders" at bounding box center [48, 227] width 96 height 15
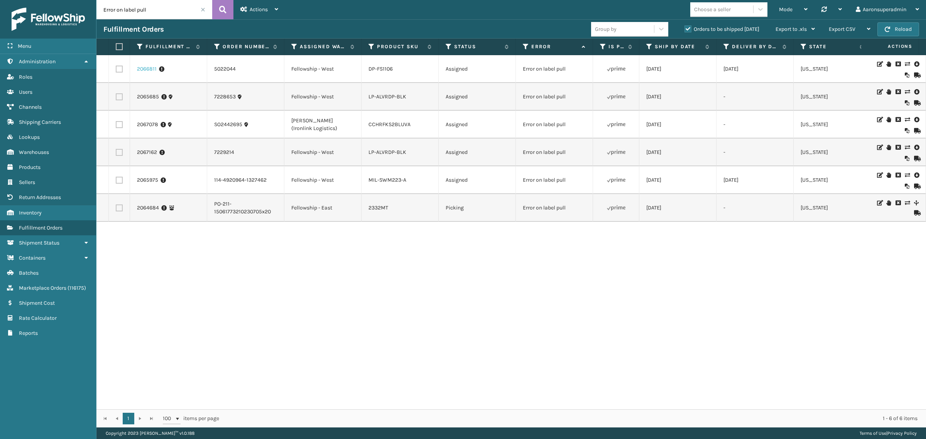
click at [144, 72] on link "2066811" at bounding box center [147, 69] width 20 height 8
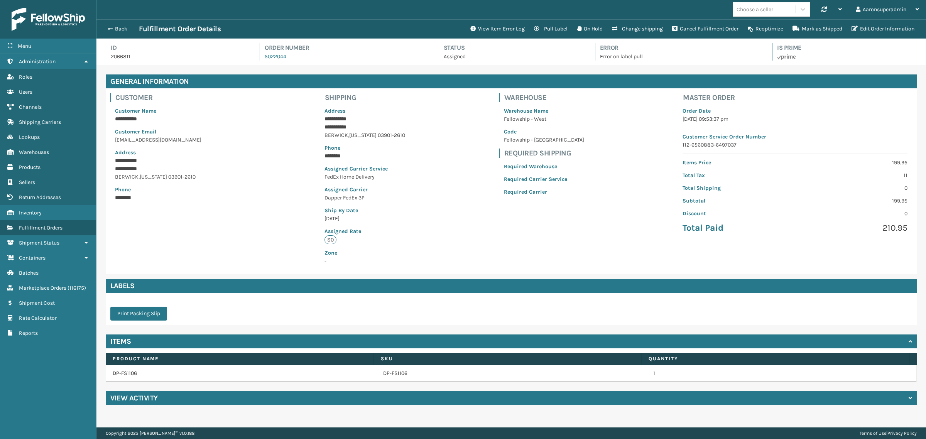
scroll to position [18, 829]
click at [485, 30] on button "View Item Error Log" at bounding box center [498, 28] width 64 height 15
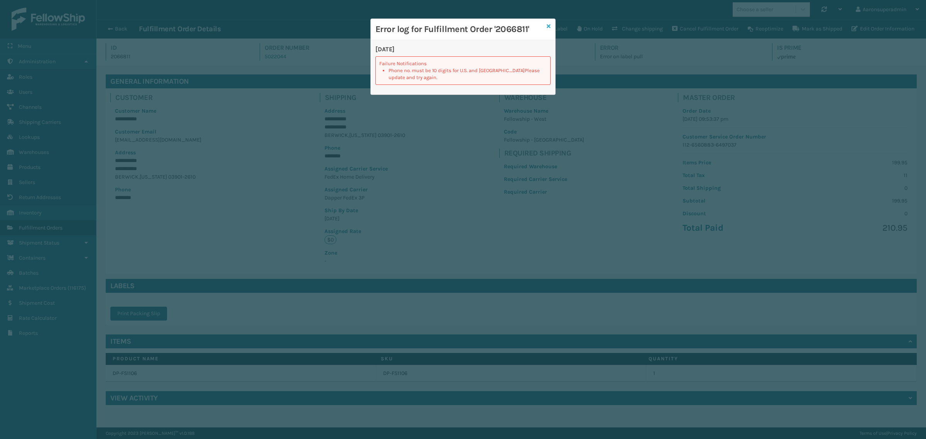
click at [549, 26] on icon at bounding box center [549, 26] width 4 height 5
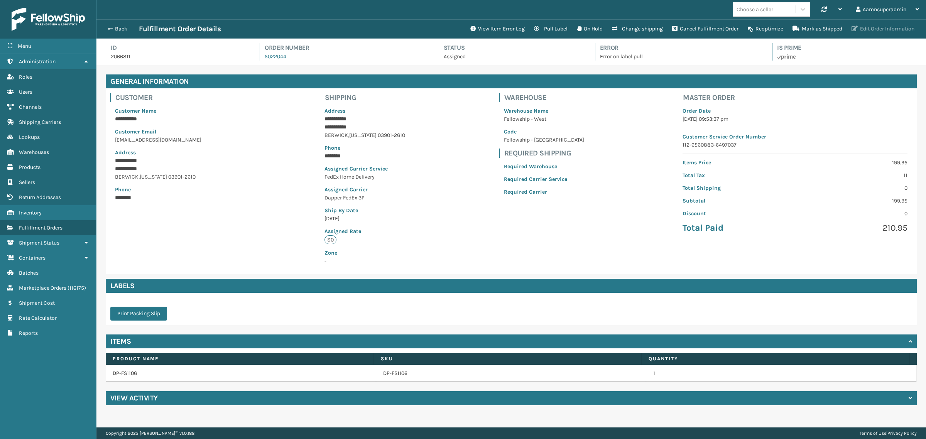
click at [862, 31] on button "Edit Order Information" at bounding box center [883, 28] width 72 height 15
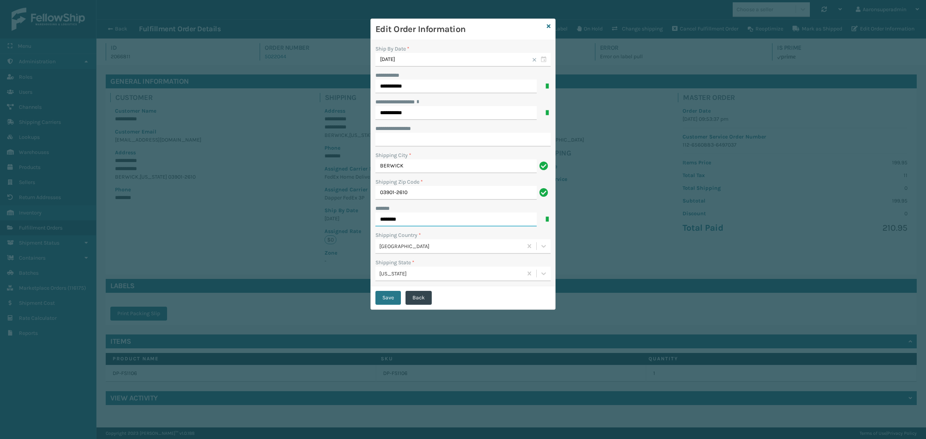
click at [406, 218] on input "********" at bounding box center [455, 220] width 161 height 14
type input "**********"
click at [388, 302] on button "Save" at bounding box center [387, 298] width 25 height 14
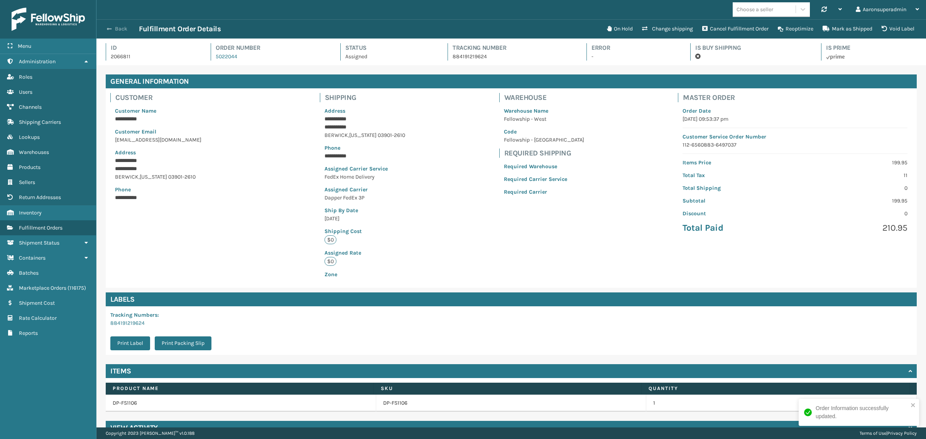
click at [122, 30] on button "Back" at bounding box center [120, 28] width 35 height 7
click at [121, 30] on button "Back" at bounding box center [120, 28] width 35 height 7
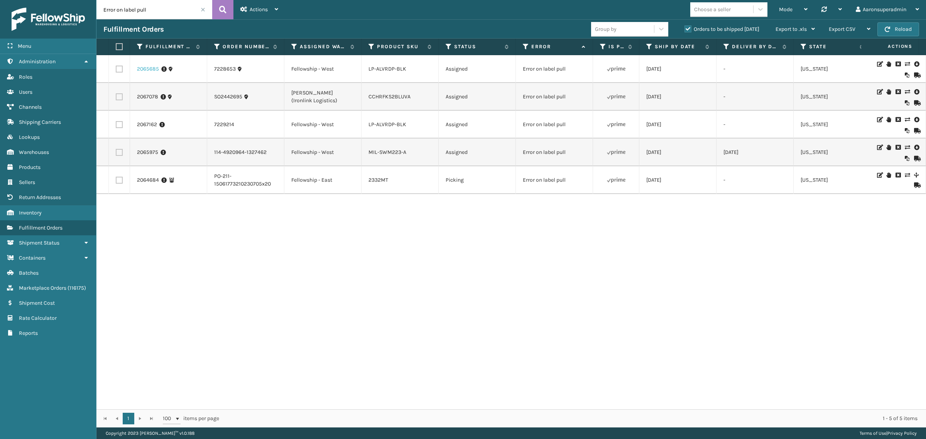
click at [143, 66] on link "2065685" at bounding box center [148, 69] width 22 height 8
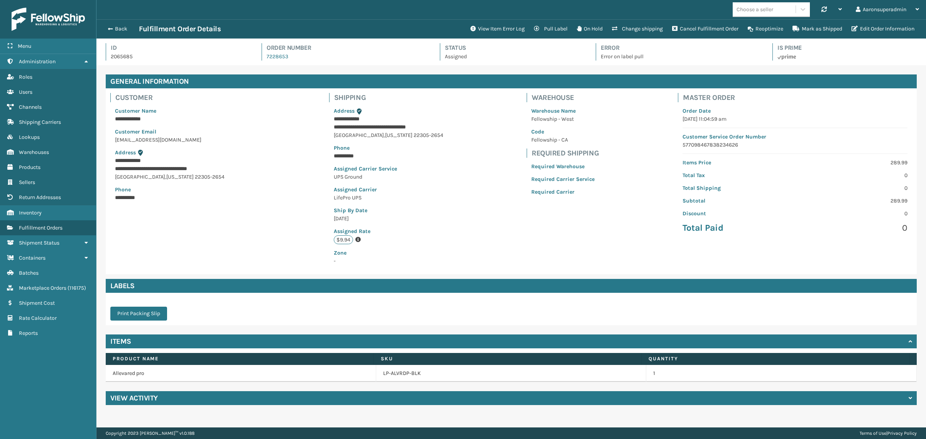
scroll to position [18, 829]
click at [885, 26] on button "Edit Order Information" at bounding box center [883, 28] width 72 height 15
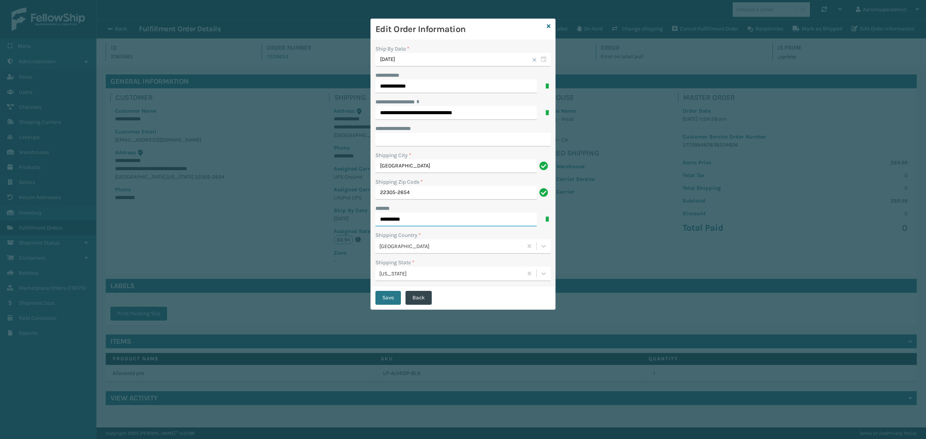
click at [390, 220] on input "**********" at bounding box center [455, 220] width 161 height 14
type input "**********"
click at [386, 294] on button "Save" at bounding box center [387, 298] width 25 height 14
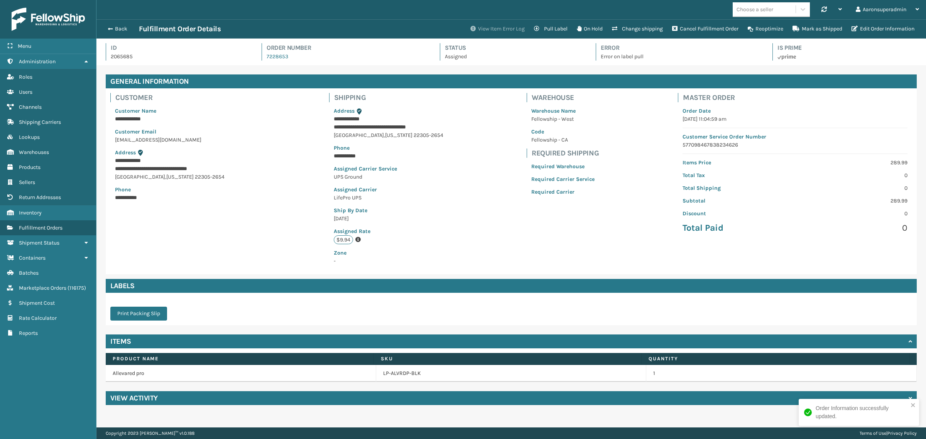
click at [508, 30] on button "View Item Error Log" at bounding box center [498, 28] width 64 height 15
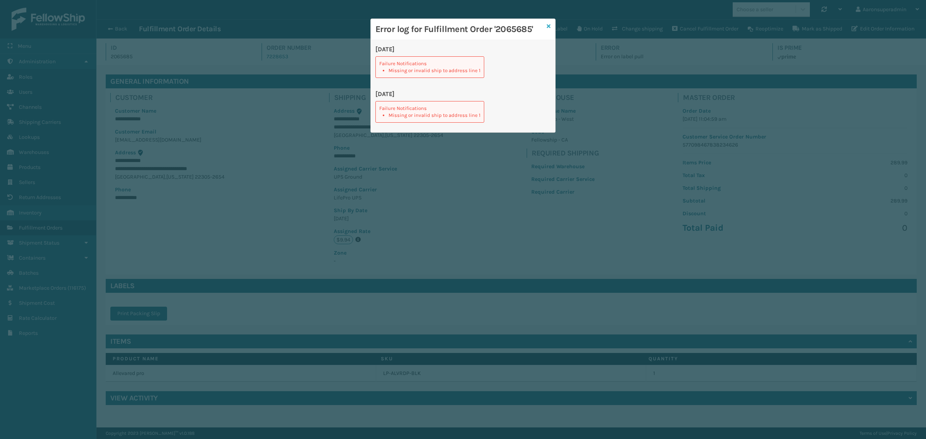
click at [548, 26] on icon at bounding box center [549, 26] width 4 height 5
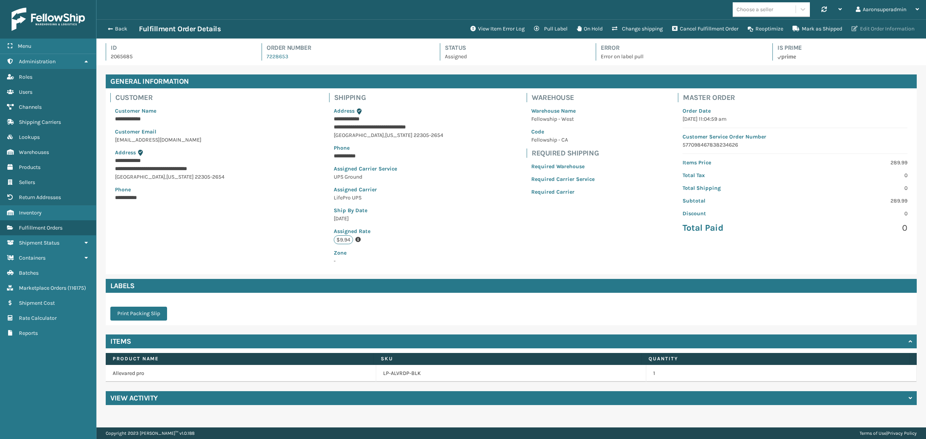
click at [865, 21] on button "Edit Order Information" at bounding box center [883, 28] width 72 height 15
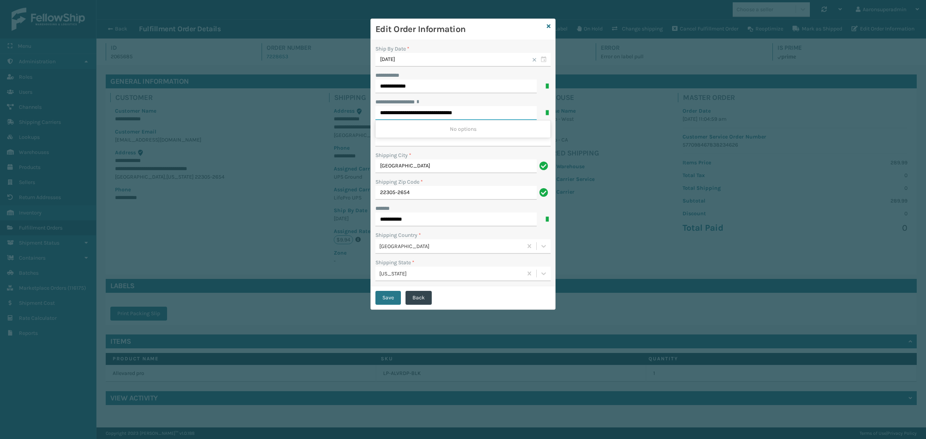
drag, startPoint x: 468, startPoint y: 113, endPoint x: 491, endPoint y: 113, distance: 23.1
click at [489, 113] on input "**********" at bounding box center [455, 113] width 161 height 14
drag, startPoint x: 463, startPoint y: 115, endPoint x: 440, endPoint y: 118, distance: 23.5
click at [440, 118] on input "**********" at bounding box center [455, 113] width 161 height 14
type input "**********"
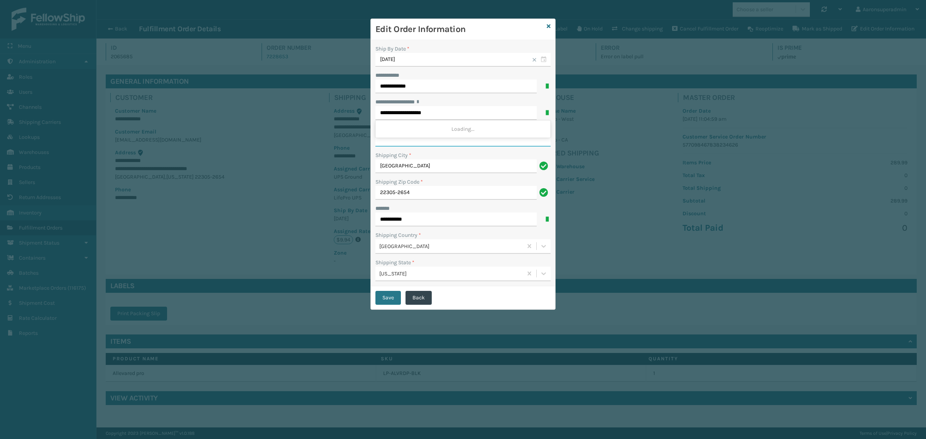
click at [429, 140] on input "**********" at bounding box center [462, 140] width 175 height 14
paste input "********"
type input "********"
click at [397, 299] on button "Save" at bounding box center [387, 298] width 25 height 14
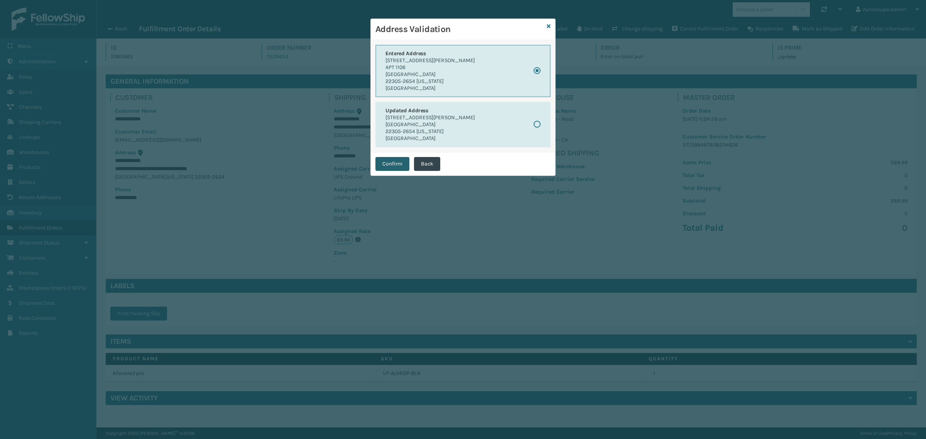
click at [388, 169] on button "Confirm" at bounding box center [392, 164] width 34 height 14
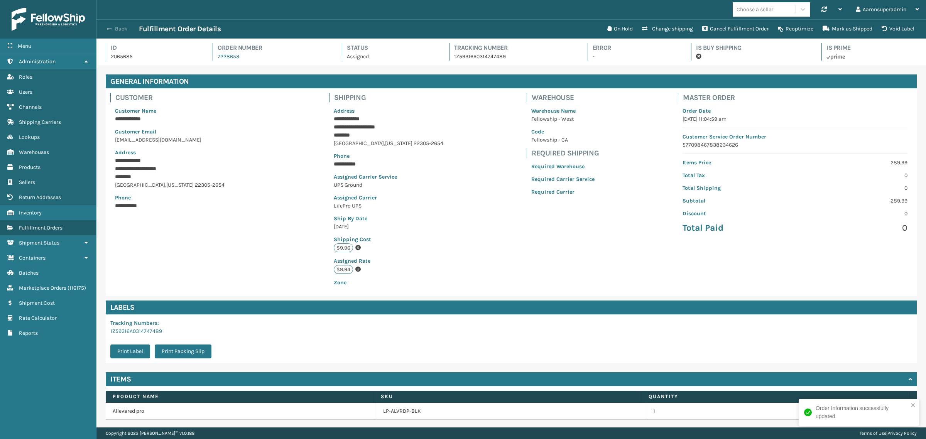
click at [124, 31] on button "Back" at bounding box center [120, 28] width 35 height 7
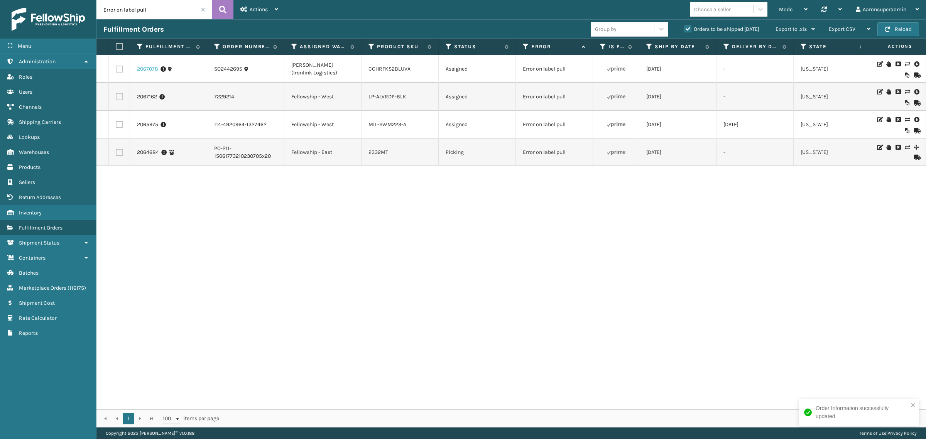
click at [142, 73] on link "2067078" at bounding box center [147, 69] width 21 height 8
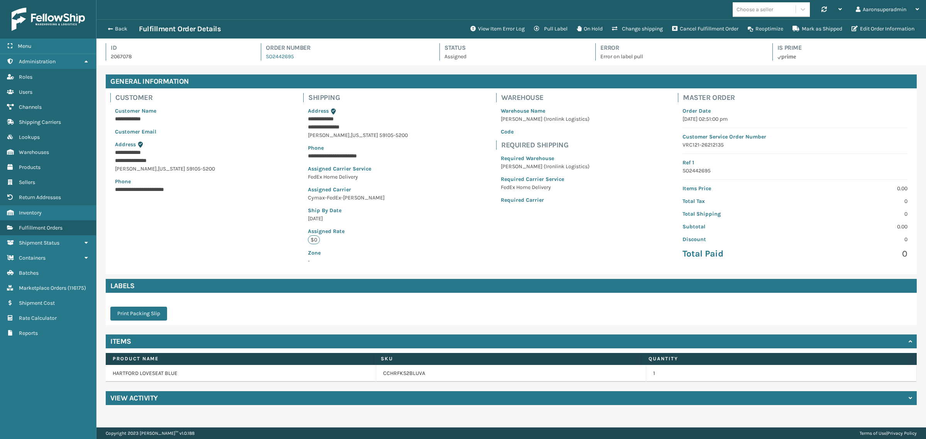
scroll to position [18, 829]
click at [483, 32] on button "View Item Error Log" at bounding box center [498, 28] width 64 height 15
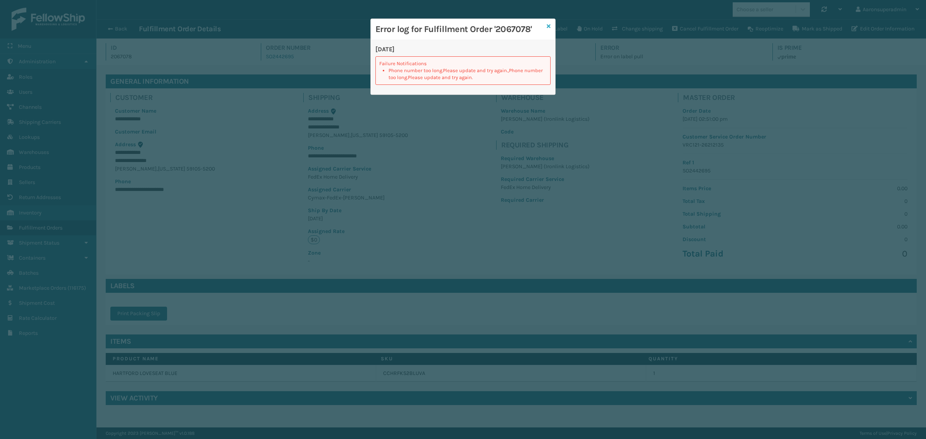
click at [550, 26] on icon at bounding box center [549, 26] width 4 height 5
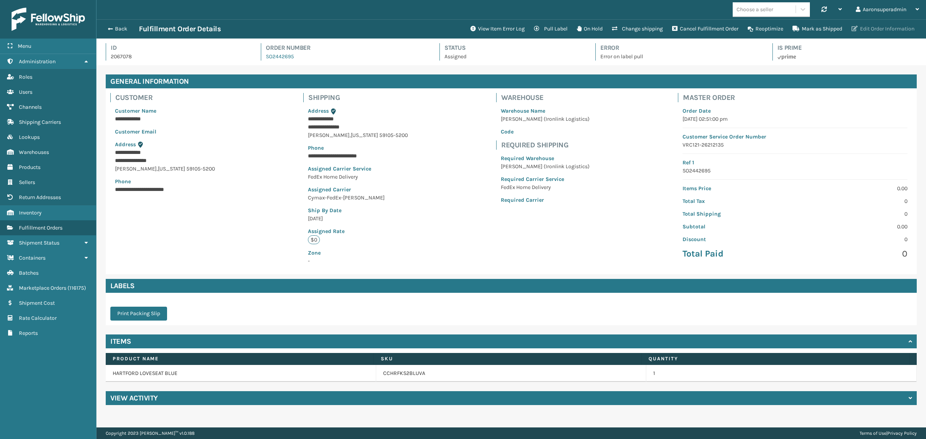
click at [894, 33] on button "Edit Order Information" at bounding box center [883, 28] width 72 height 15
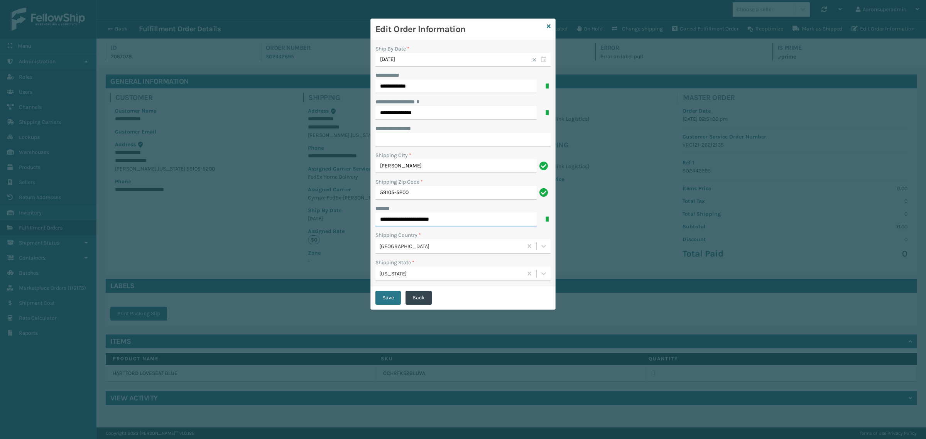
click at [435, 217] on input "**********" at bounding box center [455, 220] width 161 height 14
type input "**********"
click at [386, 298] on button "Save" at bounding box center [387, 298] width 25 height 14
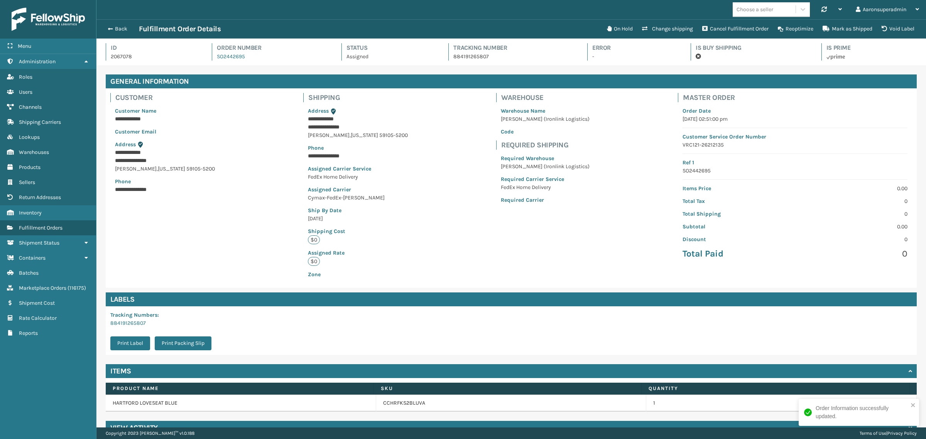
click at [112, 34] on div "Back Fulfillment Order Details On Hold Change shipping Cancel Fulfillment Order…" at bounding box center [510, 28] width 829 height 19
click at [116, 29] on button "Back" at bounding box center [120, 28] width 35 height 7
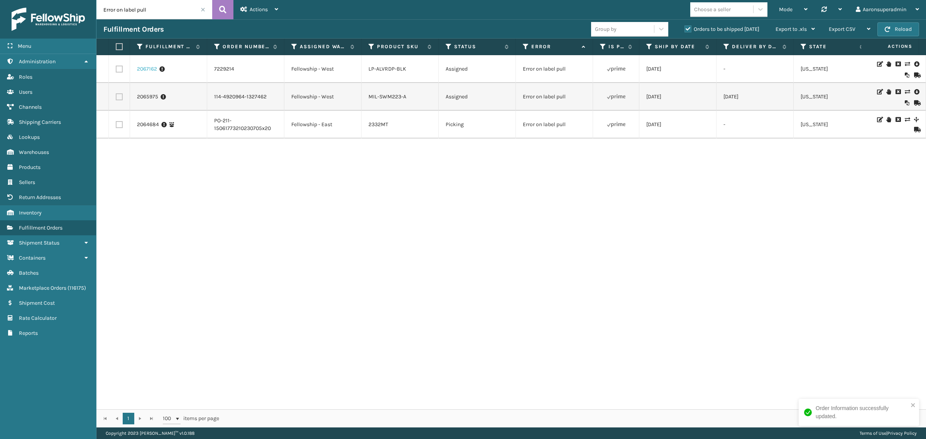
click at [147, 69] on link "2067162" at bounding box center [147, 69] width 20 height 8
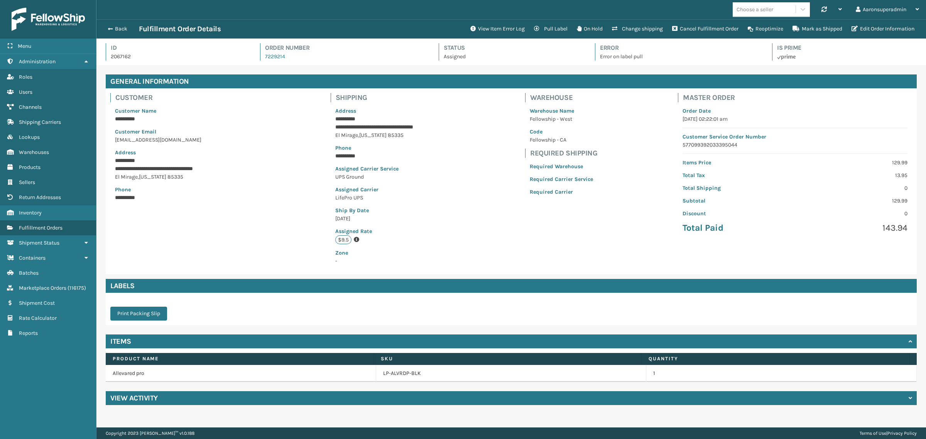
scroll to position [18, 829]
click at [893, 31] on button "Edit Order Information" at bounding box center [883, 28] width 72 height 15
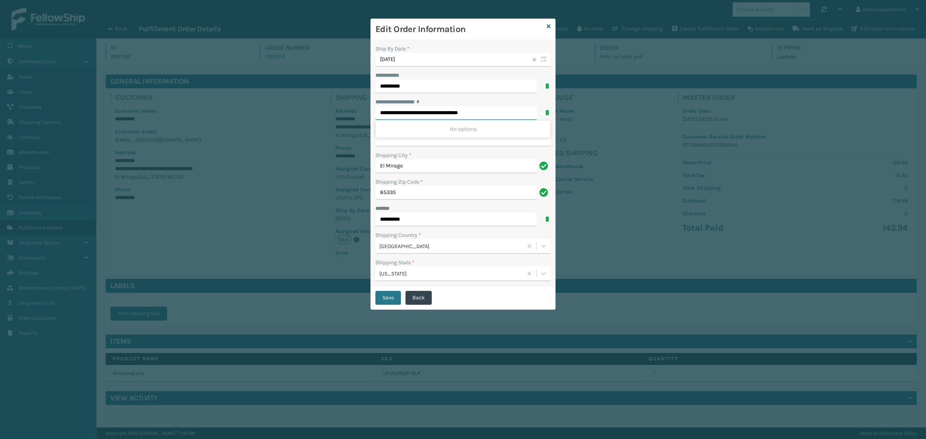
drag, startPoint x: 467, startPoint y: 114, endPoint x: 508, endPoint y: 118, distance: 41.9
click at [505, 118] on input "**********" at bounding box center [455, 113] width 161 height 14
drag, startPoint x: 481, startPoint y: 111, endPoint x: 449, endPoint y: 116, distance: 31.6
click at [449, 116] on input "**********" at bounding box center [455, 113] width 161 height 14
type input "**********"
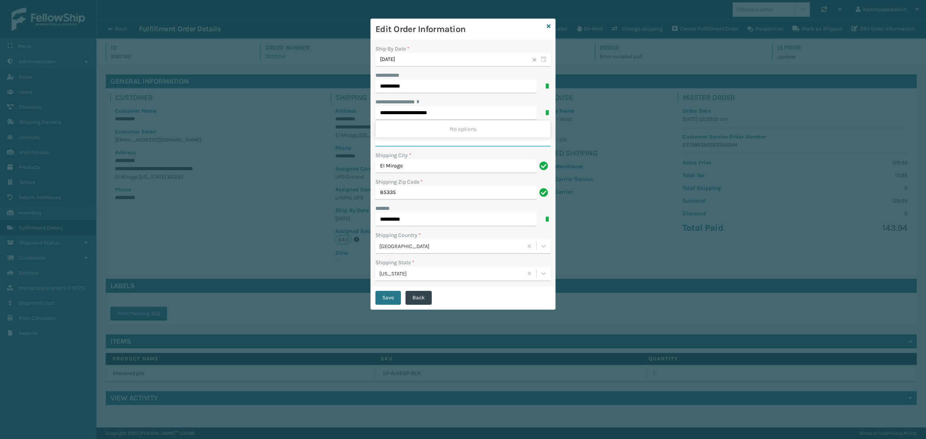
click at [415, 143] on input "**********" at bounding box center [462, 140] width 175 height 14
paste input "*******"
type input "*******"
click at [379, 292] on button "Save" at bounding box center [387, 298] width 25 height 14
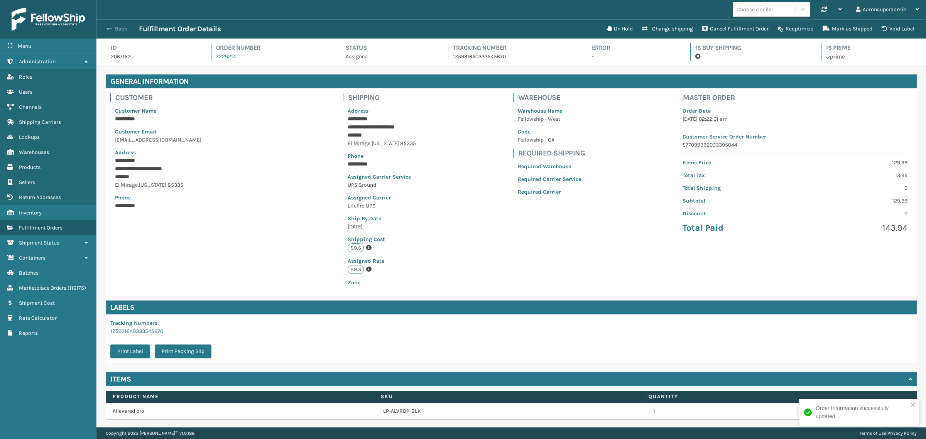
click at [120, 30] on button "Back" at bounding box center [120, 28] width 35 height 7
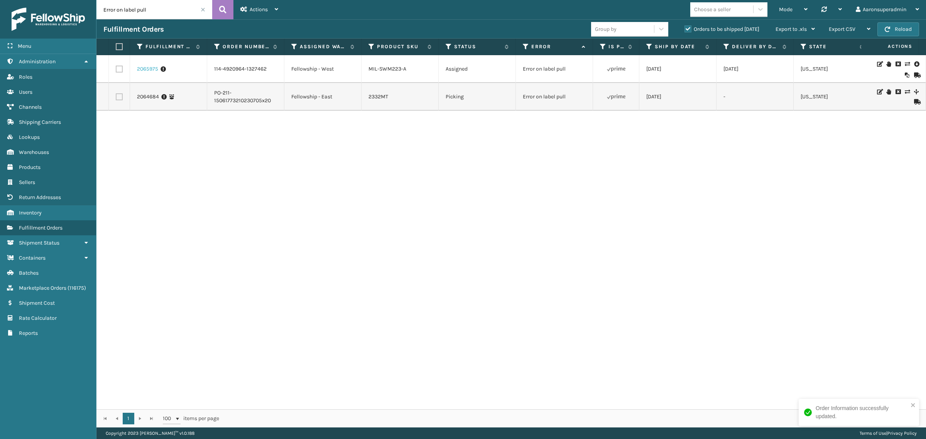
click at [143, 70] on link "2065975" at bounding box center [147, 69] width 21 height 8
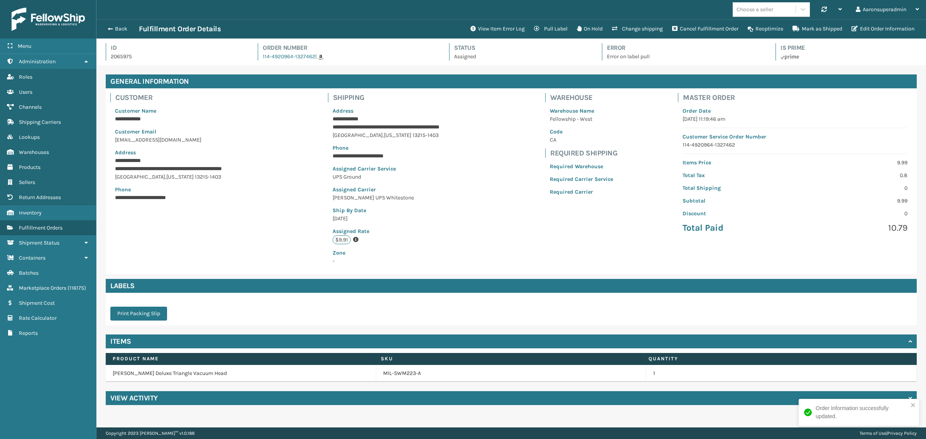
scroll to position [18, 829]
click at [872, 33] on button "Edit Order Information" at bounding box center [883, 28] width 72 height 15
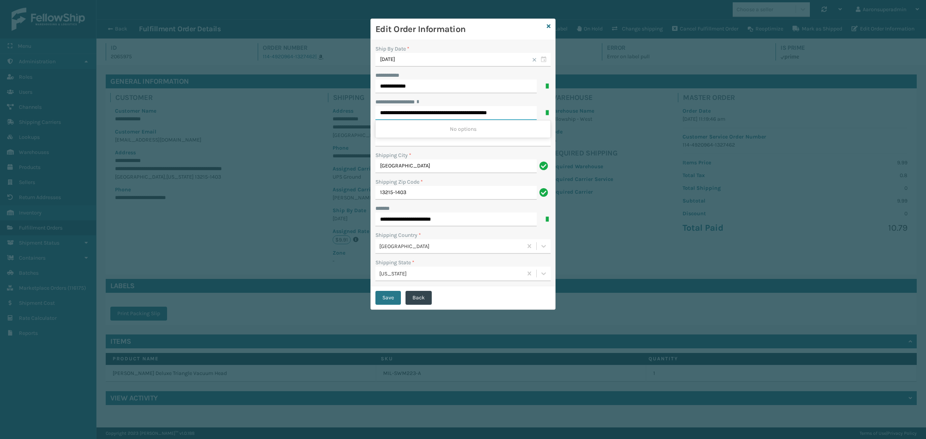
drag, startPoint x: 427, startPoint y: 114, endPoint x: 588, endPoint y: 126, distance: 161.0
click at [586, 126] on div "**********" at bounding box center [463, 219] width 926 height 439
type input "**********"
click at [390, 296] on button "Save" at bounding box center [387, 298] width 25 height 14
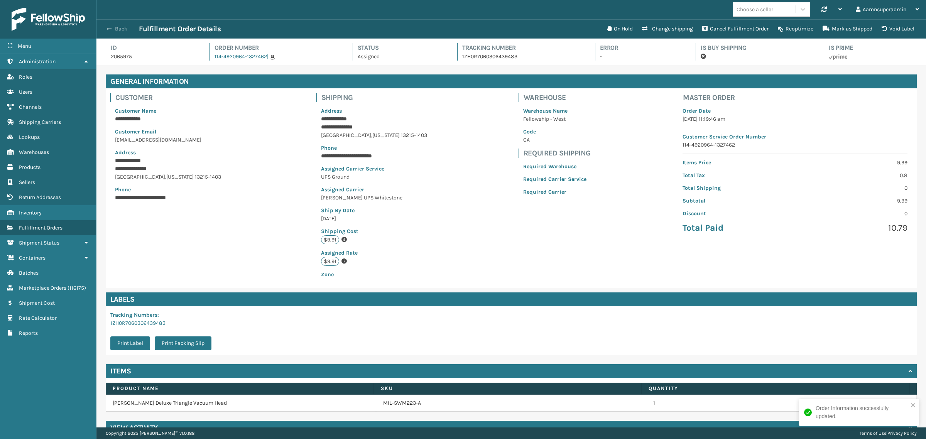
click at [111, 28] on span "button" at bounding box center [109, 28] width 5 height 5
click at [118, 28] on button "Back" at bounding box center [120, 28] width 35 height 7
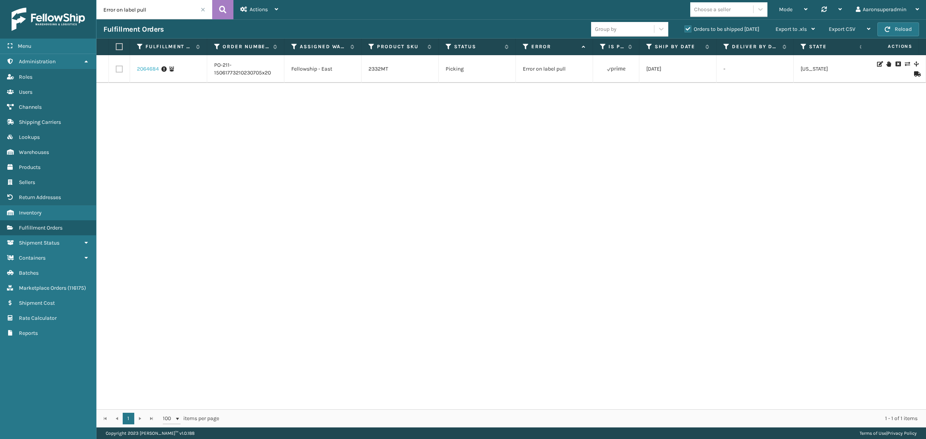
click at [147, 70] on link "2064684" at bounding box center [148, 69] width 22 height 8
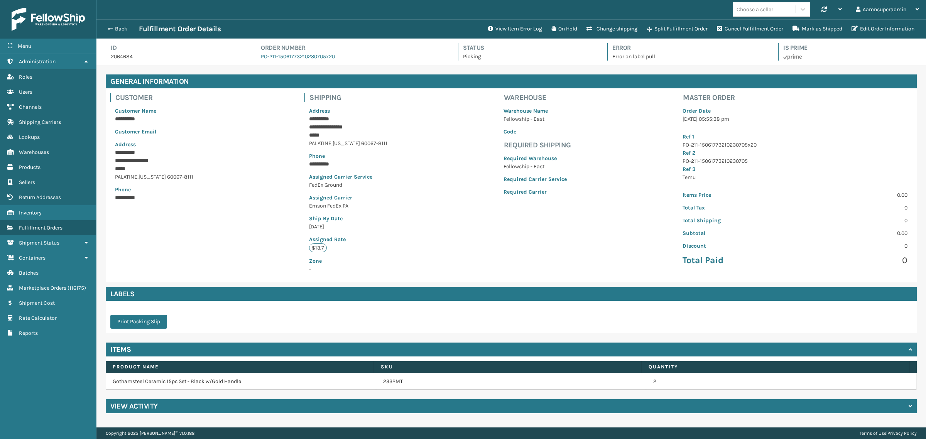
scroll to position [18, 829]
click at [506, 31] on button "View Item Error Log" at bounding box center [515, 28] width 64 height 15
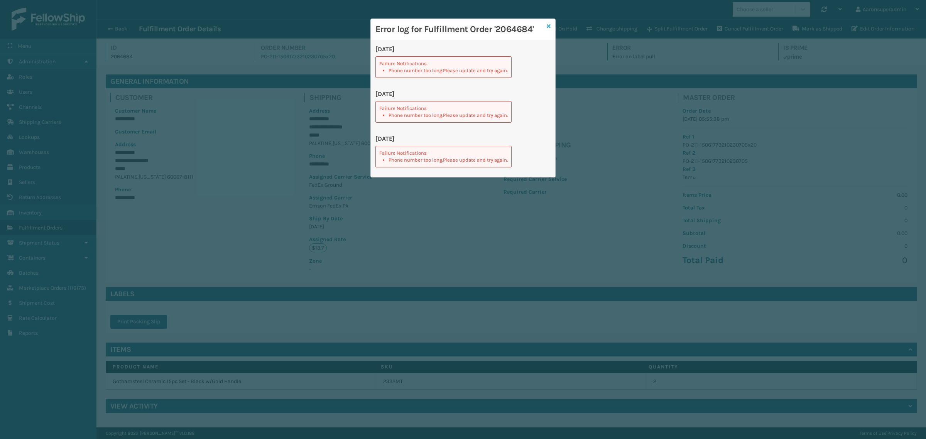
click at [549, 27] on icon at bounding box center [549, 26] width 4 height 5
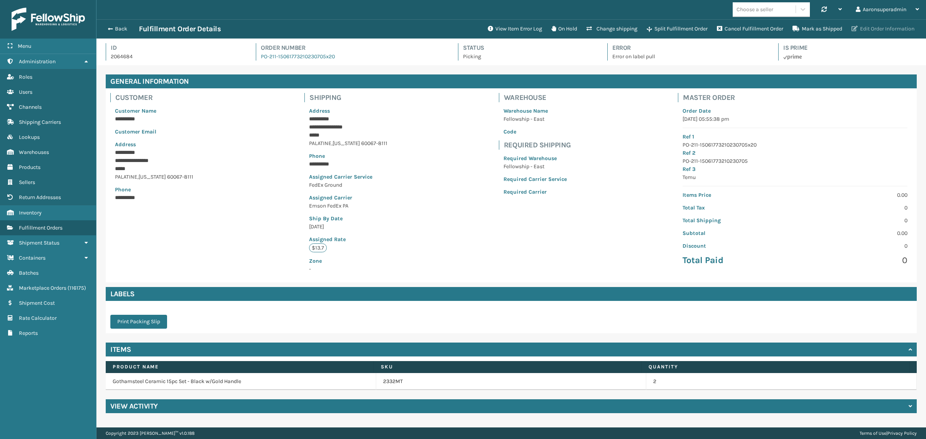
click at [857, 31] on button "Edit Order Information" at bounding box center [883, 28] width 72 height 15
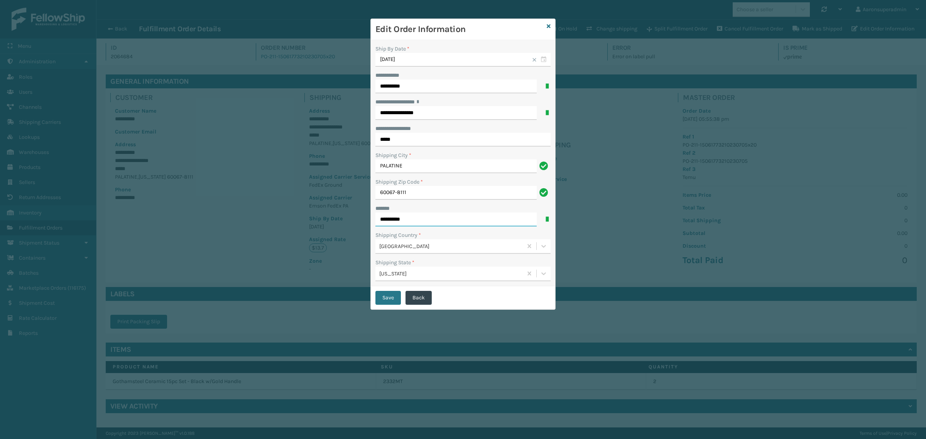
click at [452, 225] on input "**********" at bounding box center [455, 220] width 161 height 14
type input "**********"
click at [384, 298] on button "Save" at bounding box center [387, 298] width 25 height 14
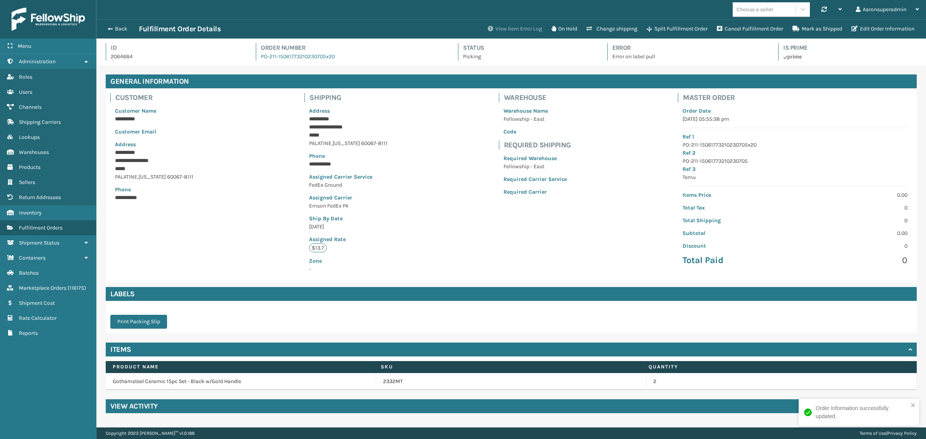
click at [496, 27] on button "View Item Error Log" at bounding box center [515, 28] width 64 height 15
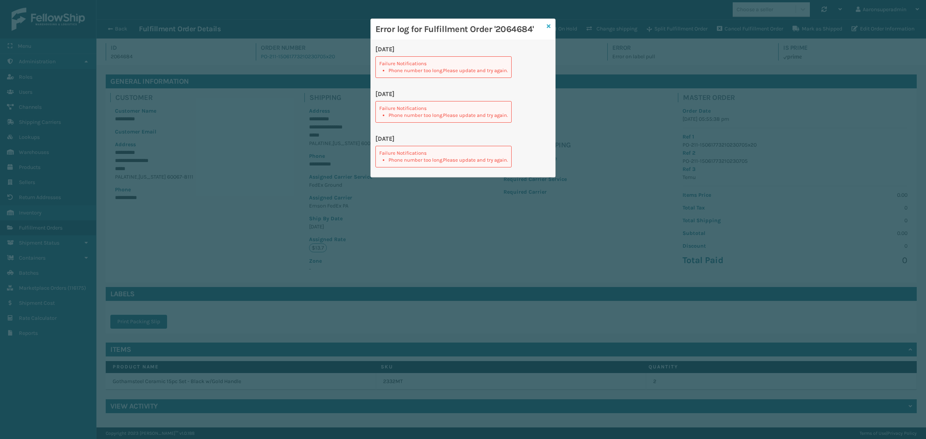
click at [550, 25] on icon at bounding box center [549, 26] width 4 height 5
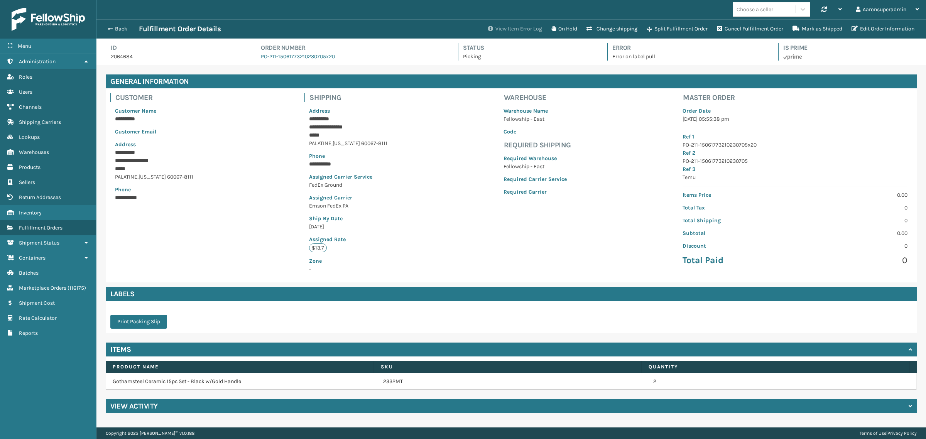
click at [503, 31] on button "View Item Error Log" at bounding box center [515, 28] width 64 height 15
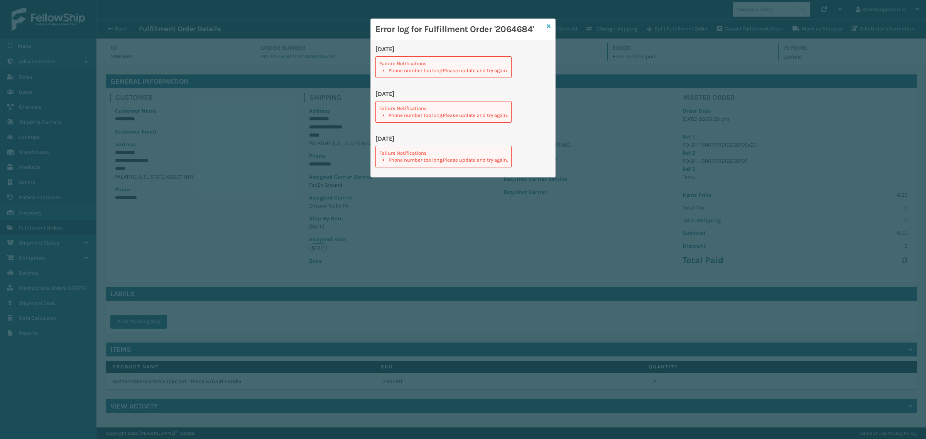
click at [547, 27] on icon at bounding box center [549, 26] width 4 height 5
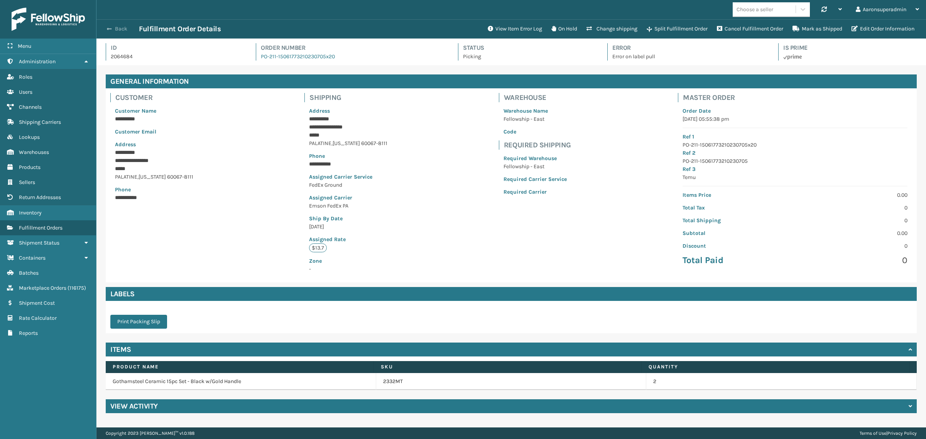
click at [120, 30] on button "Back" at bounding box center [120, 28] width 35 height 7
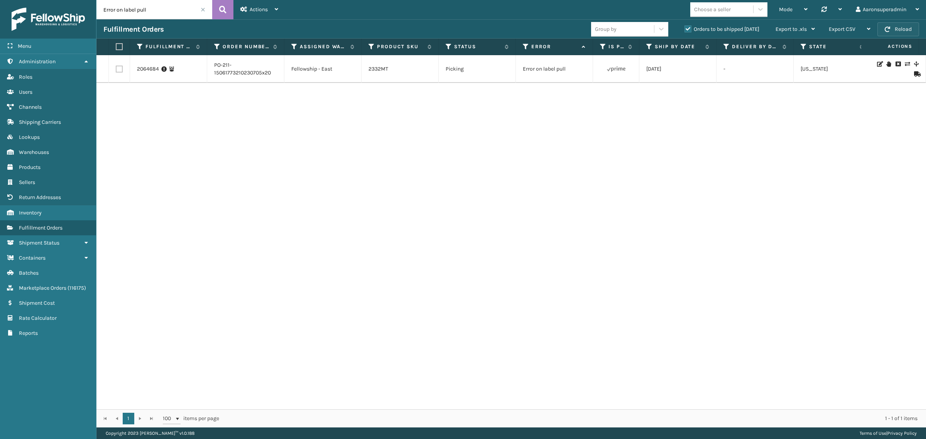
click at [899, 25] on button "Reload" at bounding box center [898, 29] width 42 height 14
click at [204, 8] on span at bounding box center [203, 9] width 5 height 5
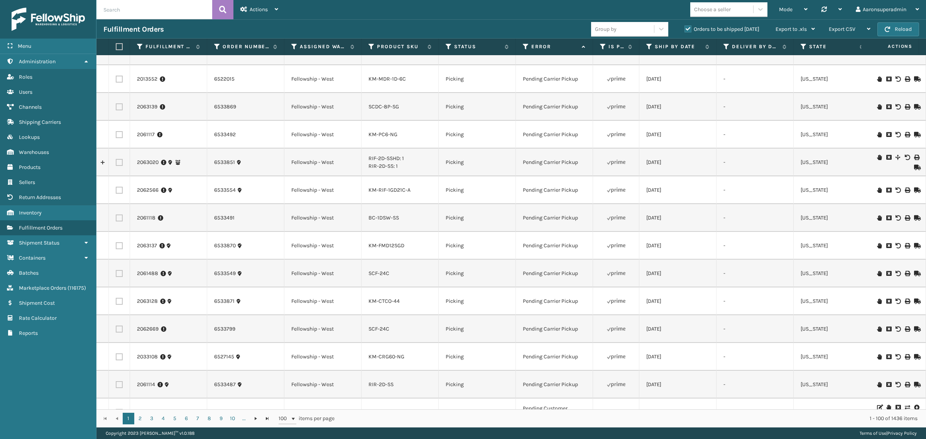
scroll to position [705, 0]
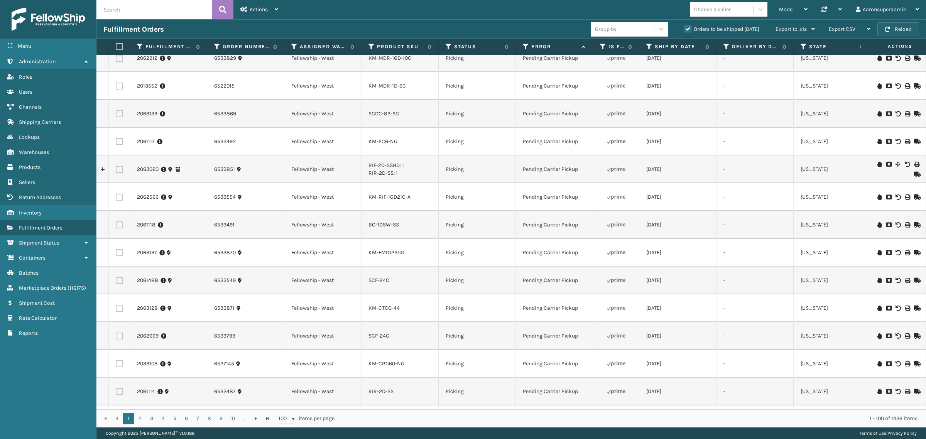
click at [882, 28] on button "Reload" at bounding box center [898, 29] width 42 height 14
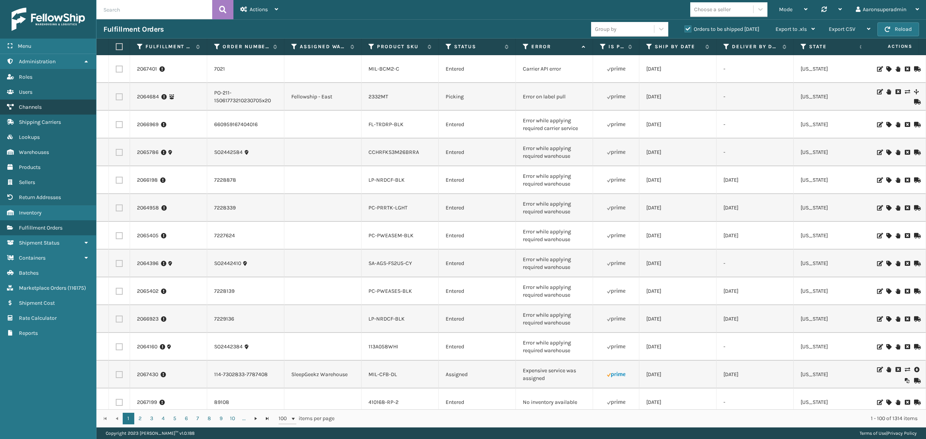
click at [35, 100] on link "Shipping Carriers Channels" at bounding box center [48, 107] width 96 height 15
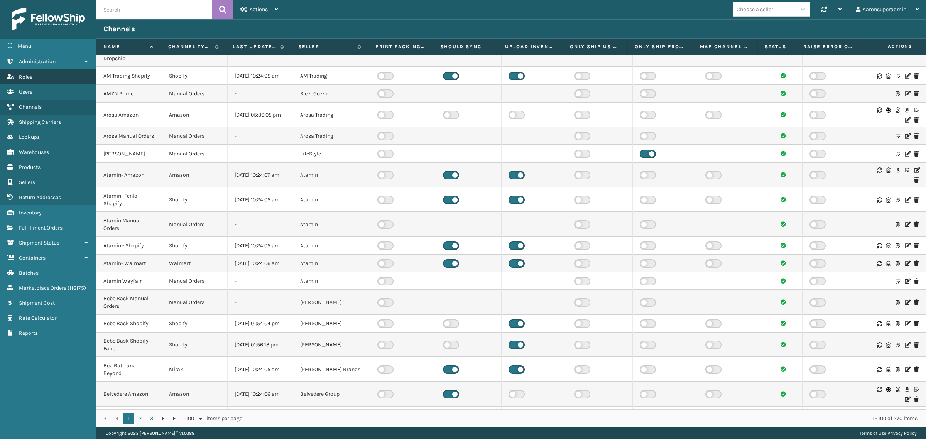
scroll to position [289, 0]
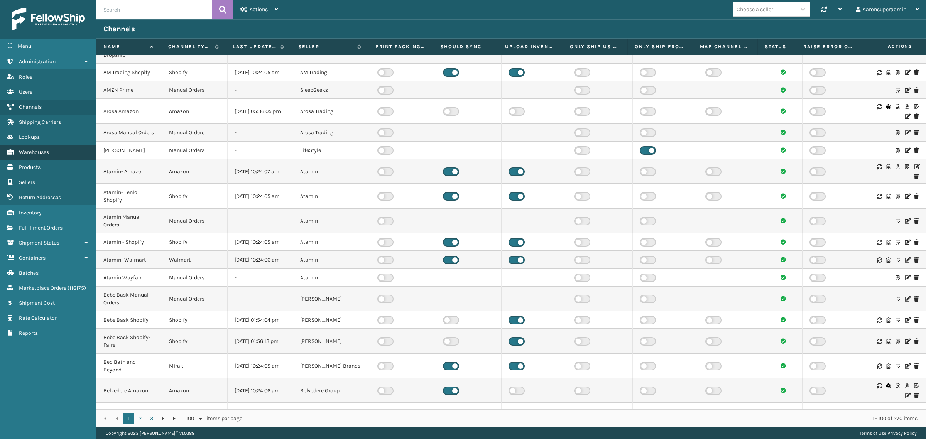
click at [33, 149] on span "Warehouses" at bounding box center [34, 152] width 30 height 7
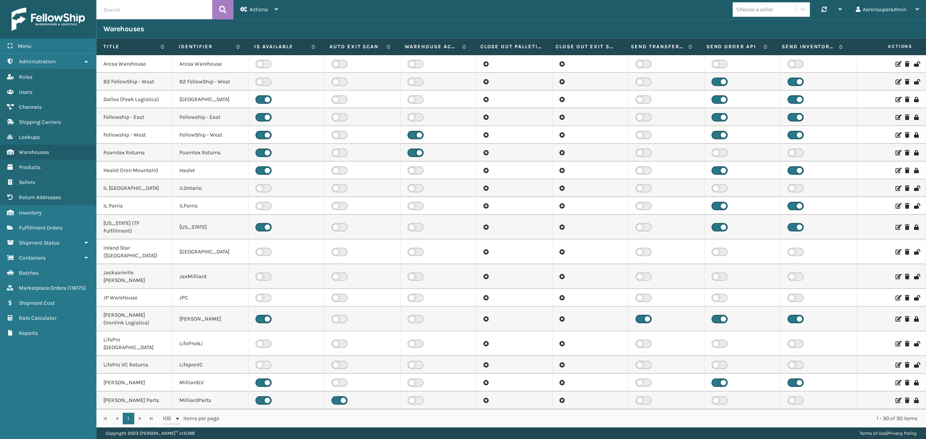
click at [131, 7] on input "text" at bounding box center [154, 9] width 116 height 19
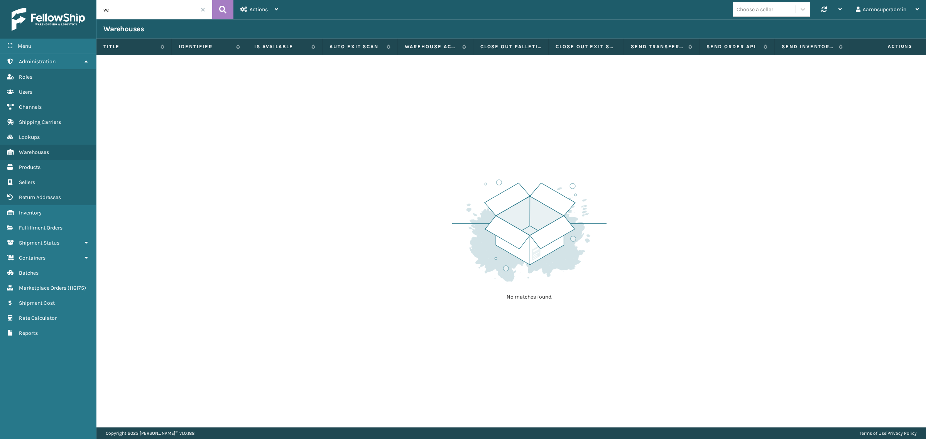
type input "v"
type input "[PERSON_NAME]"
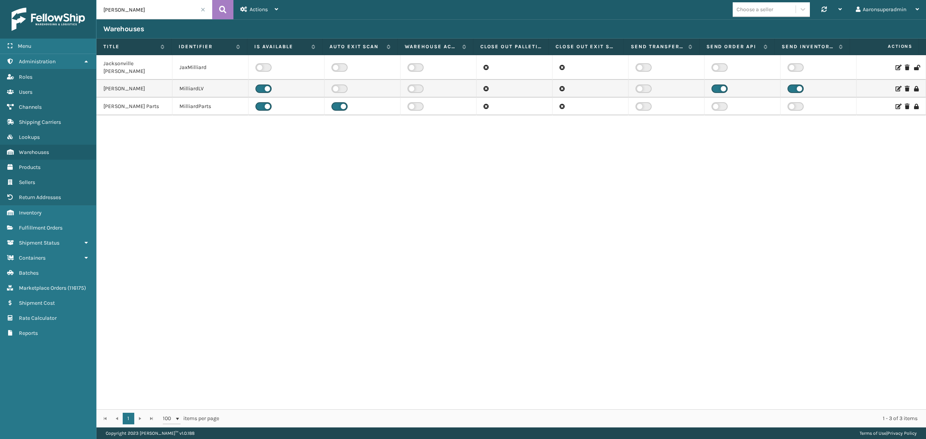
click at [895, 86] on icon at bounding box center [897, 88] width 5 height 5
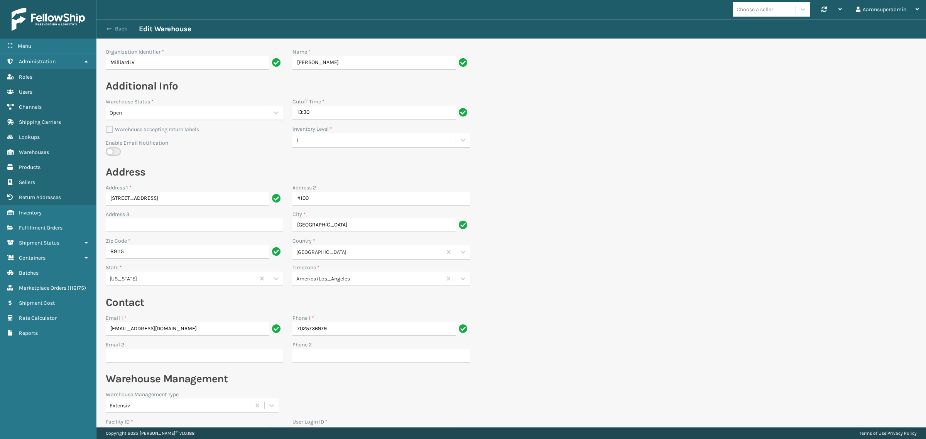
click at [114, 30] on button "Back" at bounding box center [120, 28] width 35 height 7
